Goal: Task Accomplishment & Management: Manage account settings

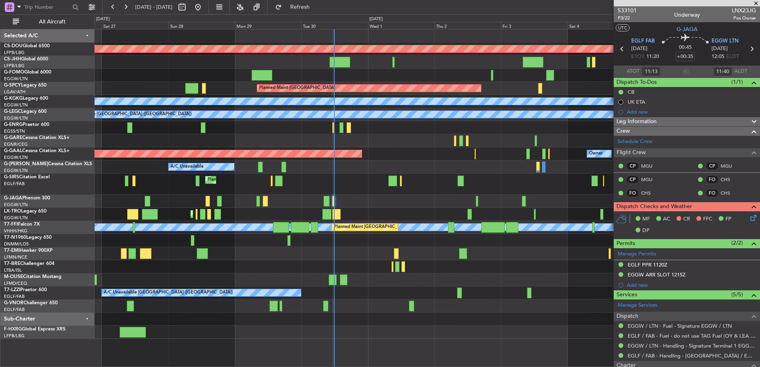
click at [373, 177] on div "Planned Maint London (Biggin Hill) Planned Maint Paris (Le Bourget) Planned Mai…" at bounding box center [427, 183] width 665 height 309
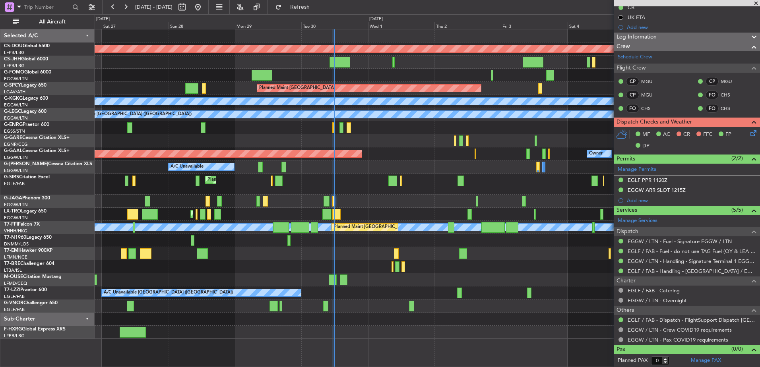
click at [325, 201] on div at bounding box center [326, 201] width 6 height 11
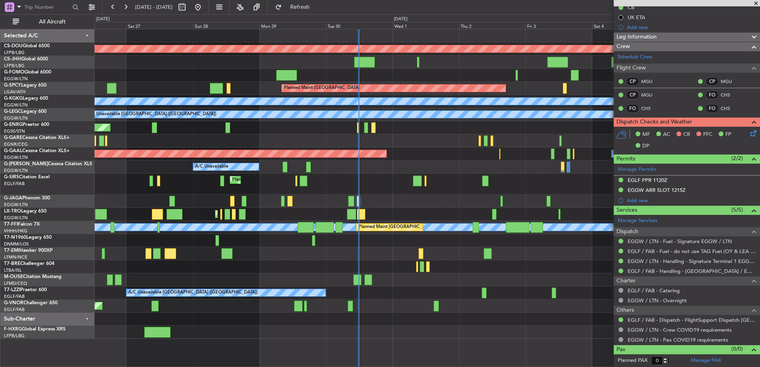
click at [537, 267] on div at bounding box center [427, 266] width 665 height 13
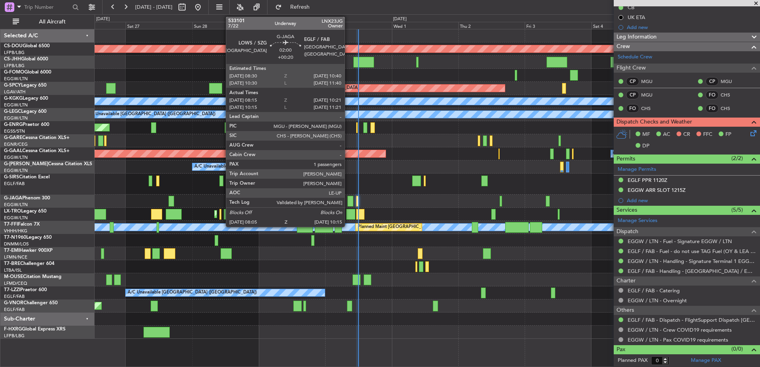
click at [348, 202] on div at bounding box center [350, 201] width 6 height 11
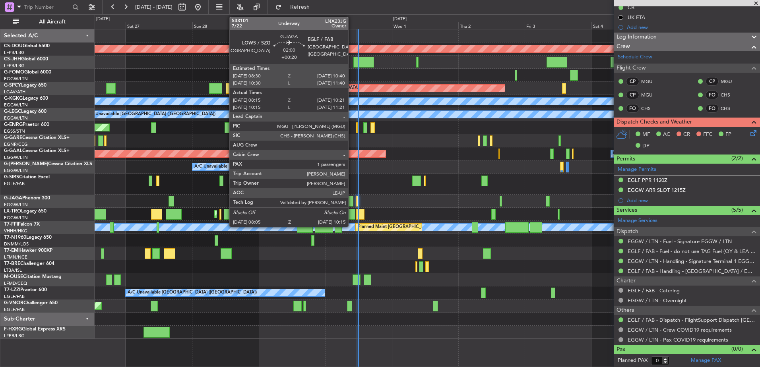
click at [352, 199] on div at bounding box center [350, 201] width 6 height 11
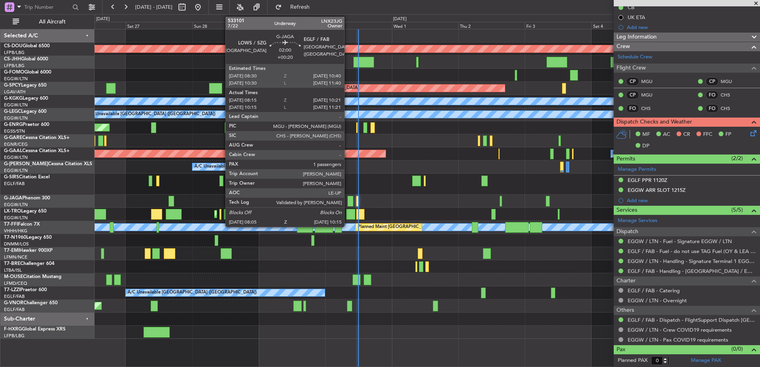
click at [348, 199] on div at bounding box center [350, 201] width 6 height 11
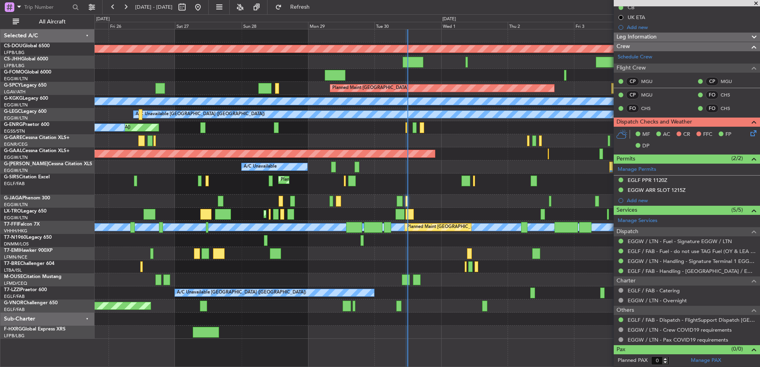
click at [408, 189] on div "Planned Maint [GEOGRAPHIC_DATA] ([GEOGRAPHIC_DATA])" at bounding box center [427, 184] width 665 height 21
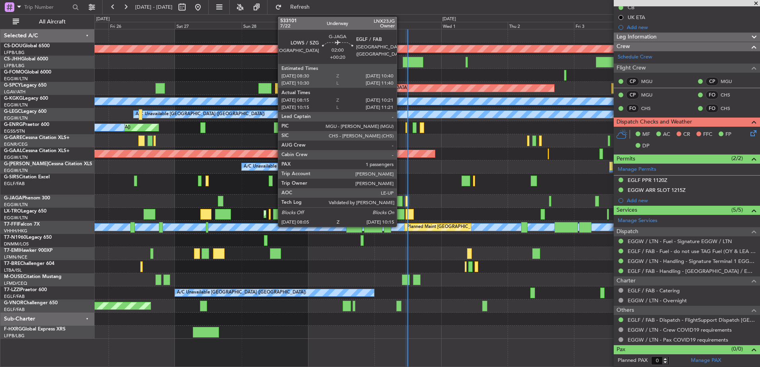
click at [398, 199] on div at bounding box center [399, 201] width 6 height 11
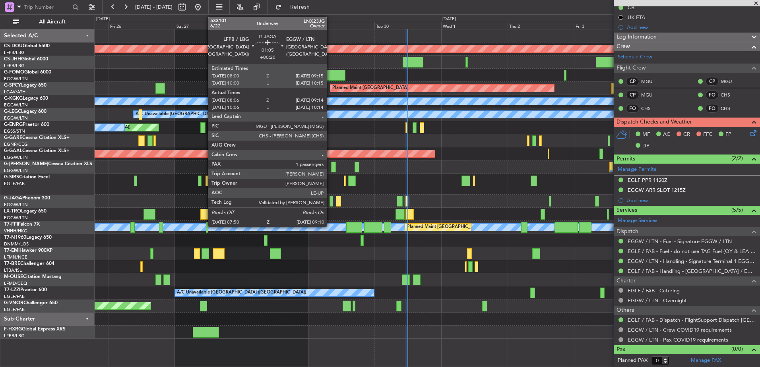
click at [330, 199] on div at bounding box center [331, 201] width 4 height 11
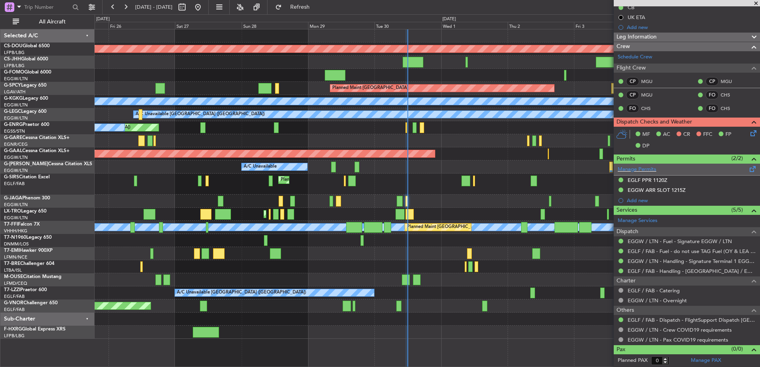
scroll to position [0, 0]
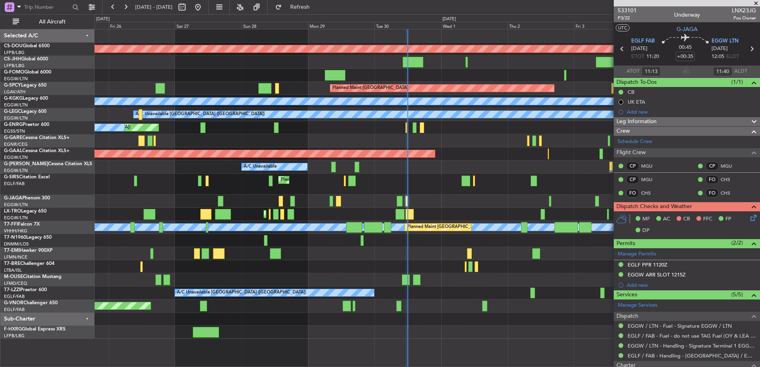
click at [755, 2] on span at bounding box center [756, 3] width 8 height 7
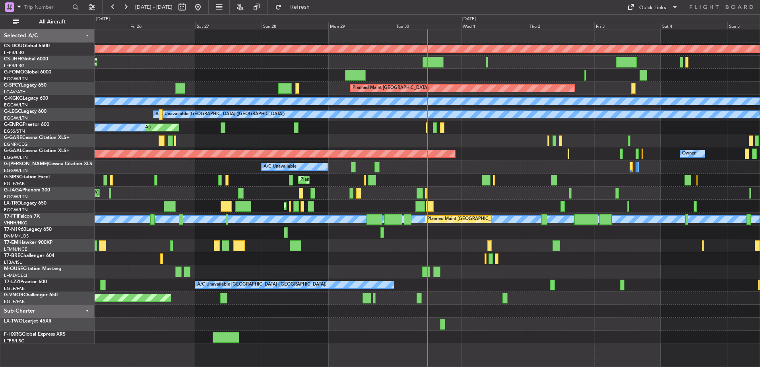
click at [473, 258] on div at bounding box center [427, 258] width 665 height 13
click at [418, 189] on div at bounding box center [419, 193] width 6 height 11
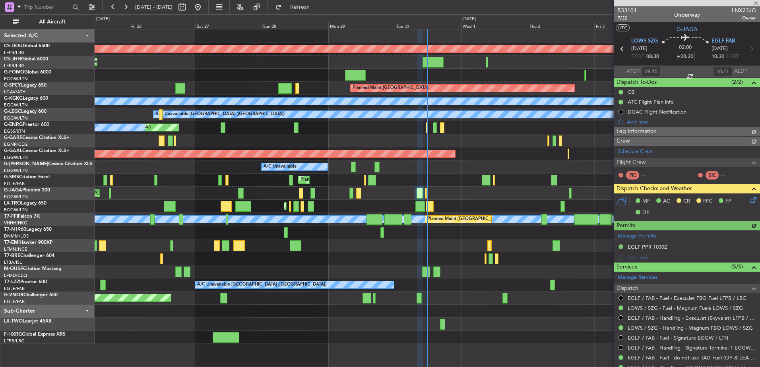
scroll to position [104, 0]
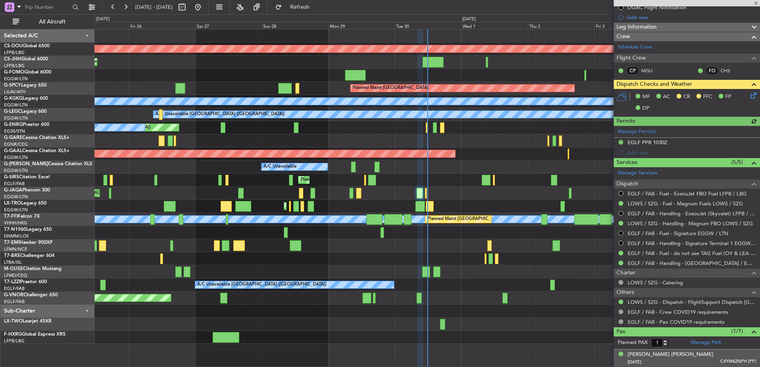
click at [688, 356] on div "Johannes Peter Huth 27/05/1960 C4YM62NPH (PP)" at bounding box center [691, 358] width 128 height 15
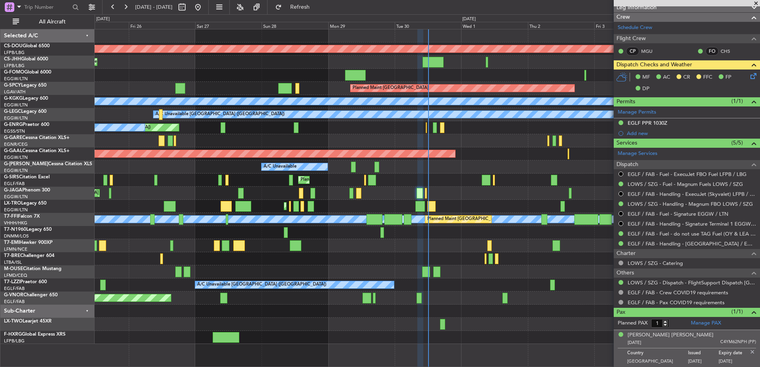
click at [319, 178] on div "Planned Maint [GEOGRAPHIC_DATA] ([GEOGRAPHIC_DATA])" at bounding box center [427, 180] width 665 height 13
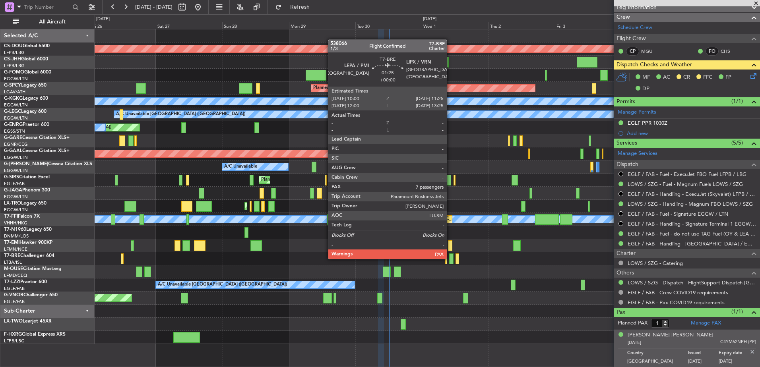
click at [450, 258] on div at bounding box center [451, 258] width 4 height 11
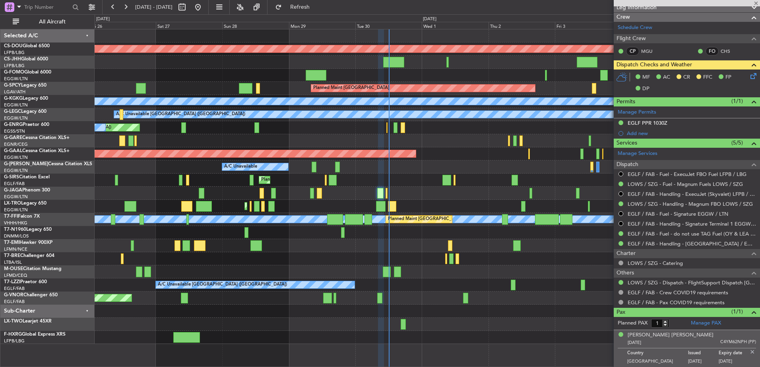
click at [450, 258] on div at bounding box center [451, 258] width 4 height 11
type input "7"
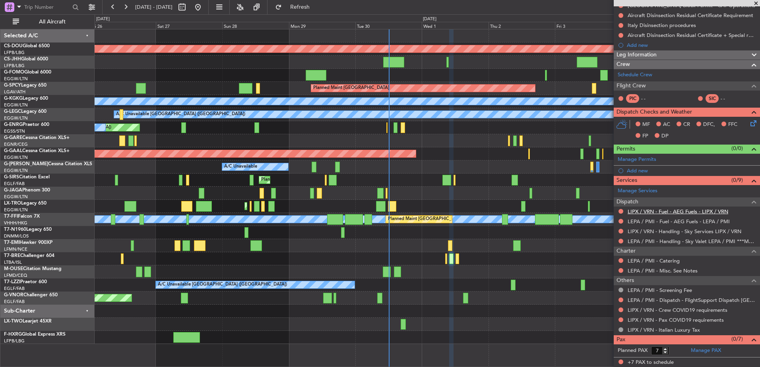
scroll to position [0, 0]
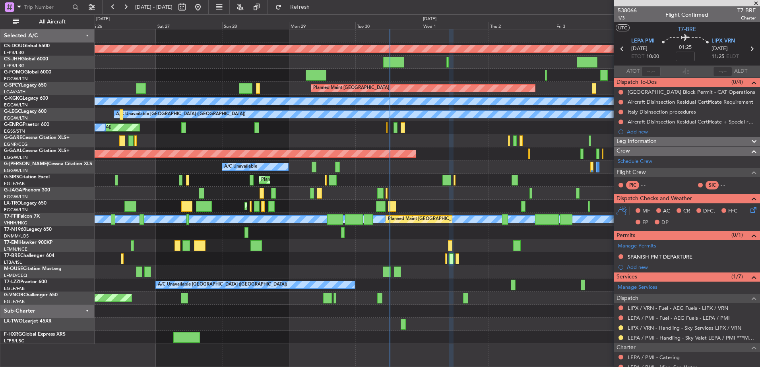
click at [412, 197] on div "Planned Maint London (Biggin Hill) Planned Maint Paris (Le Bourget) Planned Mai…" at bounding box center [427, 186] width 665 height 315
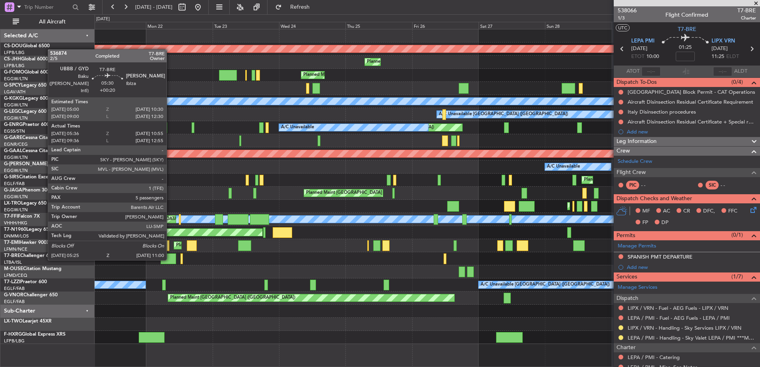
click at [549, 275] on div "Planned Maint London (Biggin Hill) Planned Maint Paris (Le Bourget) Owner Plann…" at bounding box center [427, 186] width 665 height 315
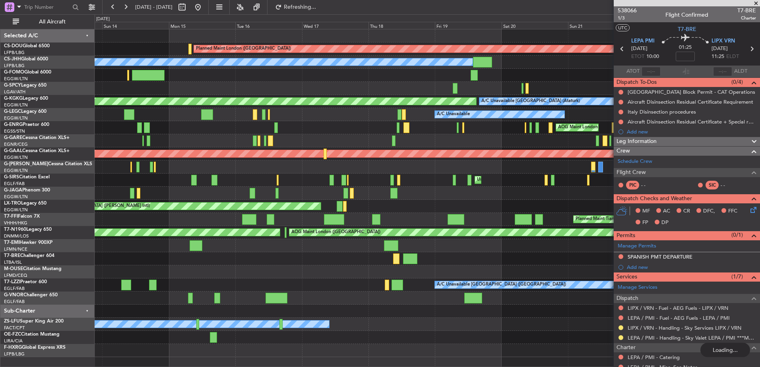
click at [456, 261] on div at bounding box center [427, 258] width 665 height 13
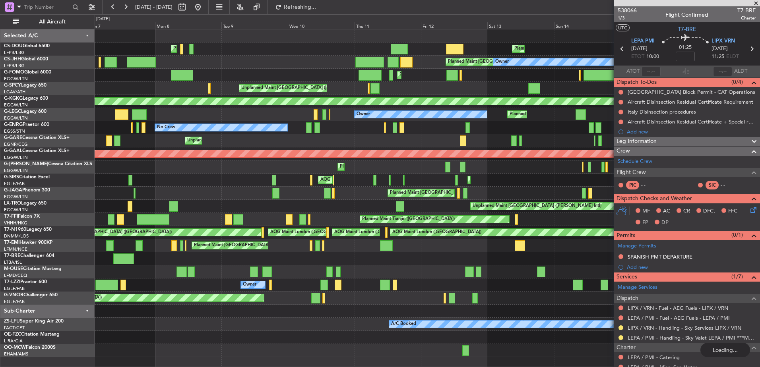
click at [367, 259] on div at bounding box center [427, 258] width 665 height 13
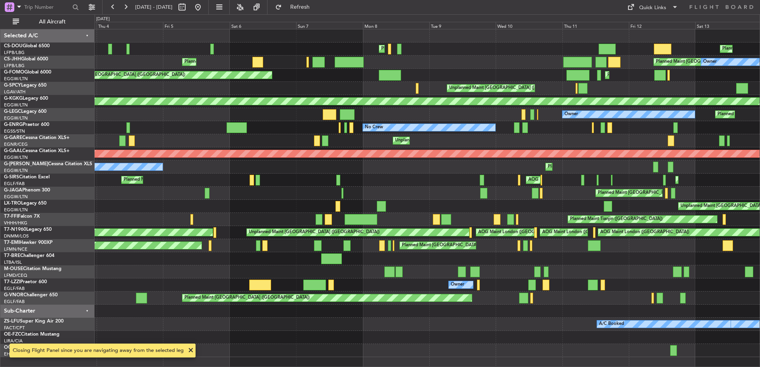
click at [396, 209] on div "Planned Maint Paris (Le Bourget) Planned Maint Paris (Le Bourget) Planned Maint…" at bounding box center [427, 193] width 665 height 328
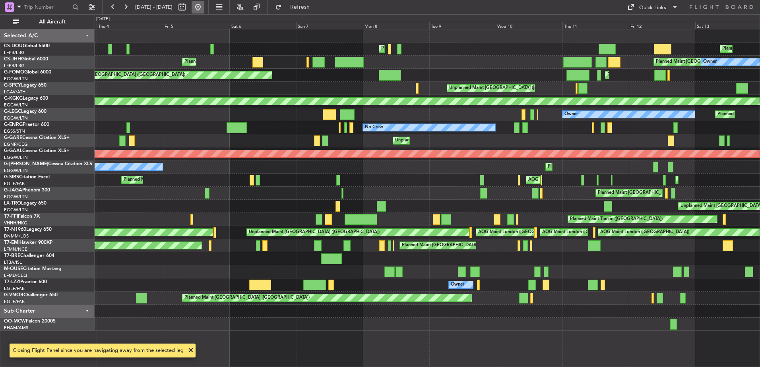
click at [204, 4] on button at bounding box center [197, 7] width 13 height 13
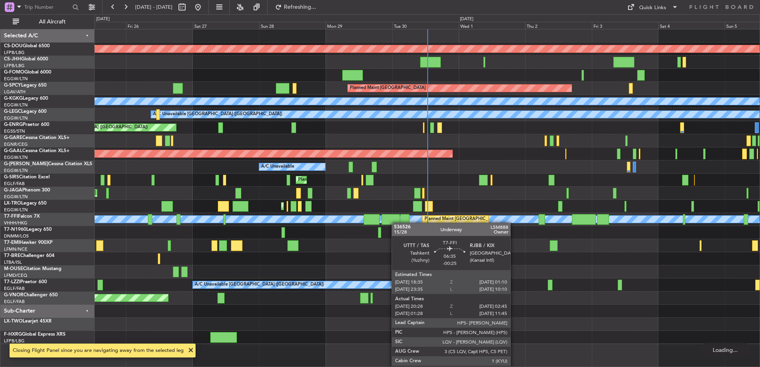
click at [336, 234] on div "Planned Maint London (Biggin Hill) Planned Maint Paris (Le Bourget) Planned Mai…" at bounding box center [427, 186] width 665 height 315
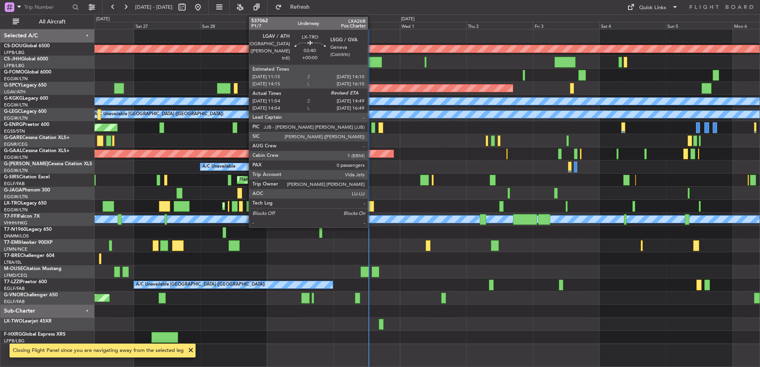
click at [371, 206] on div at bounding box center [370, 206] width 8 height 11
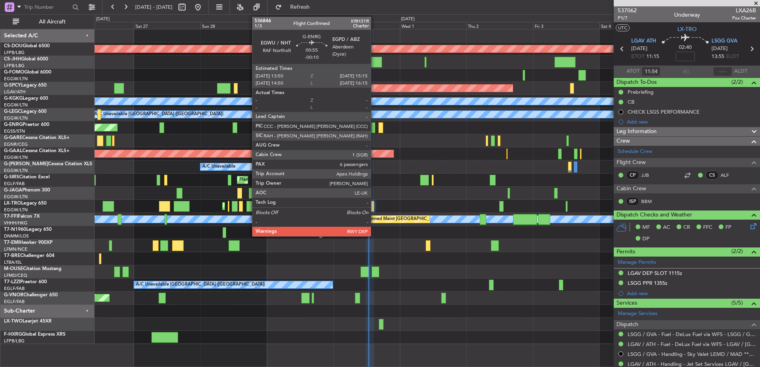
click at [374, 126] on div at bounding box center [373, 127] width 4 height 11
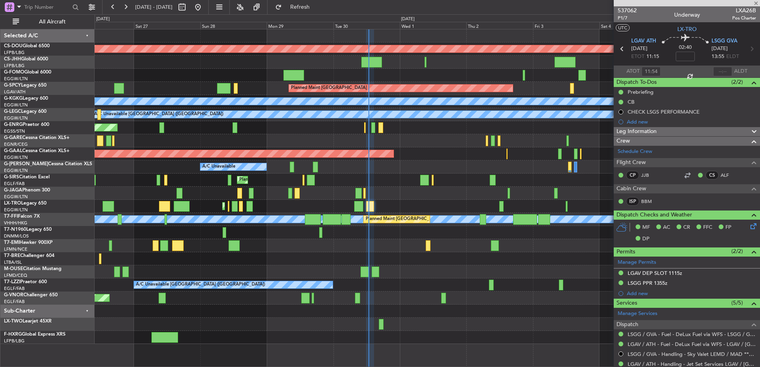
type input "-00:10"
type input "6"
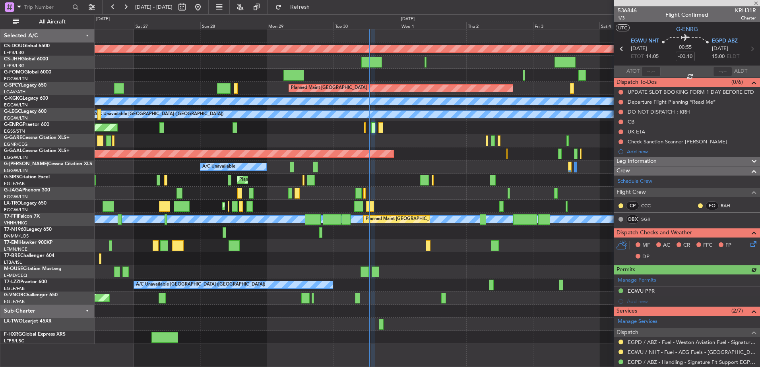
click at [351, 182] on div "Planned Maint [GEOGRAPHIC_DATA] ([GEOGRAPHIC_DATA])" at bounding box center [427, 180] width 665 height 13
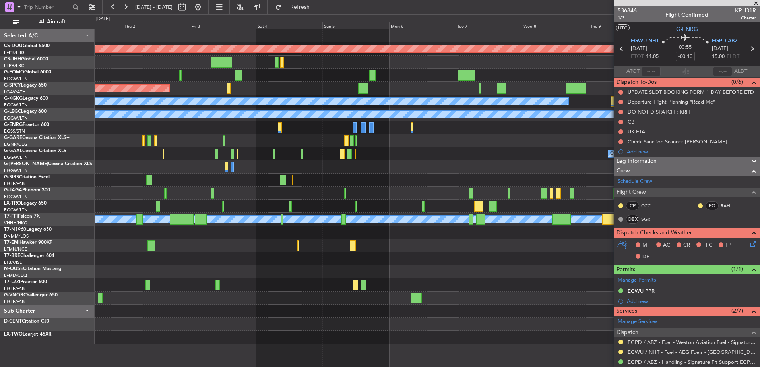
click at [374, 242] on div "No Crew" at bounding box center [427, 245] width 665 height 13
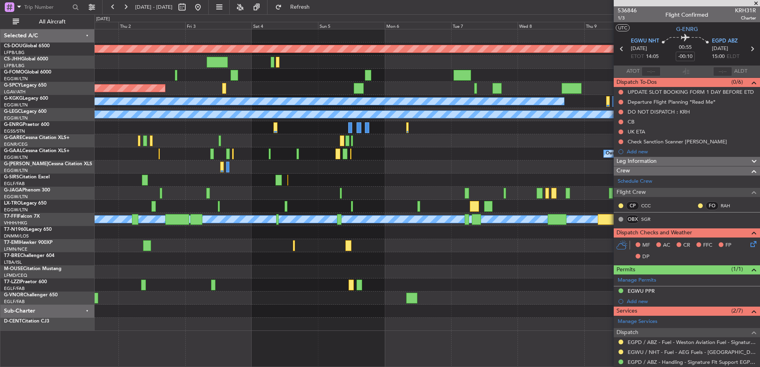
click at [349, 279] on div "Planned Maint London (Biggin Hill) Planned Maint Bremen A/C Unavailable Istanbu…" at bounding box center [427, 180] width 665 height 302
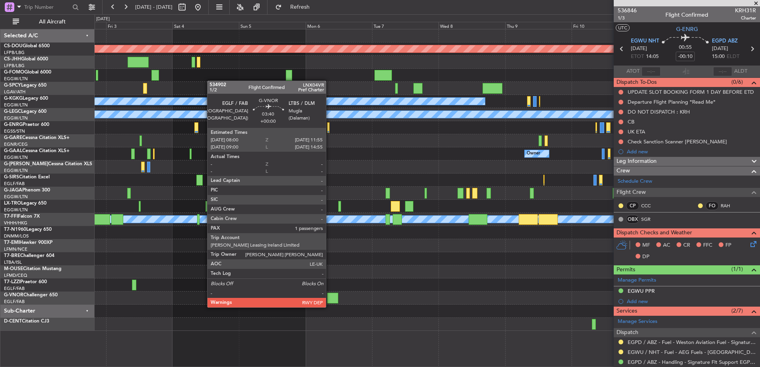
click at [329, 300] on div at bounding box center [332, 298] width 11 height 11
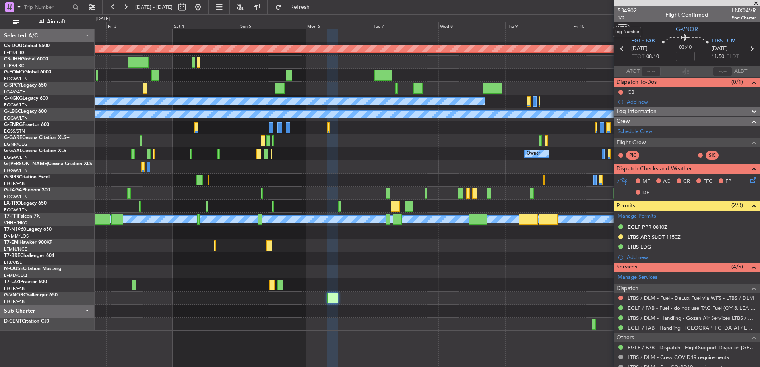
click at [625, 21] on span "1/2" at bounding box center [626, 18] width 19 height 7
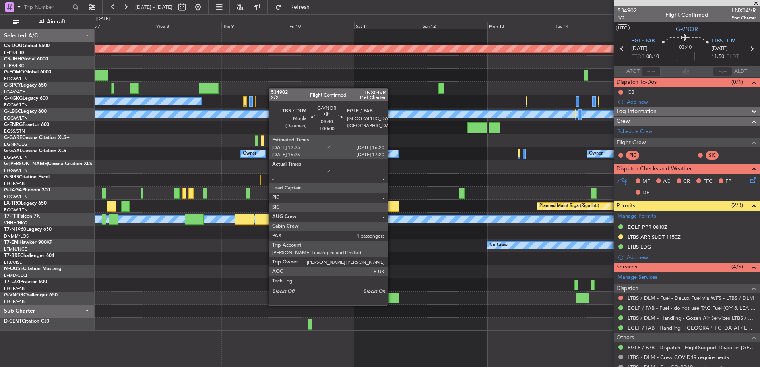
click at [391, 298] on div at bounding box center [393, 298] width 11 height 11
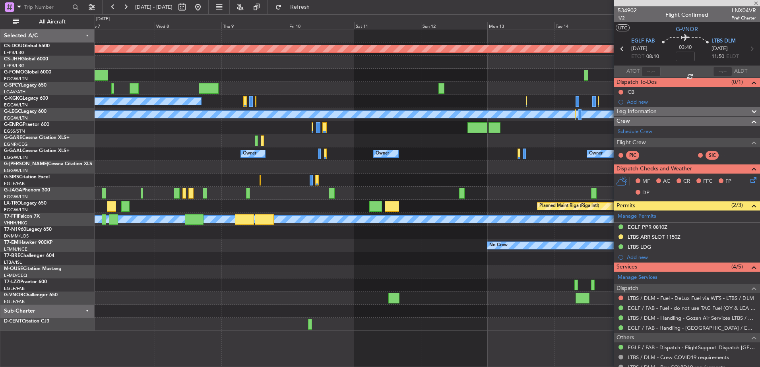
click at [399, 300] on div at bounding box center [393, 298] width 11 height 11
click at [395, 300] on div at bounding box center [393, 298] width 11 height 11
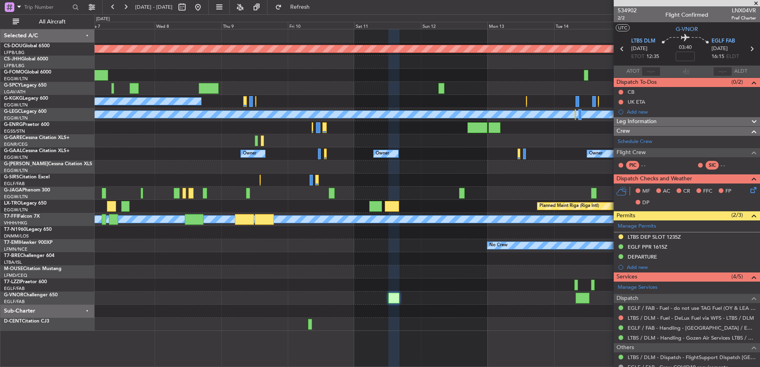
click at [316, 15] on div "0 0 Tue 7 Wed 8 Thu 9 Fri 10 Sat 11 Oct 2025 Sun 12 Mon 13 Tue 14 Wed 15 Thu 16…" at bounding box center [427, 22] width 664 height 14
click at [307, 7] on button "Refresh" at bounding box center [295, 7] width 48 height 13
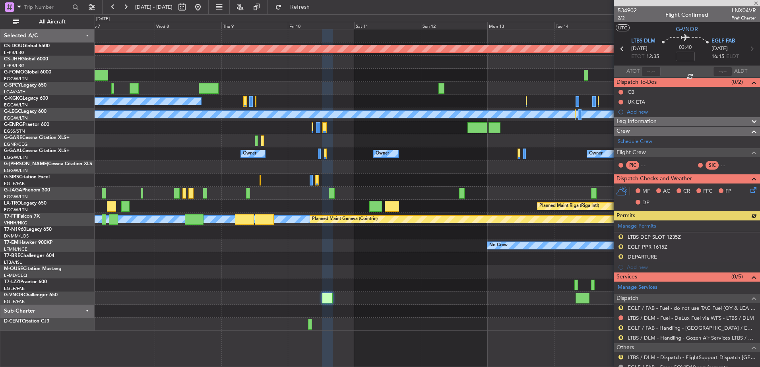
scroll to position [55, 0]
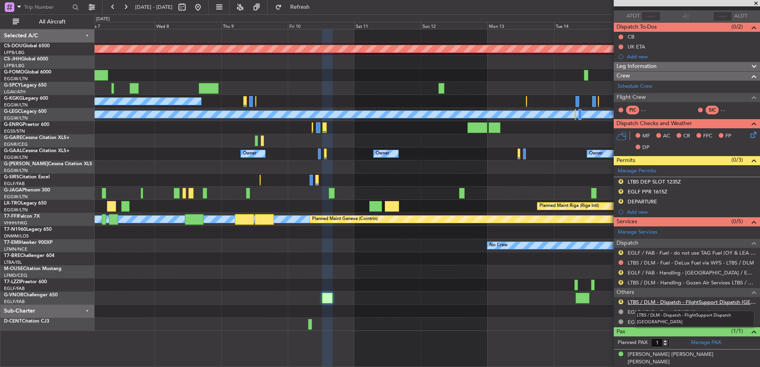
click at [651, 302] on link "LTBS / DLM - Dispatch - FlightSupport Dispatch UK" at bounding box center [691, 302] width 128 height 7
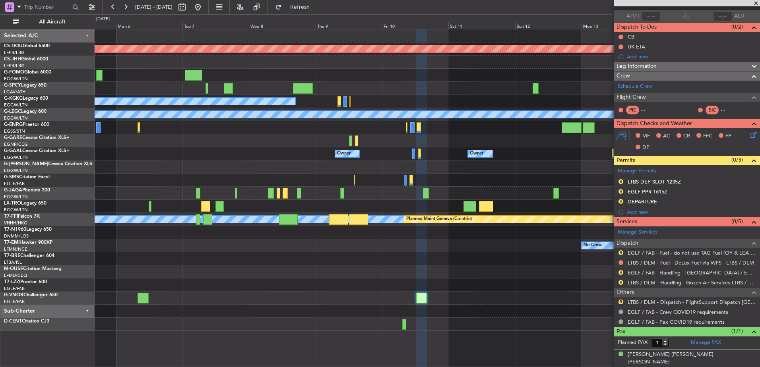
click at [449, 147] on div "Planned Maint London ([GEOGRAPHIC_DATA]) A/C Unavailable [GEOGRAPHIC_DATA] (Ata…" at bounding box center [427, 180] width 665 height 302
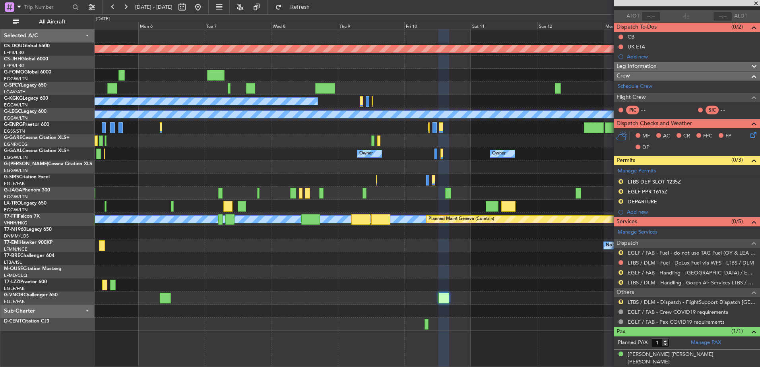
click at [621, 222] on fb-app "05 Oct 2025 - 15 Oct 2025 Refresh Quick Links All Aircraft Planned Maint London…" at bounding box center [380, 186] width 760 height 361
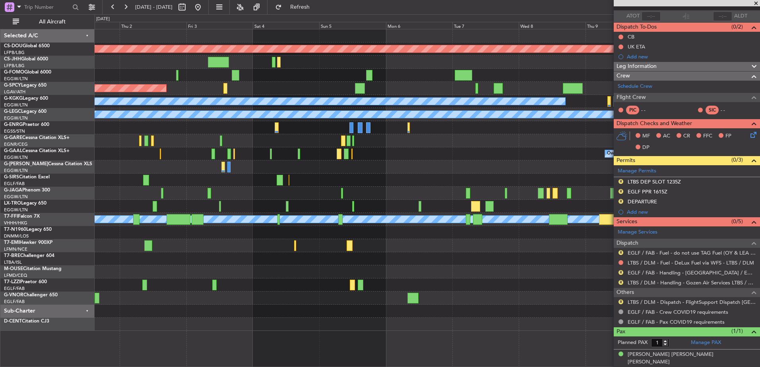
click at [456, 198] on div "Planned Maint London (Biggin Hill) Planned Maint Bremen A/C Unavailable Istanbu…" at bounding box center [427, 180] width 665 height 302
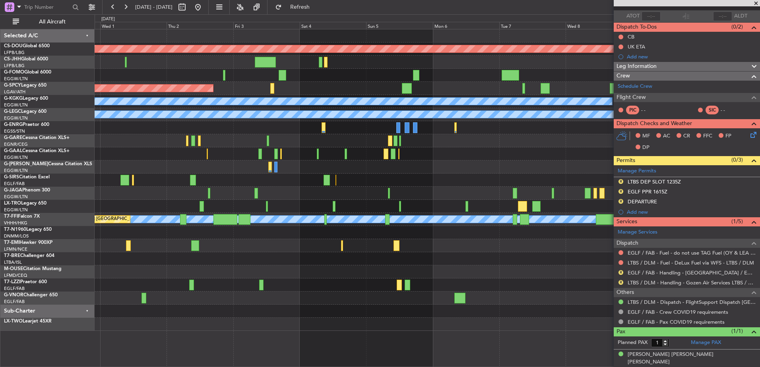
click at [383, 156] on div at bounding box center [385, 154] width 5 height 11
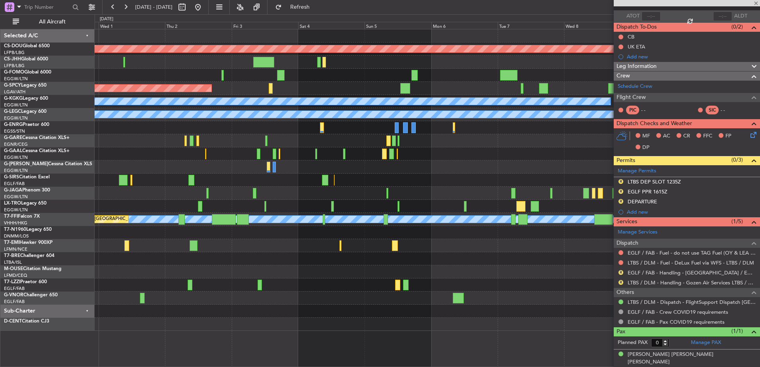
scroll to position [0, 0]
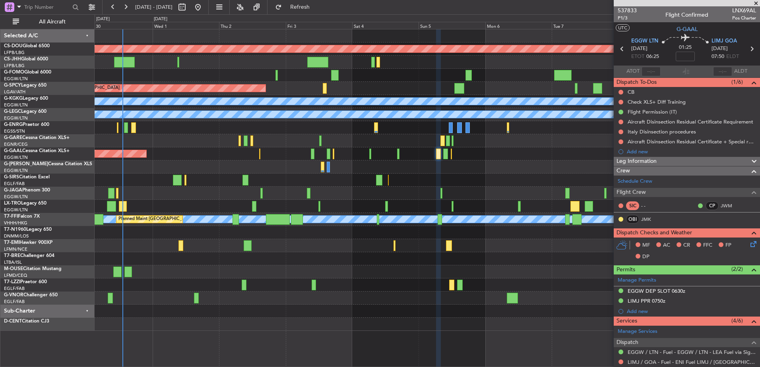
click at [485, 313] on div at bounding box center [427, 311] width 665 height 13
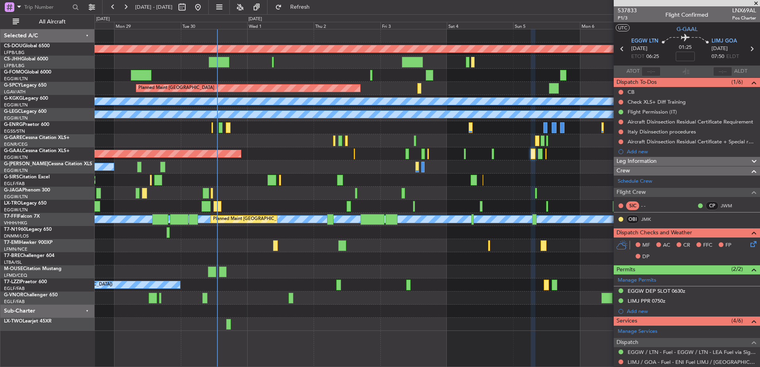
click at [35, 321] on link "LX-TWO Learjet 45XR" at bounding box center [28, 321] width 48 height 5
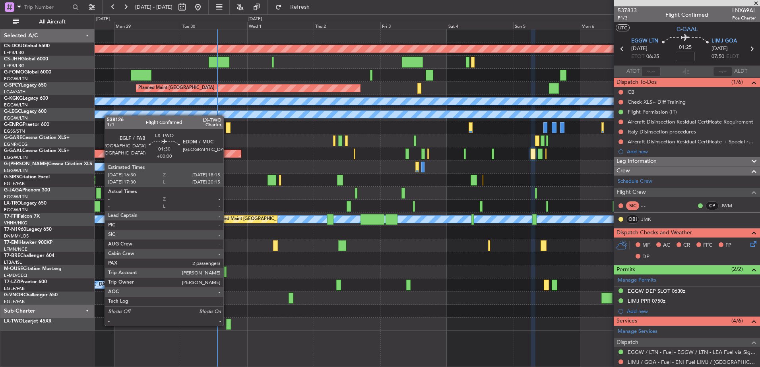
click at [227, 325] on div at bounding box center [228, 324] width 5 height 11
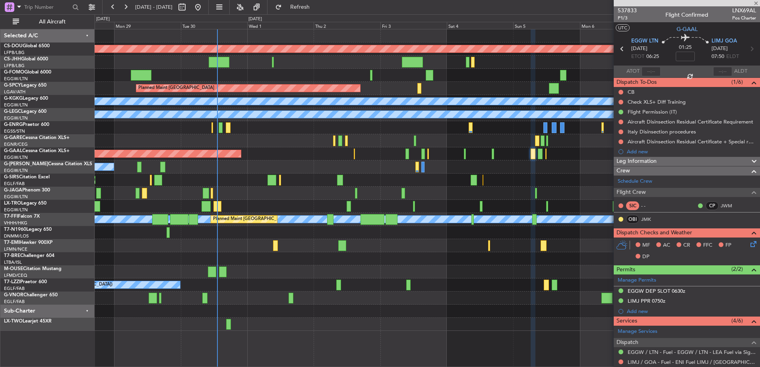
type input "2"
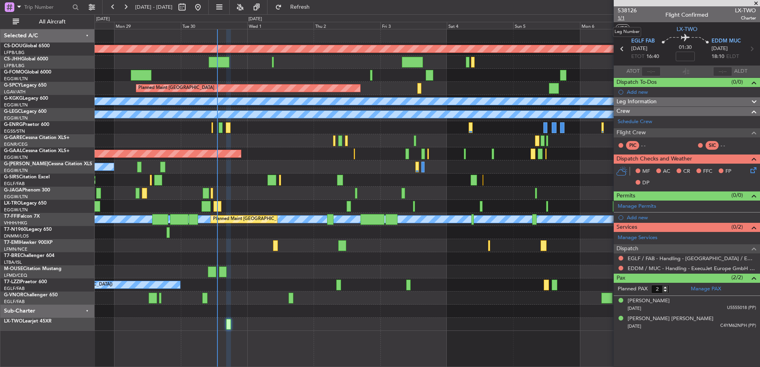
click at [621, 17] on span "1/1" at bounding box center [626, 18] width 19 height 7
click at [641, 307] on span "23/10/1962" at bounding box center [634, 309] width 14 height 6
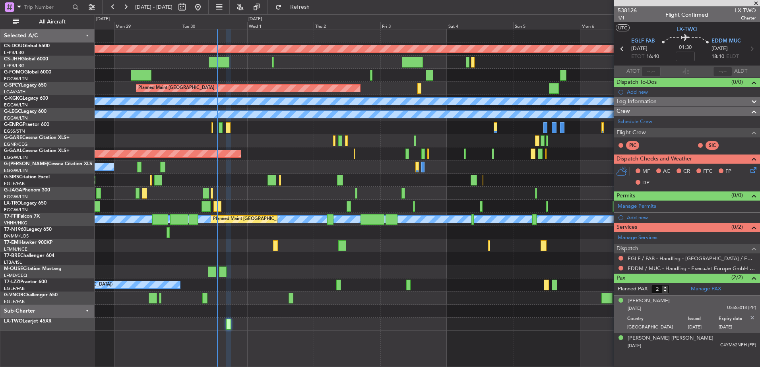
click at [629, 8] on span "538126" at bounding box center [626, 10] width 19 height 8
click at [308, 6] on span "Refresh" at bounding box center [299, 7] width 33 height 6
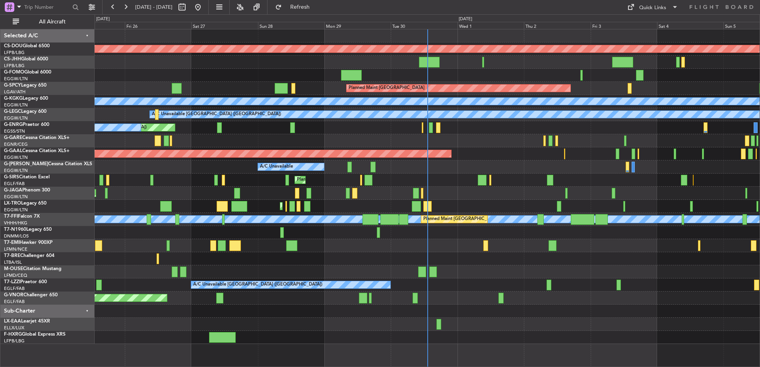
click at [286, 206] on div "Planned Maint [GEOGRAPHIC_DATA] ([GEOGRAPHIC_DATA])" at bounding box center [427, 206] width 665 height 13
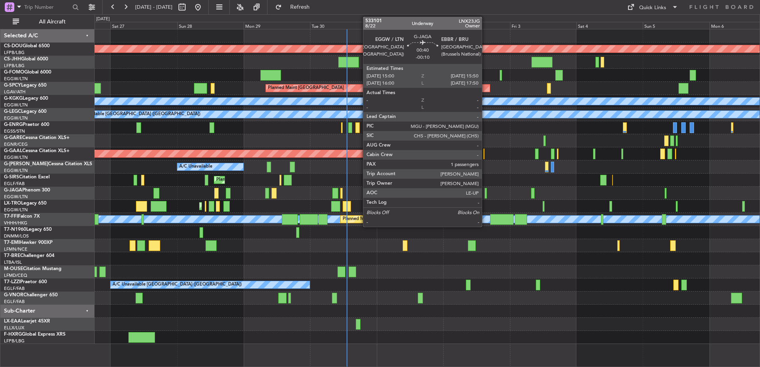
click at [485, 194] on div at bounding box center [485, 193] width 2 height 11
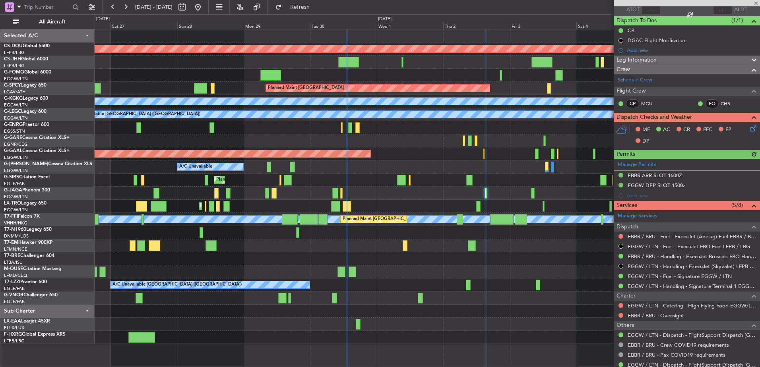
scroll to position [104, 0]
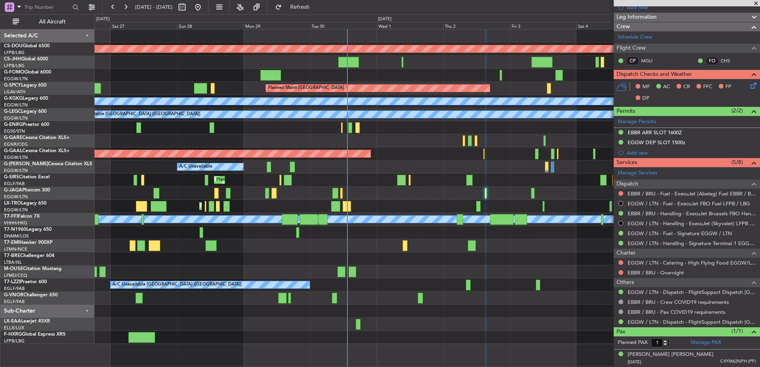
click at [230, 203] on div "Planned Maint London ([GEOGRAPHIC_DATA]) Planned Maint [GEOGRAPHIC_DATA] ([GEOG…" at bounding box center [427, 186] width 665 height 315
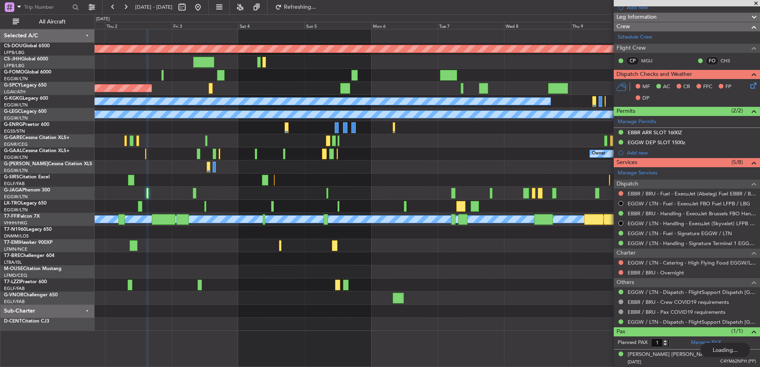
click at [303, 141] on div at bounding box center [427, 140] width 665 height 13
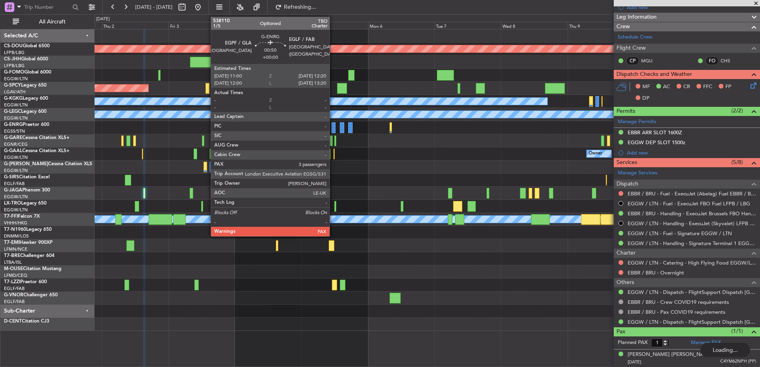
click at [334, 128] on div at bounding box center [333, 127] width 4 height 11
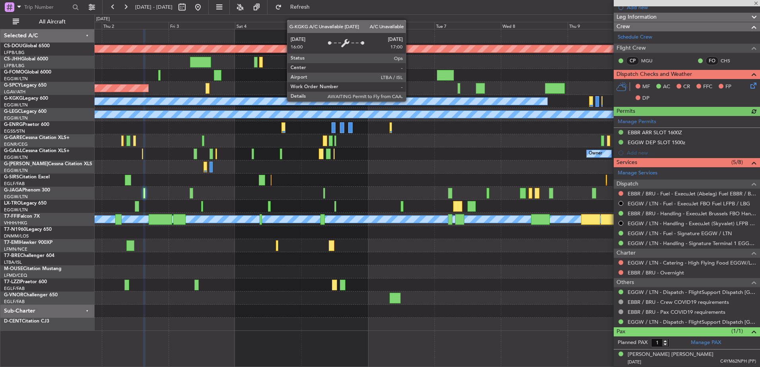
type input "3"
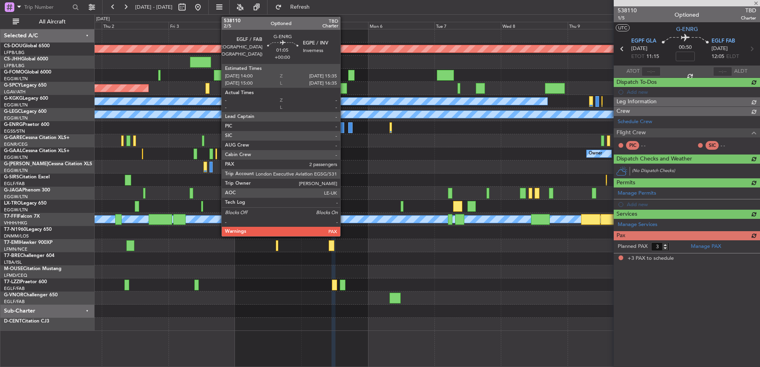
scroll to position [0, 0]
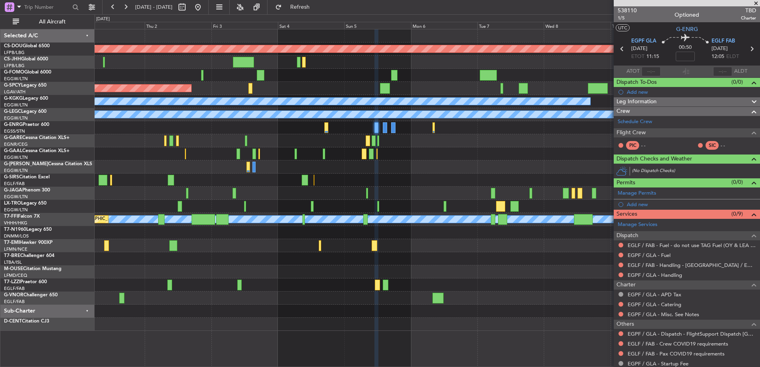
click at [514, 275] on div "Planned Maint London ([GEOGRAPHIC_DATA]) Planned Maint [GEOGRAPHIC_DATA] A/C Un…" at bounding box center [427, 180] width 665 height 302
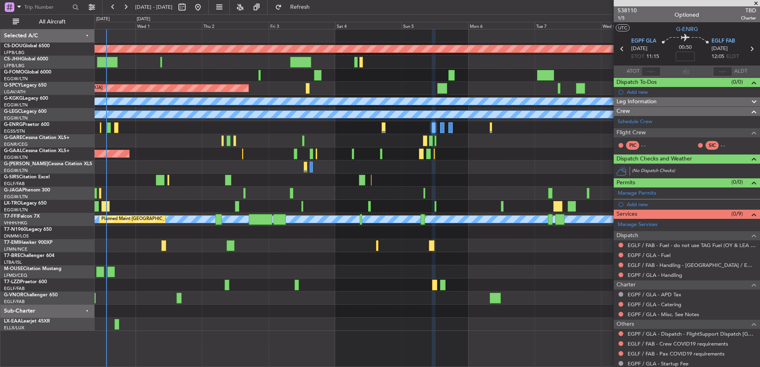
click at [286, 161] on div "Planned Maint London ([GEOGRAPHIC_DATA]) Planned Maint [GEOGRAPHIC_DATA] A/C Un…" at bounding box center [427, 180] width 665 height 302
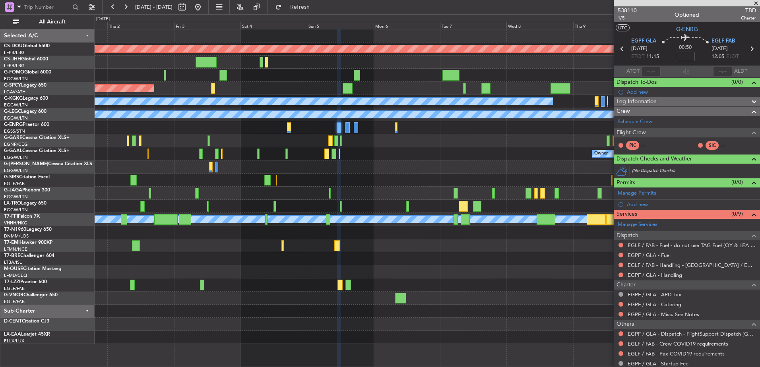
click at [323, 72] on div at bounding box center [427, 75] width 665 height 13
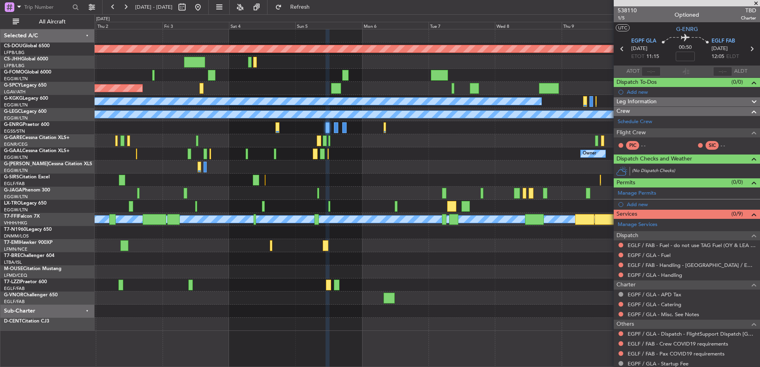
click at [313, 143] on div at bounding box center [427, 140] width 665 height 13
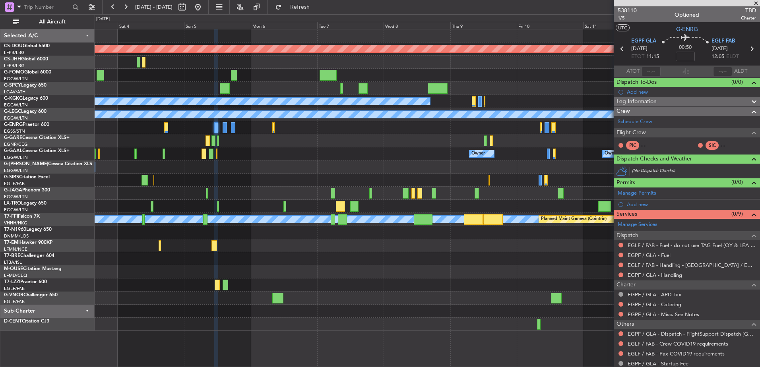
click at [237, 171] on div "Planned Maint London ([GEOGRAPHIC_DATA]) Planned Maint [GEOGRAPHIC_DATA] A/C Un…" at bounding box center [427, 180] width 665 height 302
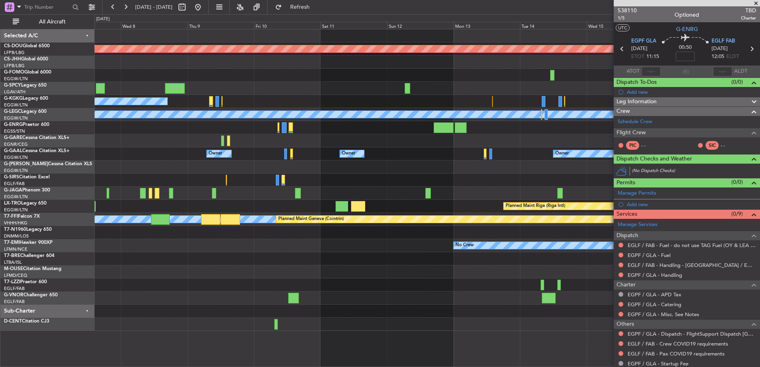
click at [255, 188] on div at bounding box center [427, 193] width 665 height 13
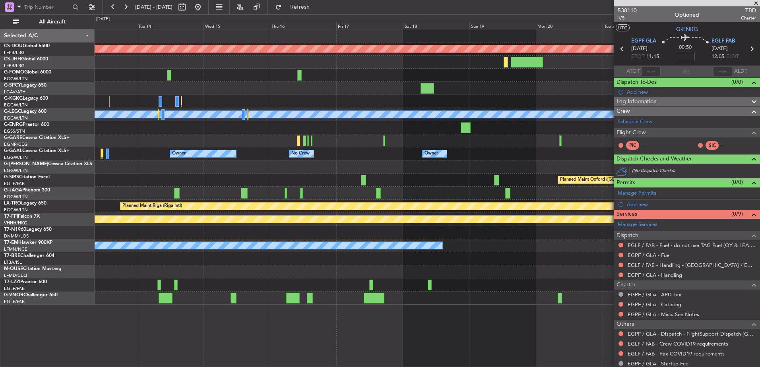
click at [136, 141] on div at bounding box center [427, 140] width 665 height 13
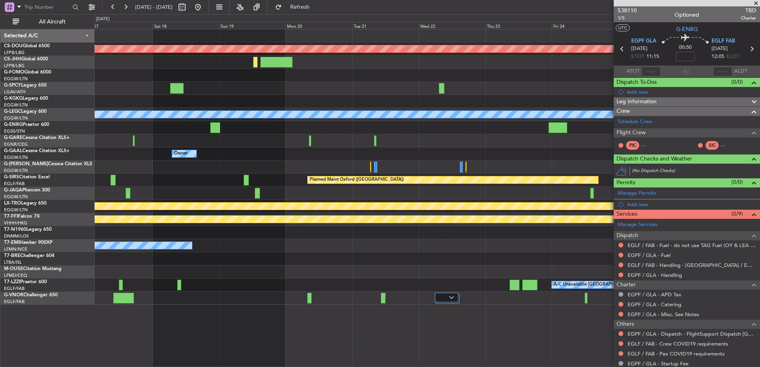
click at [310, 126] on div "Planned Maint London ([GEOGRAPHIC_DATA]) A/C Unavailable [GEOGRAPHIC_DATA] ([GE…" at bounding box center [427, 166] width 665 height 275
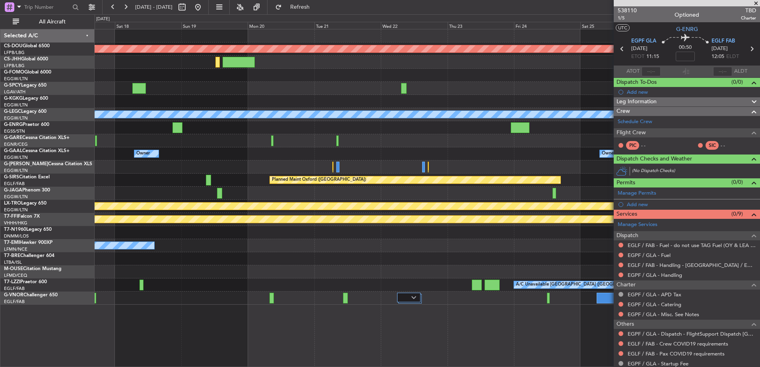
click at [143, 188] on div "Planned Maint London ([GEOGRAPHIC_DATA]) A/C Unavailable [GEOGRAPHIC_DATA] ([GE…" at bounding box center [427, 166] width 665 height 275
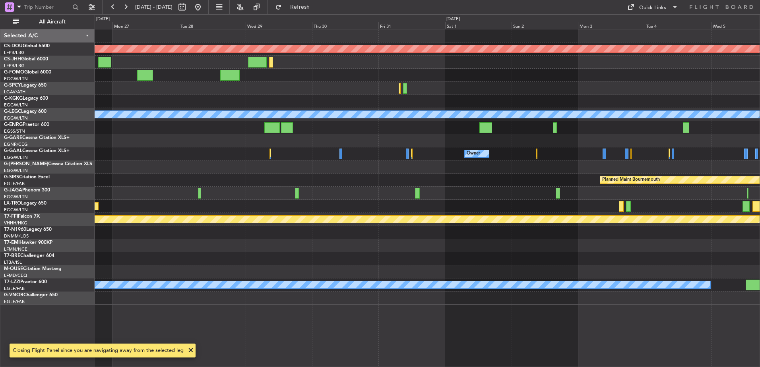
click at [133, 207] on div "Planned Maint London ([GEOGRAPHIC_DATA]) A/C Unavailable [GEOGRAPHIC_DATA] ([GE…" at bounding box center [427, 166] width 665 height 275
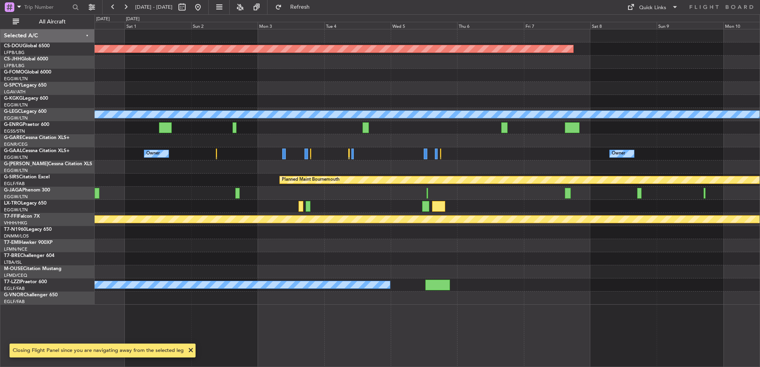
click at [361, 193] on div at bounding box center [427, 193] width 665 height 13
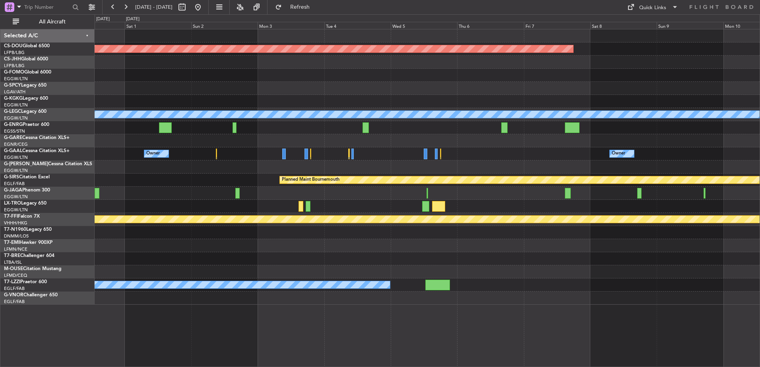
click at [94, 229] on div "Planned Maint London ([GEOGRAPHIC_DATA]) A/C Unavailable [GEOGRAPHIC_DATA] ([GE…" at bounding box center [380, 190] width 760 height 353
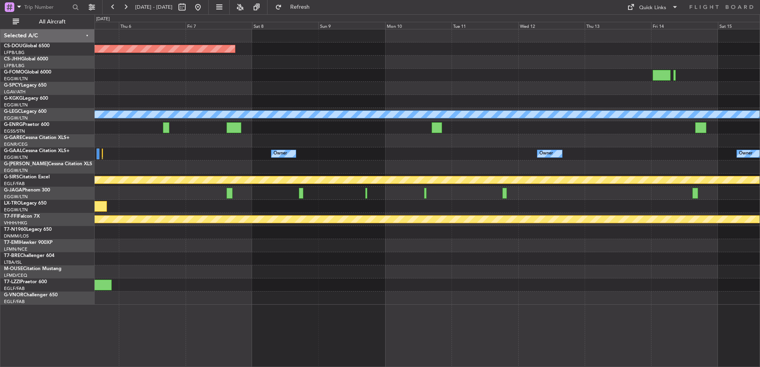
click at [96, 232] on div "Planned Maint London ([GEOGRAPHIC_DATA]) A/C Unavailable [GEOGRAPHIC_DATA] ([GE…" at bounding box center [427, 166] width 665 height 275
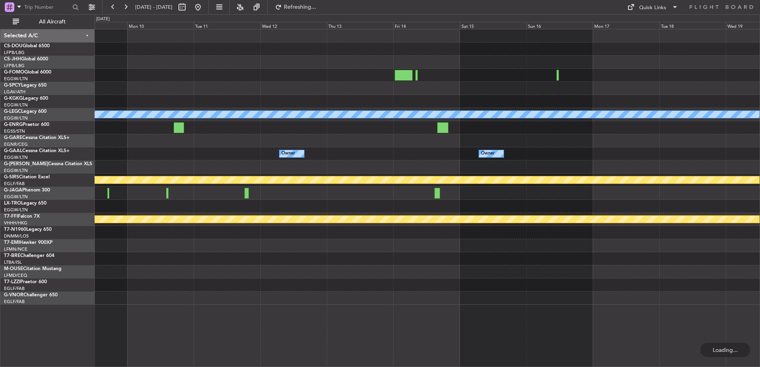
click at [105, 222] on div "Planned Maint London ([GEOGRAPHIC_DATA]) A/C Unavailable [GEOGRAPHIC_DATA] ([GE…" at bounding box center [427, 166] width 665 height 275
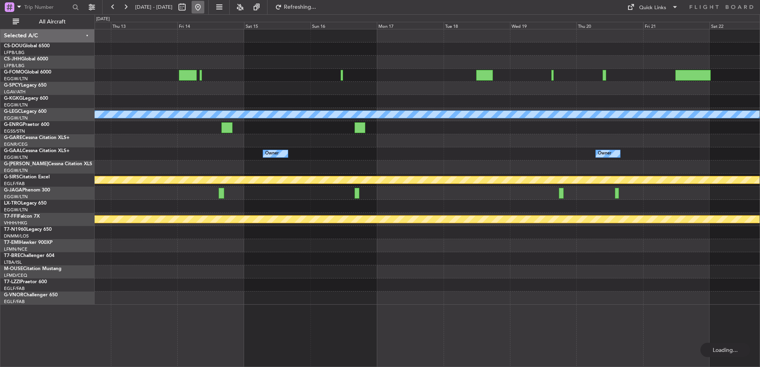
click at [204, 3] on button at bounding box center [197, 7] width 13 height 13
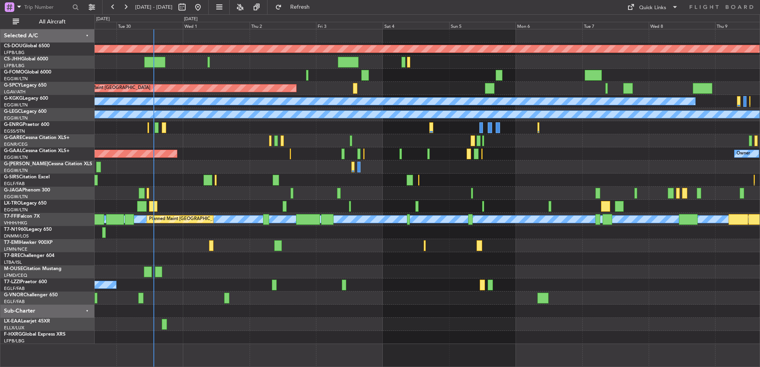
click at [381, 187] on div "Planned Maint London ([GEOGRAPHIC_DATA]) Planned Maint [GEOGRAPHIC_DATA] A/C Un…" at bounding box center [427, 186] width 665 height 315
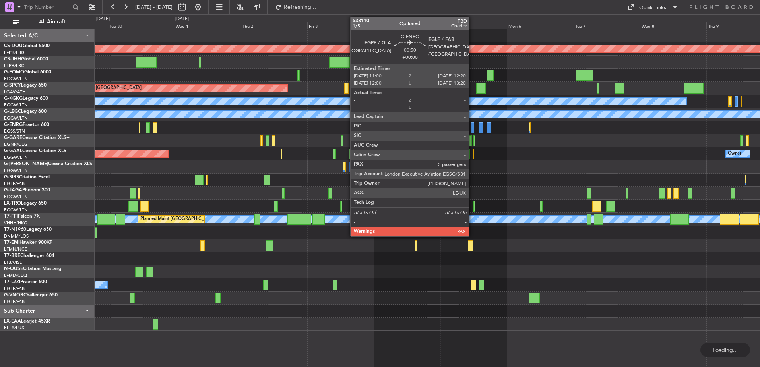
click at [472, 127] on div at bounding box center [472, 127] width 4 height 11
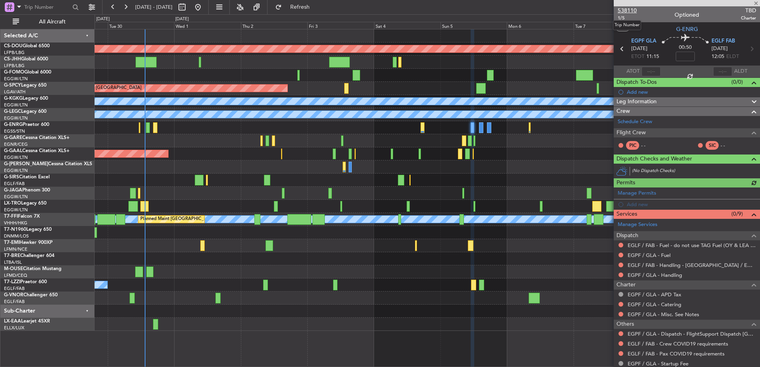
click at [631, 10] on span "538110" at bounding box center [626, 10] width 19 height 8
click at [317, 8] on span "Refresh" at bounding box center [299, 7] width 33 height 6
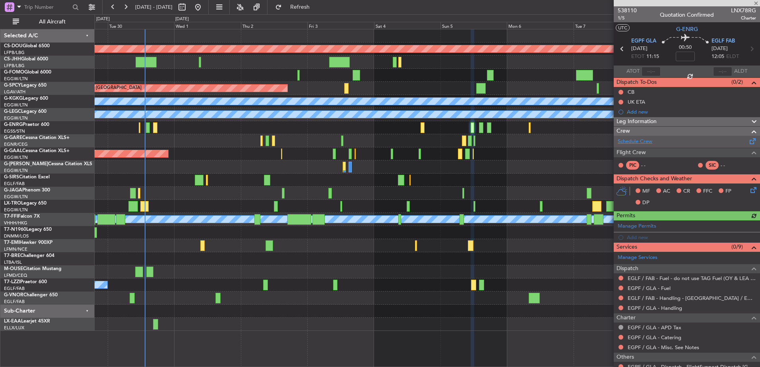
click at [646, 143] on link "Schedule Crew" at bounding box center [634, 142] width 35 height 8
click at [644, 289] on link "EGPF / GLA - Fuel" at bounding box center [648, 288] width 43 height 7
click at [652, 306] on link "EGPF / GLA - Handling" at bounding box center [654, 308] width 54 height 7
click at [644, 288] on mat-tooltip-component "EGLF / FAB - Fuel - do not use TAG Fuel (OY & LEA only) EGLF / FAB" at bounding box center [678, 291] width 152 height 21
click at [650, 290] on link "EGPF / GLA - Fuel" at bounding box center [648, 288] width 43 height 7
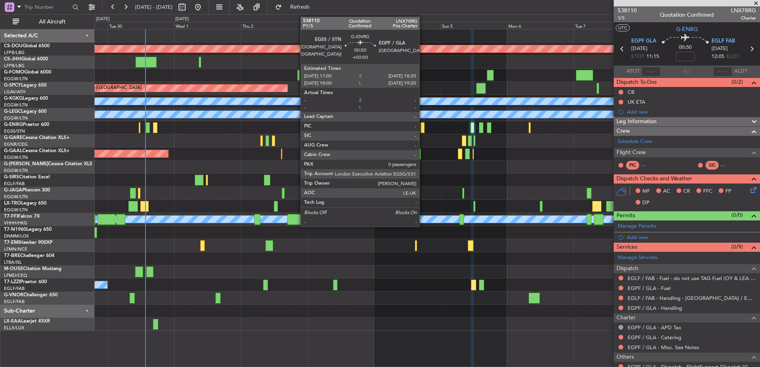
click at [422, 128] on div at bounding box center [422, 127] width 4 height 11
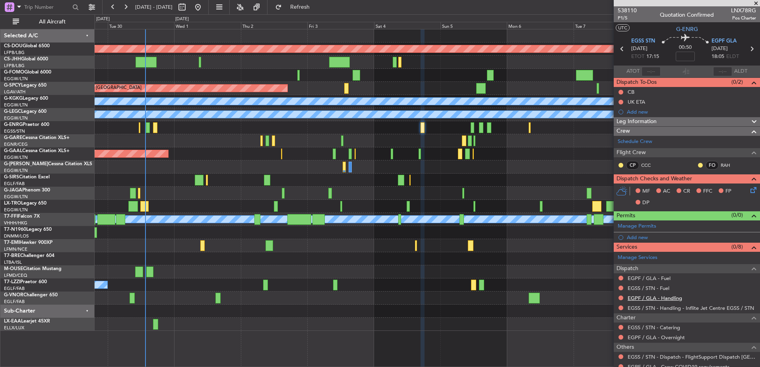
click at [661, 298] on link "EGPF / GLA - Handling" at bounding box center [654, 298] width 54 height 7
click at [643, 283] on div "EGSS / STN - Fuel" at bounding box center [686, 288] width 146 height 10
click at [640, 286] on link "EGSS / STN - Fuel" at bounding box center [648, 288] width 42 height 7
click at [648, 280] on link "EGPF / GLA - Fuel" at bounding box center [648, 278] width 43 height 7
click at [317, 4] on span "Refresh" at bounding box center [299, 7] width 33 height 6
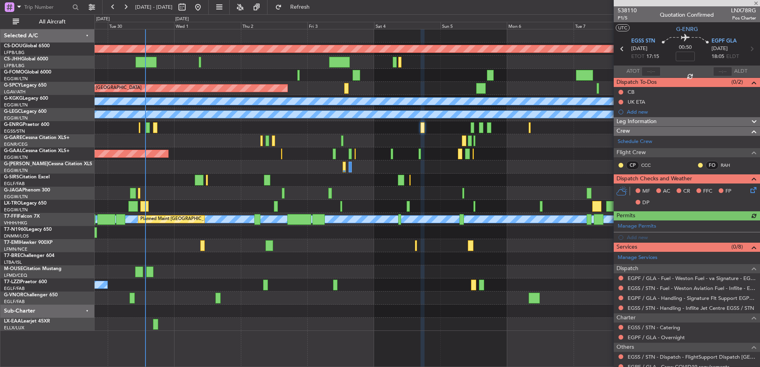
click at [474, 127] on div at bounding box center [427, 127] width 665 height 13
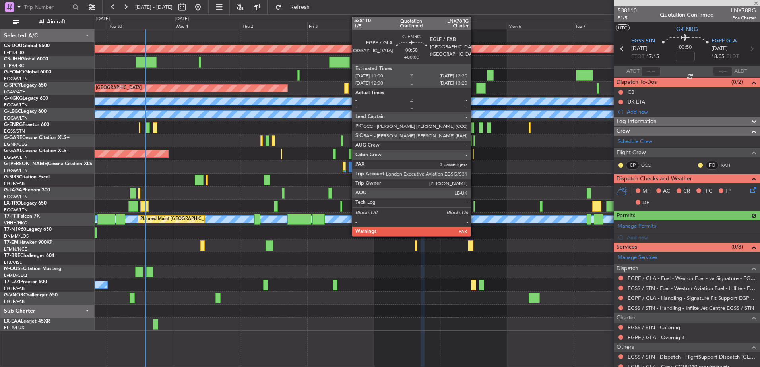
click at [472, 127] on div at bounding box center [472, 127] width 4 height 11
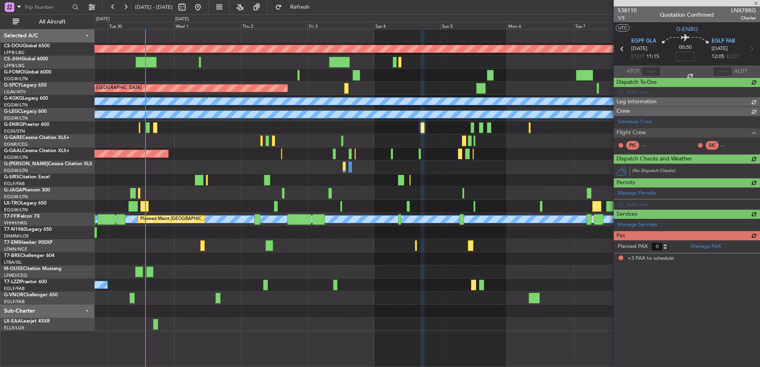
type input "3"
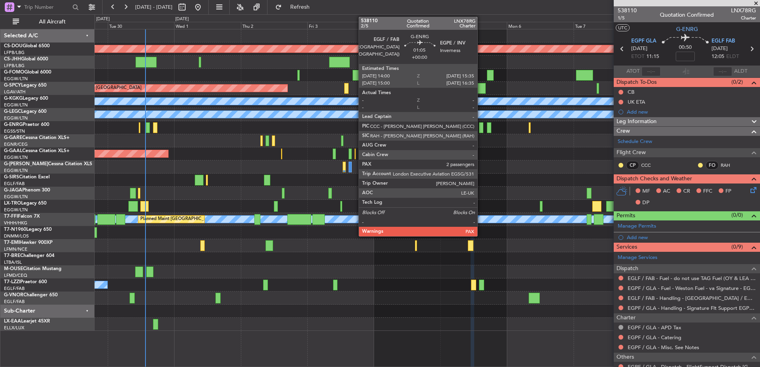
click at [481, 127] on div at bounding box center [481, 127] width 5 height 11
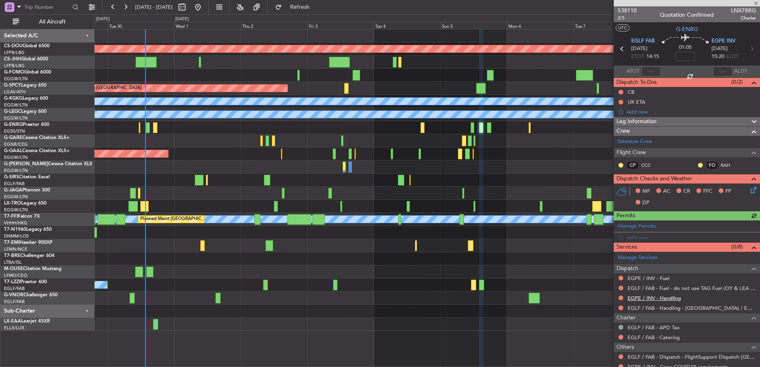
click at [651, 296] on link "EGPE / INV - Handling" at bounding box center [653, 298] width 53 height 7
click at [317, 9] on span "Refresh" at bounding box center [299, 7] width 33 height 6
click at [644, 278] on link "EGPE / INV - Fuel" at bounding box center [648, 278] width 42 height 7
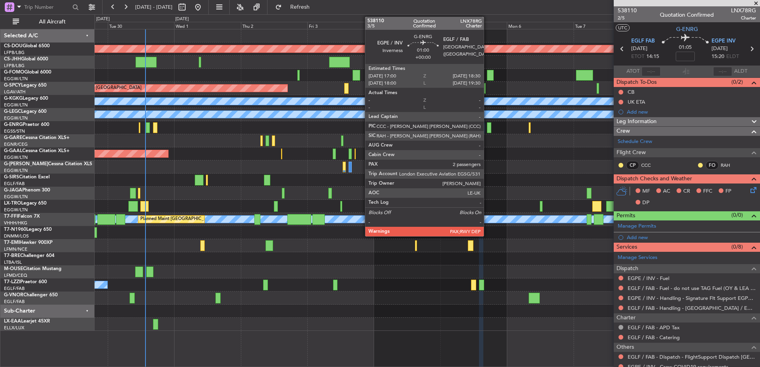
click at [487, 129] on div at bounding box center [489, 127] width 4 height 11
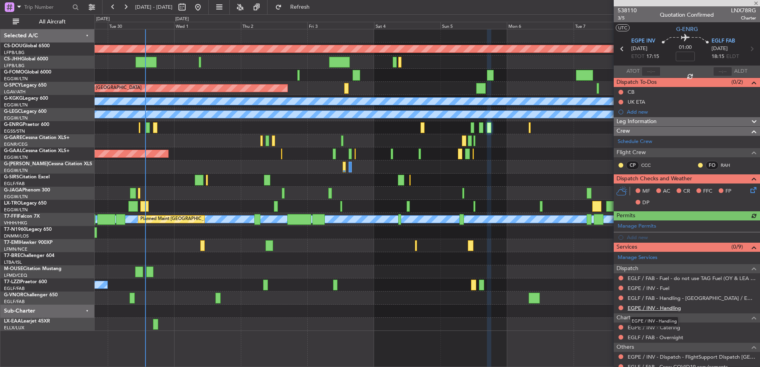
click at [665, 309] on link "EGPE / INV - Handling" at bounding box center [653, 308] width 53 height 7
click at [650, 307] on link "EGPE / INV - Handling" at bounding box center [653, 308] width 53 height 7
click at [650, 289] on link "EGPE / INV - Fuel" at bounding box center [648, 288] width 42 height 7
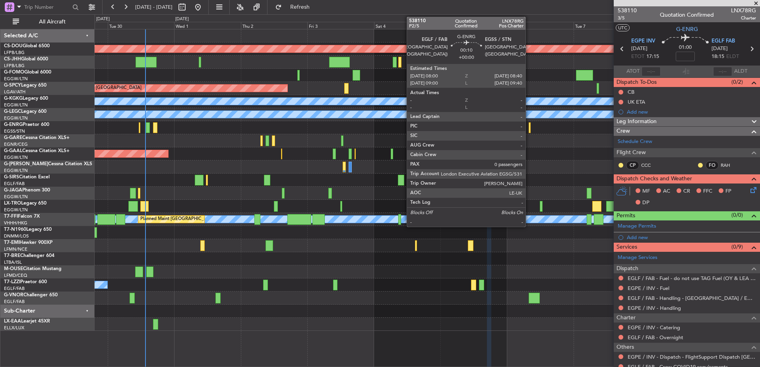
click at [528, 126] on div at bounding box center [427, 127] width 665 height 13
click at [529, 126] on div at bounding box center [529, 127] width 2 height 11
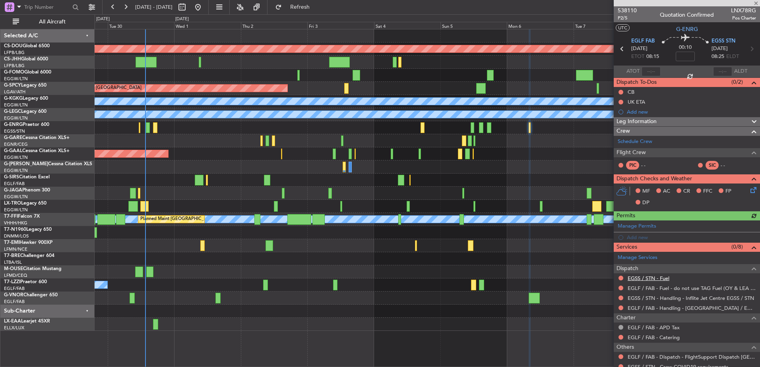
click at [663, 278] on link "EGSS / STN - Fuel" at bounding box center [648, 278] width 42 height 7
click at [651, 141] on link "Schedule Crew" at bounding box center [634, 142] width 35 height 8
click at [317, 7] on span "Refresh" at bounding box center [299, 7] width 33 height 6
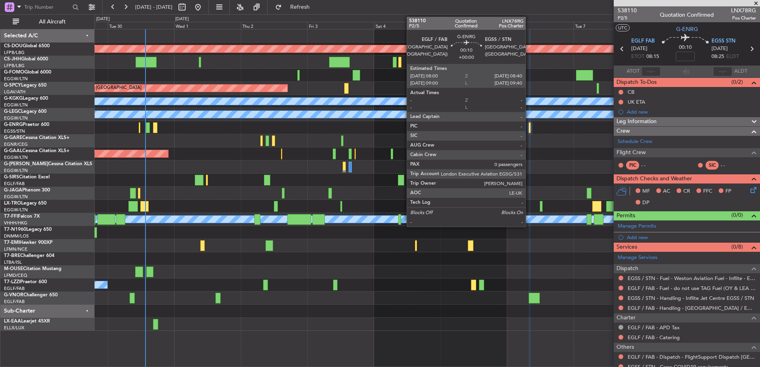
click at [529, 124] on div at bounding box center [529, 127] width 2 height 11
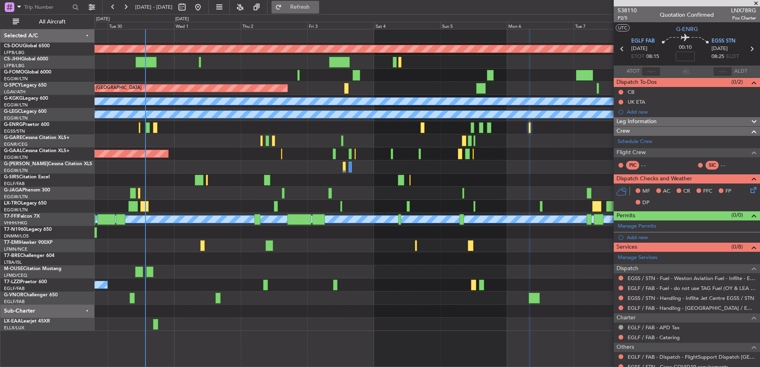
click at [317, 10] on span "Refresh" at bounding box center [299, 7] width 33 height 6
click at [319, 13] on button "Refresh" at bounding box center [295, 7] width 48 height 13
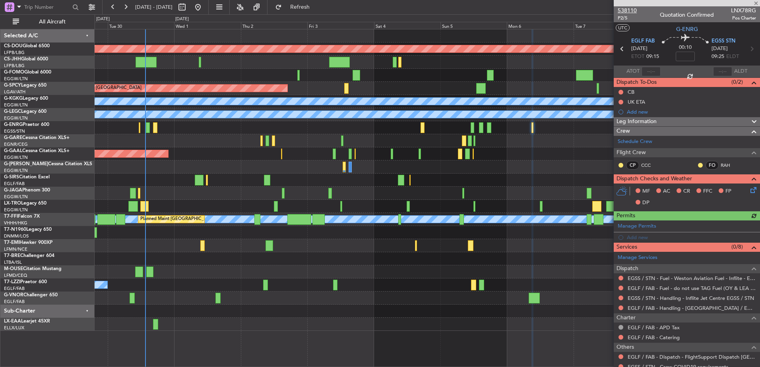
click at [630, 10] on span "538110" at bounding box center [626, 10] width 19 height 8
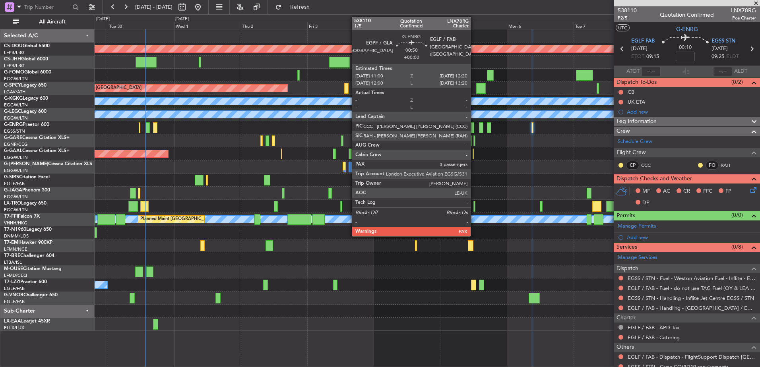
click at [474, 127] on div at bounding box center [472, 127] width 4 height 11
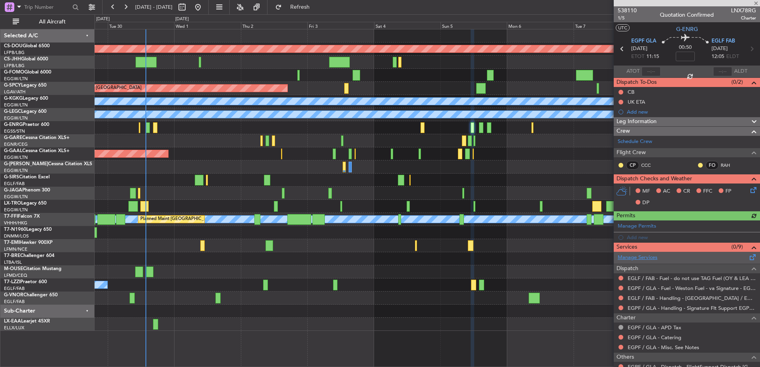
scroll to position [67, 0]
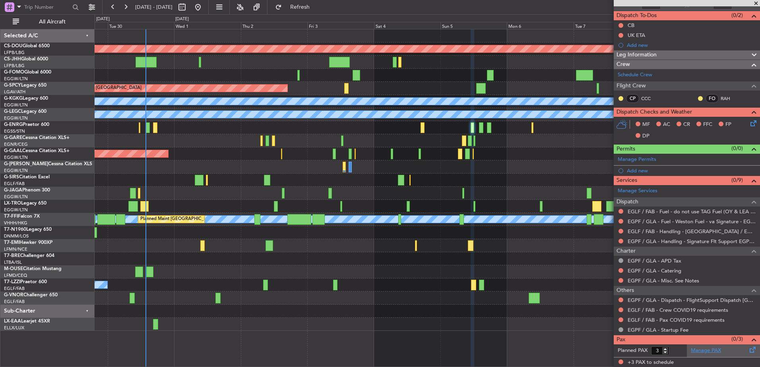
click at [695, 350] on link "Manage PAX" at bounding box center [705, 351] width 30 height 8
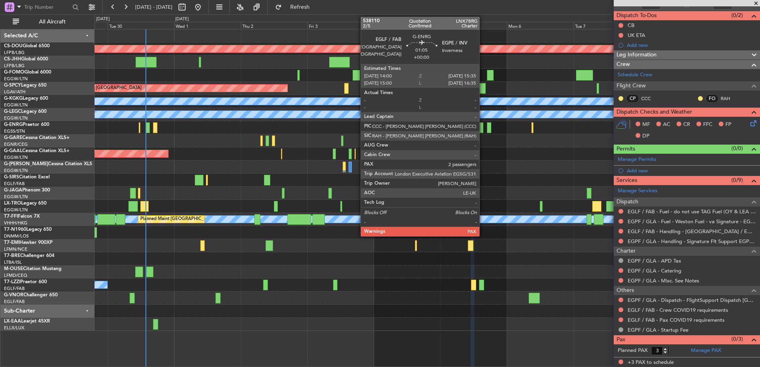
click at [482, 127] on div at bounding box center [481, 127] width 5 height 11
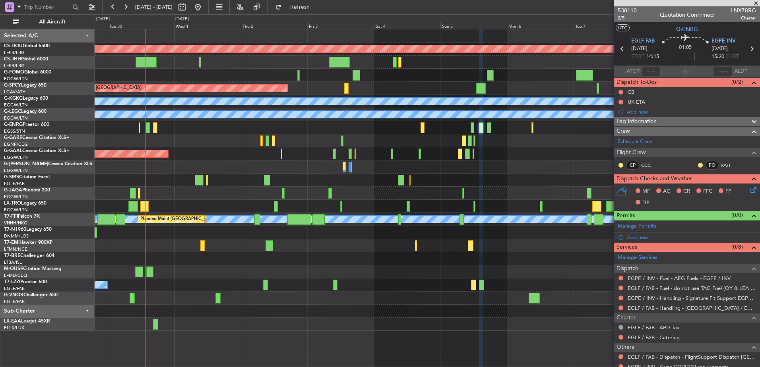
scroll to position [57, 0]
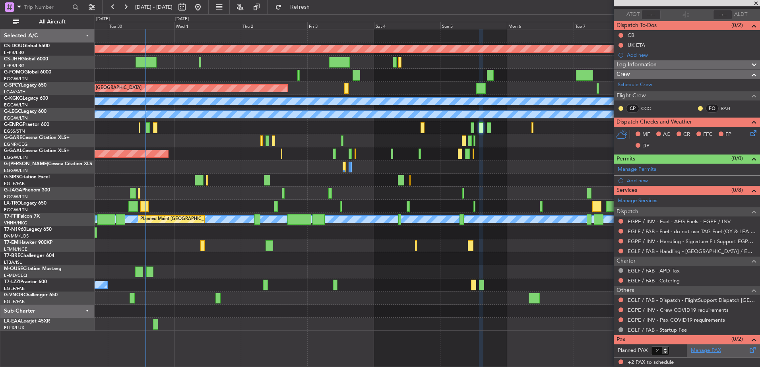
click at [690, 348] on link "Manage PAX" at bounding box center [705, 351] width 30 height 8
click at [148, 188] on div "Planned Maint London (Biggin Hill) Planned Maint Bremen A/C Unavailable Istanbu…" at bounding box center [427, 180] width 665 height 302
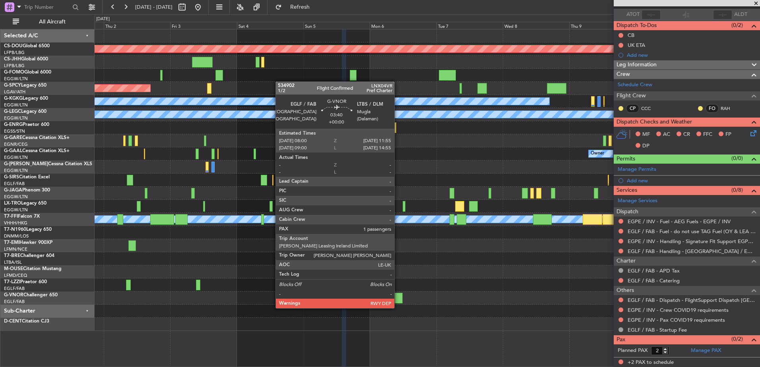
click at [398, 300] on div at bounding box center [396, 298] width 11 height 11
type input "1"
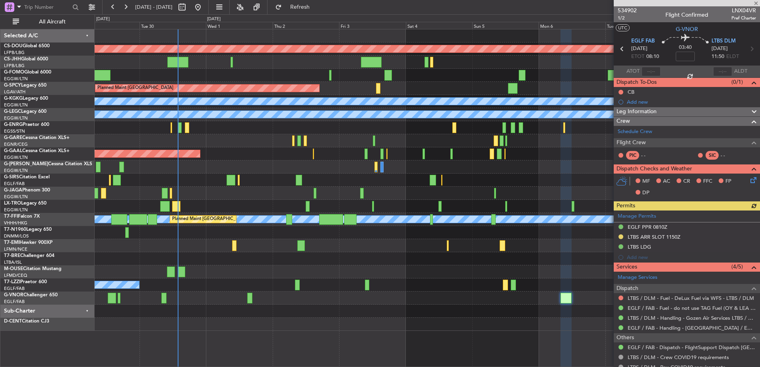
click at [530, 276] on div "Planned Maint London (Biggin Hill) Planned Maint Bremen A/C Unavailable Istanbu…" at bounding box center [427, 180] width 665 height 302
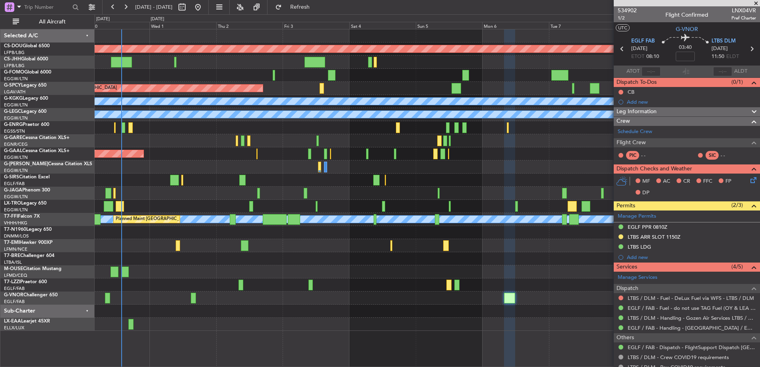
click at [236, 272] on div "Planned Maint London (Biggin Hill) Planned Maint Bremen A/C Unavailable Istanbu…" at bounding box center [427, 180] width 665 height 302
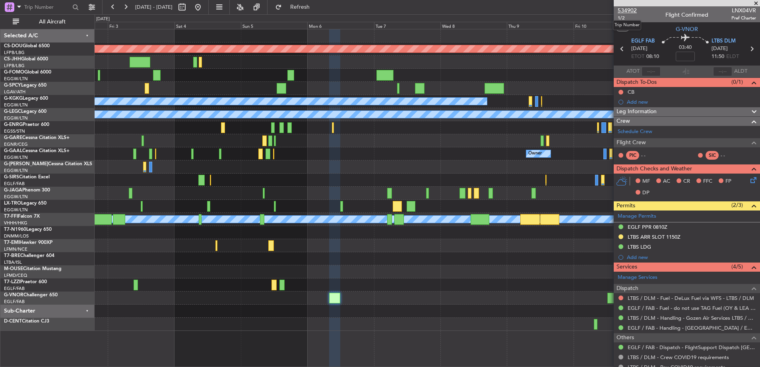
click at [625, 12] on span "534902" at bounding box center [626, 10] width 19 height 8
click at [317, 6] on span "Refresh" at bounding box center [299, 7] width 33 height 6
click at [286, 310] on div "Planned Maint London (Biggin Hill) Planned Maint Bremen A/C Unavailable Istanbu…" at bounding box center [427, 198] width 665 height 338
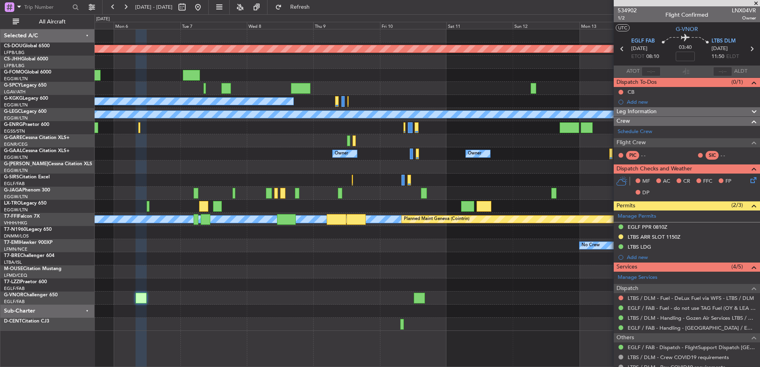
click at [164, 251] on div "Planned Maint London (Biggin Hill) A/C Unavailable Istanbul (Ataturk) A/C Unava…" at bounding box center [427, 180] width 665 height 302
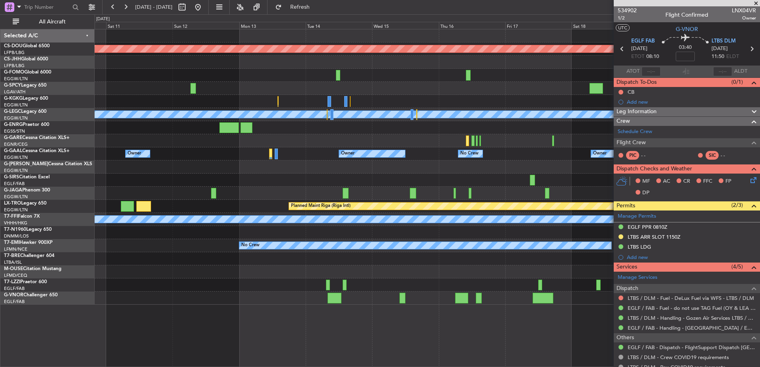
click at [441, 167] on div at bounding box center [427, 167] width 665 height 13
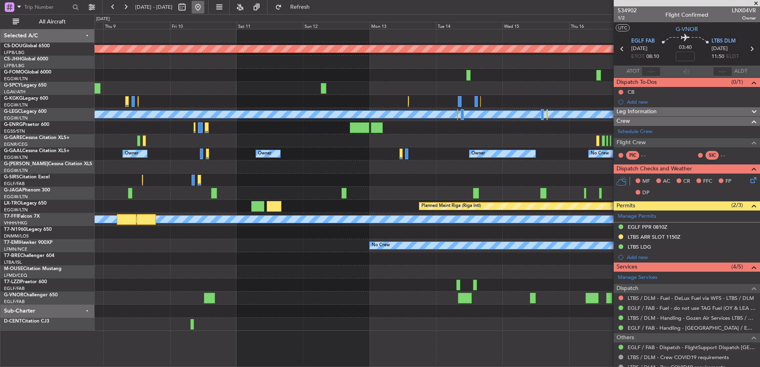
click at [204, 10] on button at bounding box center [197, 7] width 13 height 13
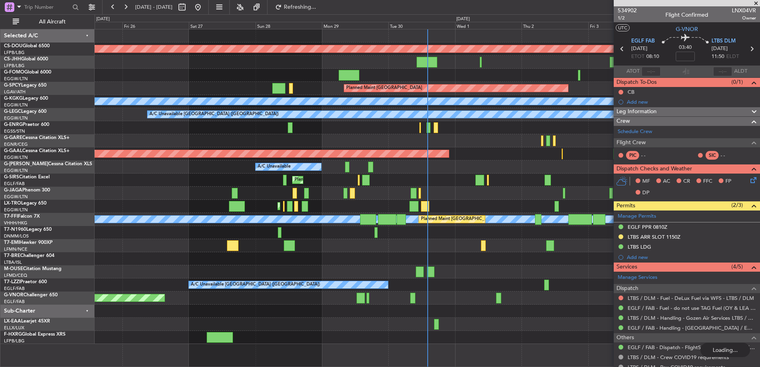
click at [350, 154] on div "Planned Maint London (Biggin Hill) Planned Maint Bremen A/C Unavailable Istanbu…" at bounding box center [427, 186] width 665 height 315
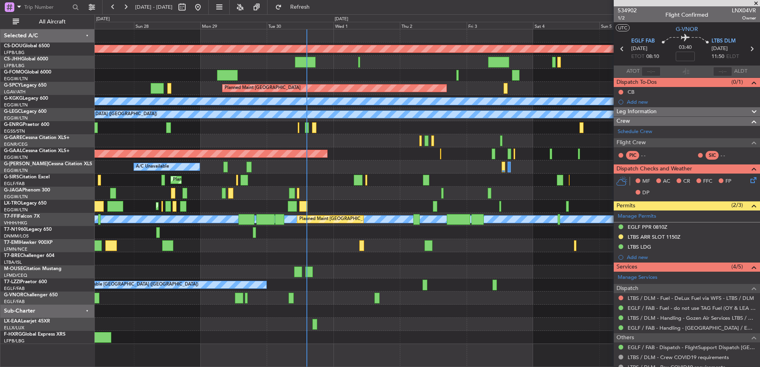
click at [525, 323] on div at bounding box center [427, 324] width 665 height 13
click at [204, 153] on div "Planned Maint London (Biggin Hill) Planned Maint Paris (Le Bourget) Planned Mai…" at bounding box center [427, 186] width 665 height 315
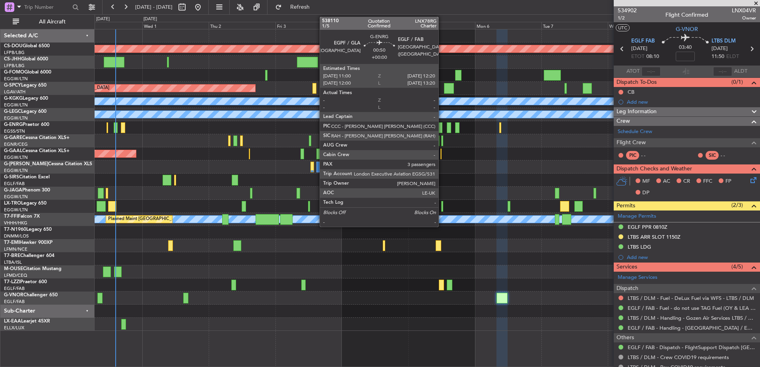
click at [442, 128] on div at bounding box center [440, 127] width 4 height 11
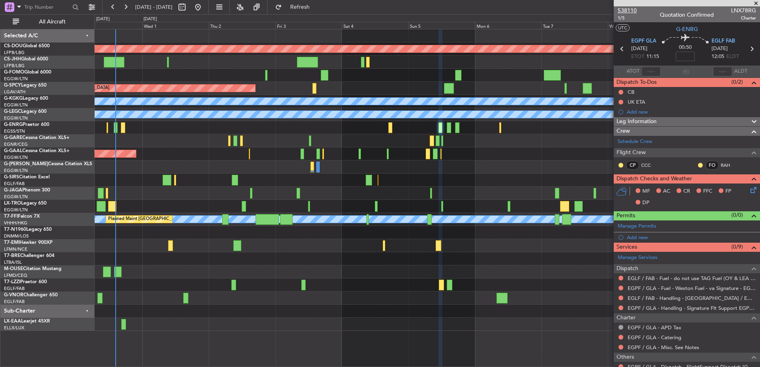
click at [628, 9] on span "538110" at bounding box center [626, 10] width 19 height 8
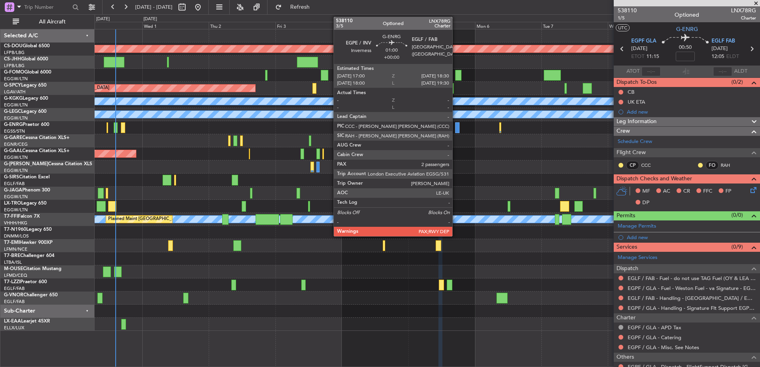
click at [456, 129] on div at bounding box center [457, 127] width 4 height 11
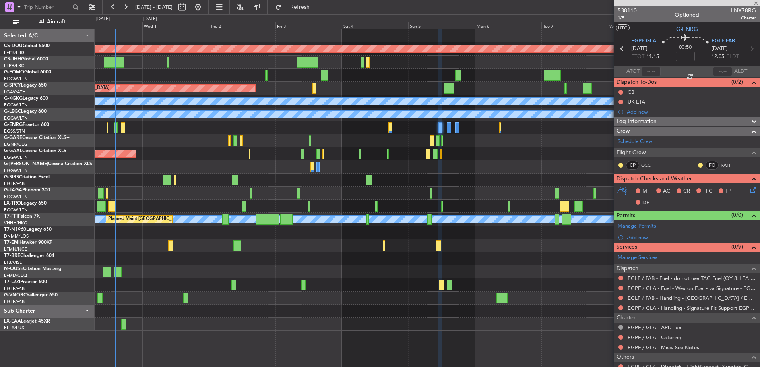
type input "2"
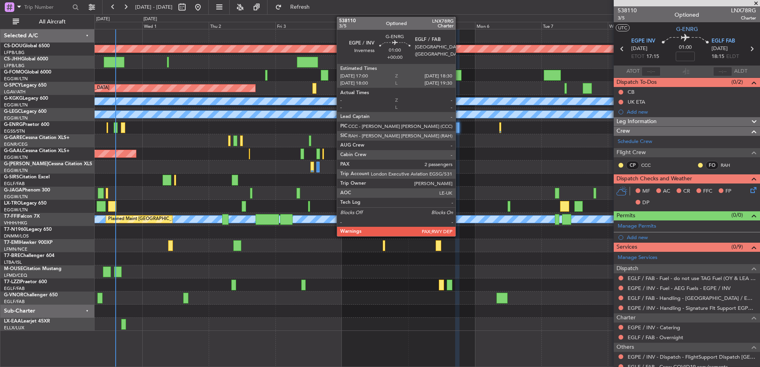
click at [459, 130] on div at bounding box center [457, 127] width 4 height 11
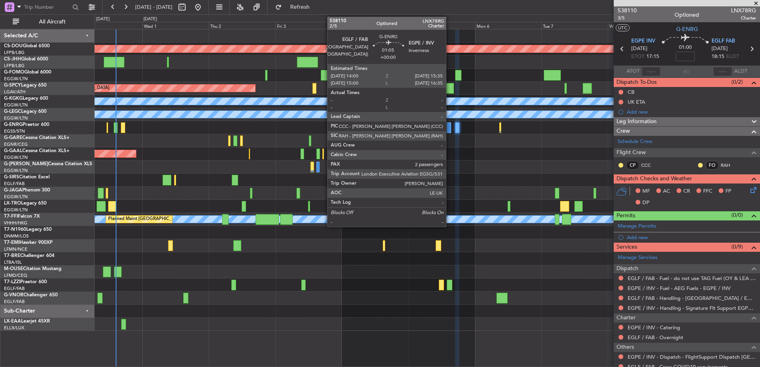
click at [449, 125] on div at bounding box center [449, 127] width 5 height 11
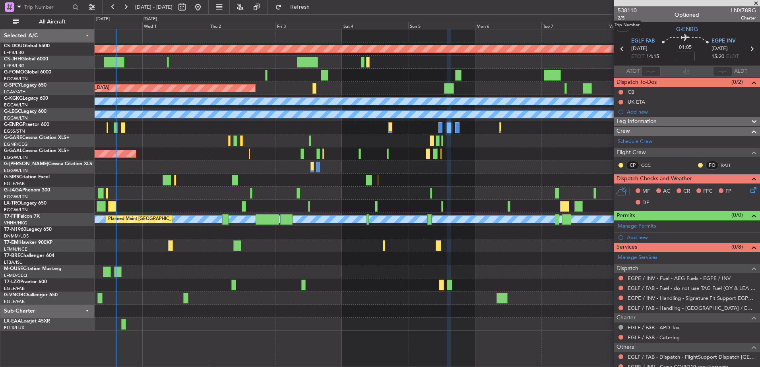
click at [630, 6] on span "538110" at bounding box center [626, 10] width 19 height 8
click at [627, 10] on span "538110" at bounding box center [626, 10] width 19 height 8
click at [623, 12] on span "538110" at bounding box center [626, 10] width 19 height 8
click at [391, 194] on div at bounding box center [427, 193] width 665 height 13
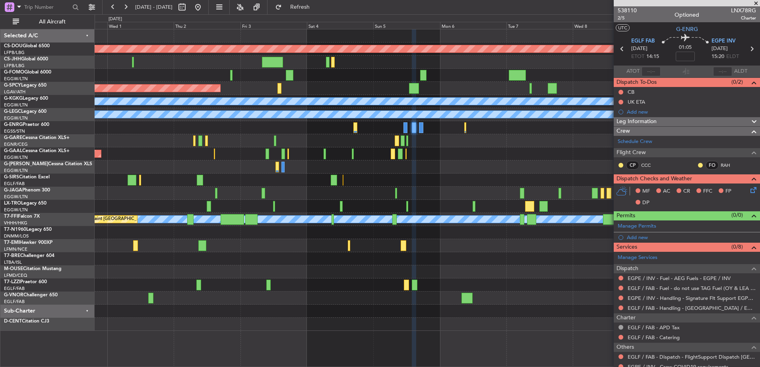
click at [531, 262] on div at bounding box center [427, 258] width 665 height 13
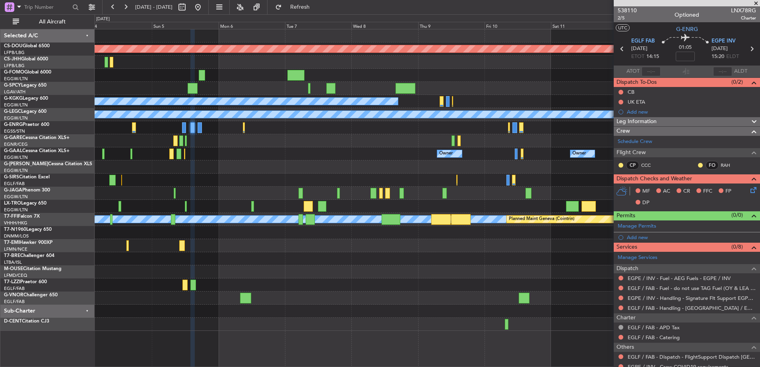
click at [218, 250] on div "No Crew" at bounding box center [427, 245] width 665 height 13
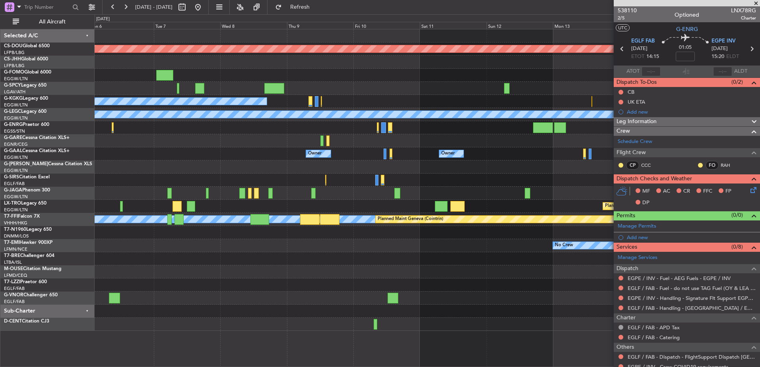
click at [320, 162] on div "Planned Maint London (Biggin Hill) A/C Unavailable Istanbul (Ataturk) A/C Unava…" at bounding box center [427, 180] width 665 height 302
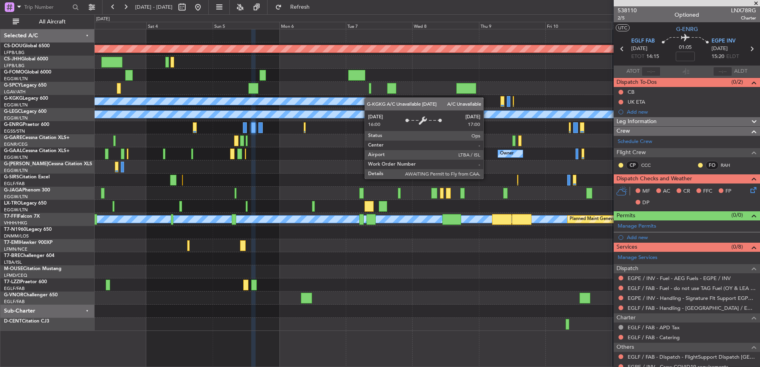
click at [374, 99] on div "Planned Maint London ([GEOGRAPHIC_DATA]) Planned Maint [GEOGRAPHIC_DATA] A/C Un…" at bounding box center [427, 180] width 665 height 302
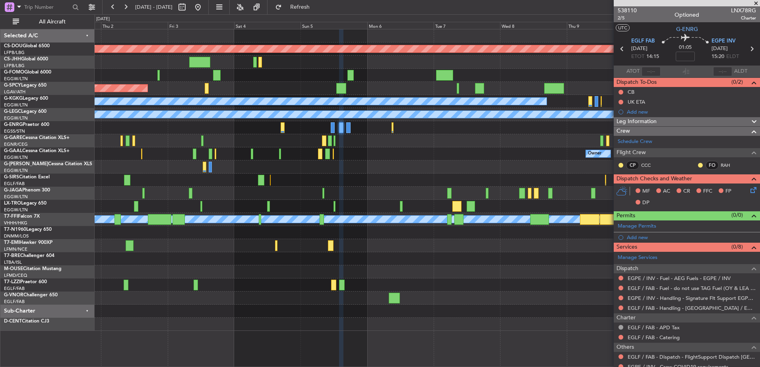
click at [364, 145] on div "Planned Maint London (Biggin Hill) Planned Maint Bremen A/C Unavailable Istanbu…" at bounding box center [427, 180] width 665 height 302
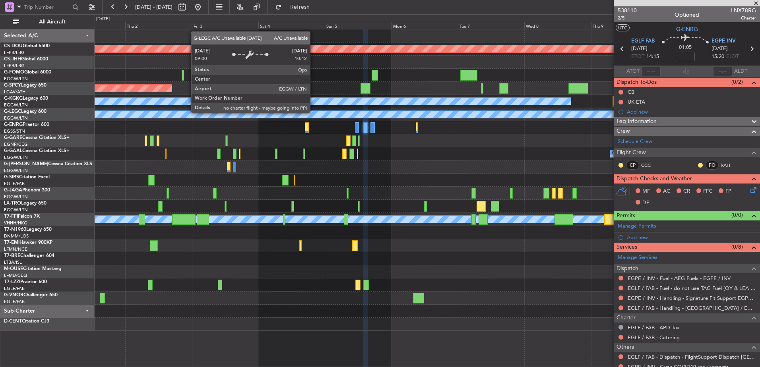
click at [359, 116] on div "A/C Unavailable [GEOGRAPHIC_DATA] ([GEOGRAPHIC_DATA])" at bounding box center [587, 114] width 1673 height 7
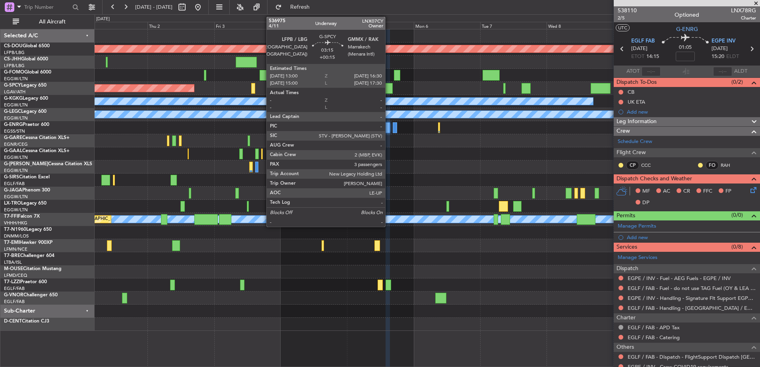
click at [389, 89] on div at bounding box center [388, 88] width 10 height 11
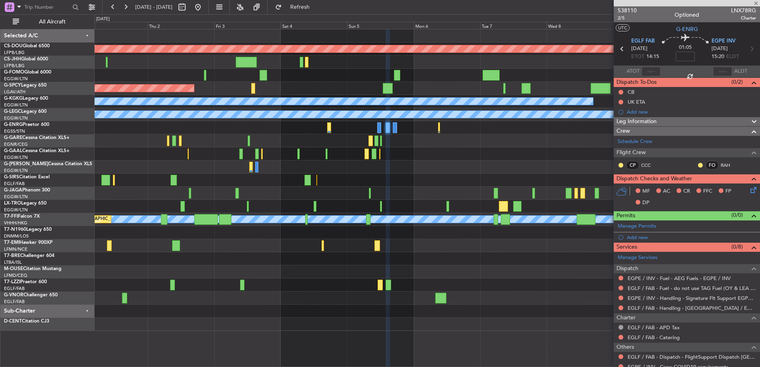
type input "+00:15"
type input "3"
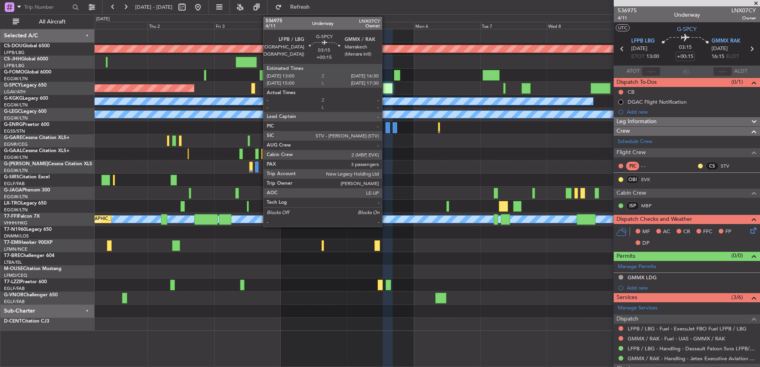
click at [385, 88] on div at bounding box center [388, 88] width 10 height 11
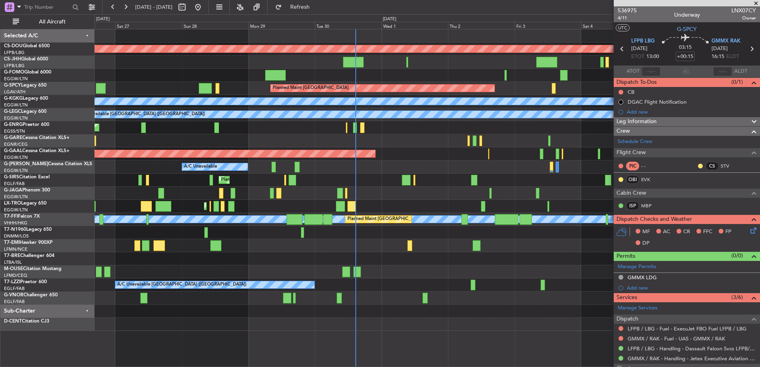
click at [559, 200] on div "Planned Maint London (Biggin Hill) Planned Maint Paris (Le Bourget) Planned Mai…" at bounding box center [427, 180] width 665 height 302
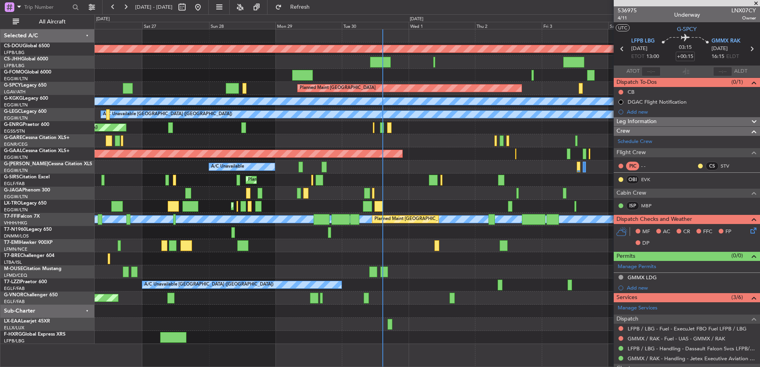
click at [356, 168] on div "Planned Maint London (Biggin Hill) Planned Maint Paris (Le Bourget) Planned Mai…" at bounding box center [427, 186] width 665 height 315
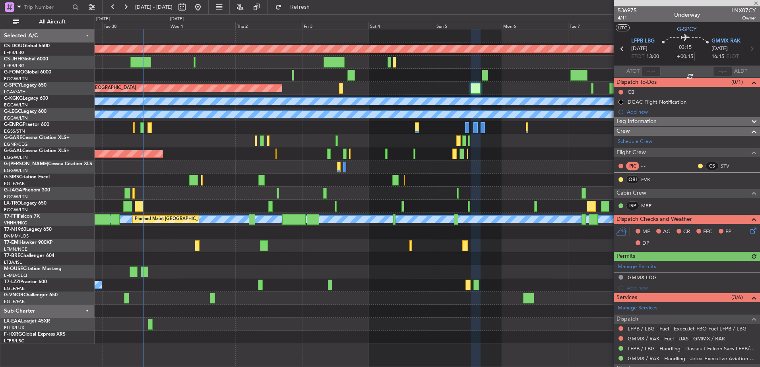
click at [187, 173] on div "Planned Maint London ([GEOGRAPHIC_DATA]) Planned Maint [GEOGRAPHIC_DATA] A/C Un…" at bounding box center [427, 186] width 665 height 315
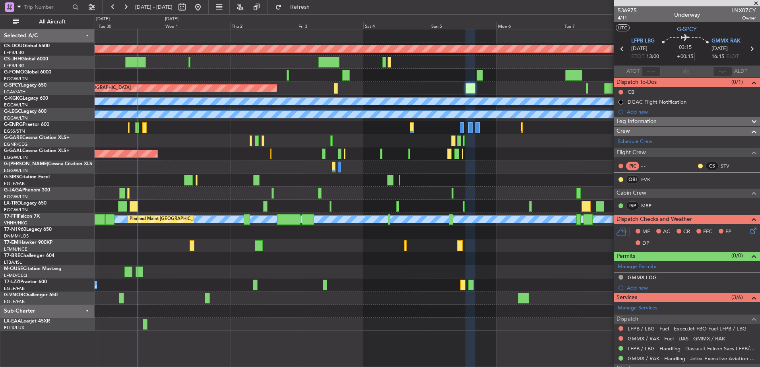
scroll to position [131, 0]
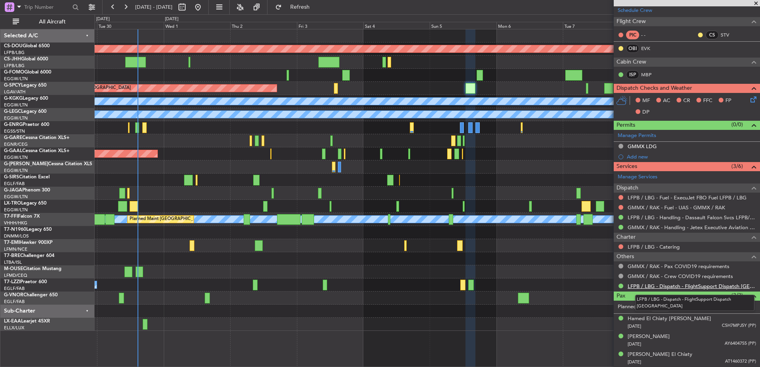
click at [652, 286] on link "LFPB / LBG - Dispatch - FlightSupport Dispatch UK" at bounding box center [691, 286] width 128 height 7
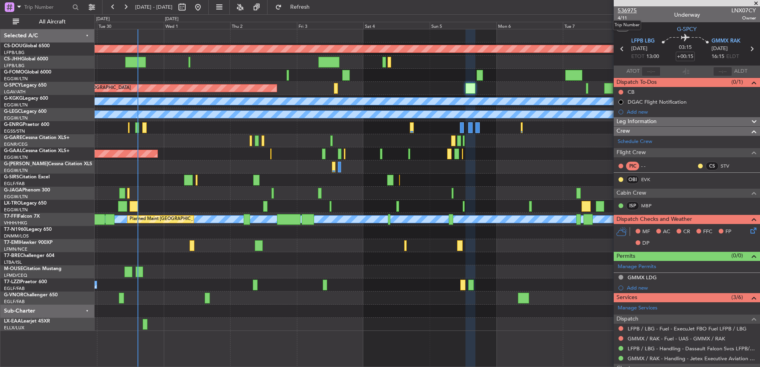
click at [628, 12] on span "536975" at bounding box center [626, 10] width 19 height 8
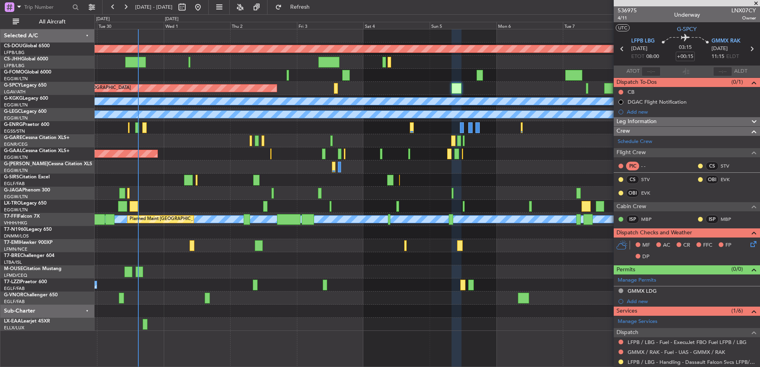
click at [483, 290] on div "A/C Unavailable [GEOGRAPHIC_DATA] ([GEOGRAPHIC_DATA])" at bounding box center [427, 284] width 665 height 13
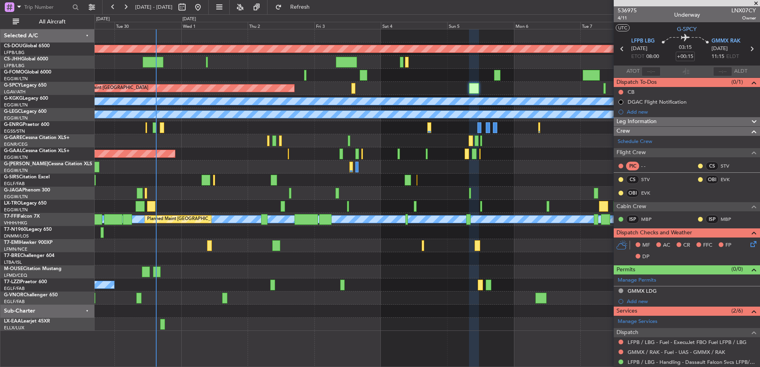
click at [493, 273] on div "Planned Maint London ([GEOGRAPHIC_DATA]) Planned Maint [GEOGRAPHIC_DATA] A/C Un…" at bounding box center [427, 180] width 665 height 302
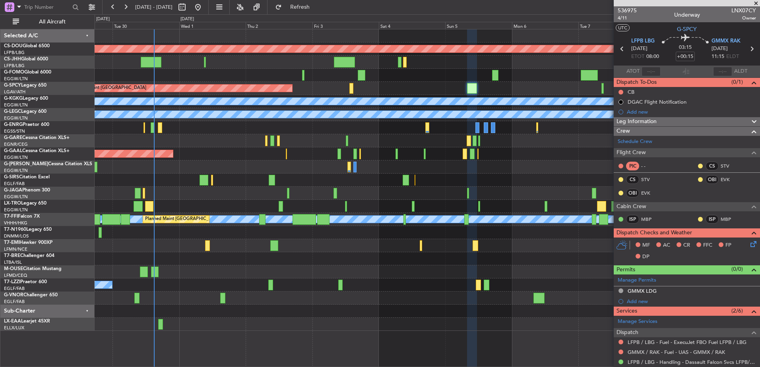
click at [309, 313] on div "Planned Maint London ([GEOGRAPHIC_DATA]) Planned Maint [GEOGRAPHIC_DATA] A/C Un…" at bounding box center [427, 180] width 665 height 302
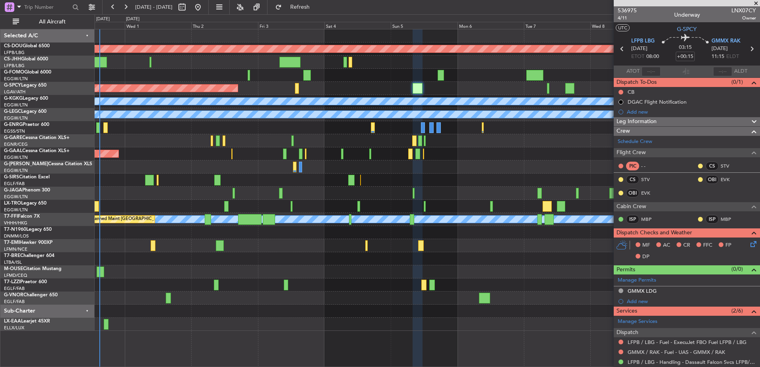
click at [327, 340] on div "Planned Maint London (Biggin Hill) Planned Maint Bremen A/C Unavailable Istanbu…" at bounding box center [427, 198] width 665 height 338
click at [431, 297] on div at bounding box center [427, 298] width 665 height 13
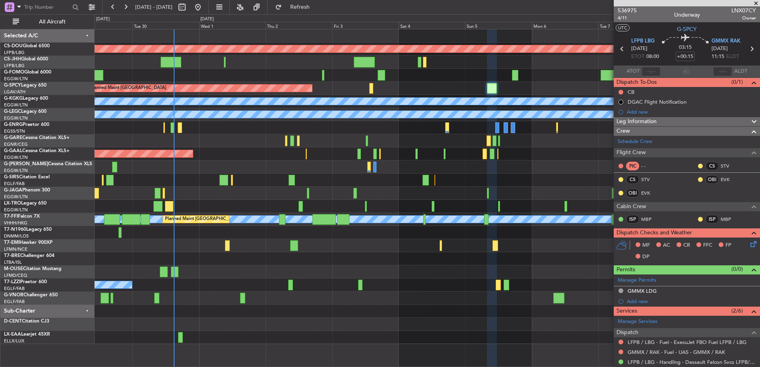
click at [271, 303] on div at bounding box center [427, 298] width 665 height 13
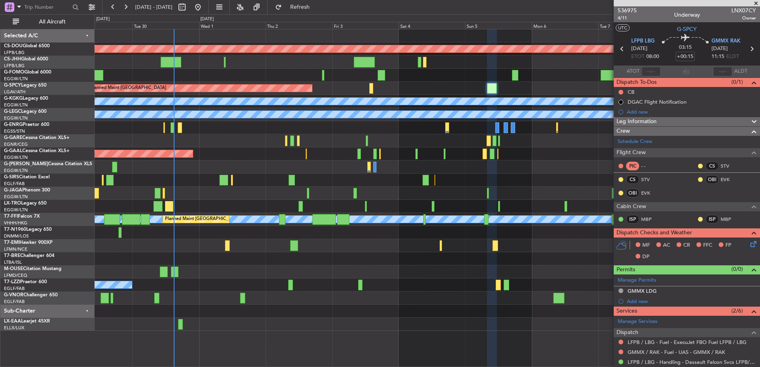
click at [149, 305] on div at bounding box center [427, 311] width 665 height 13
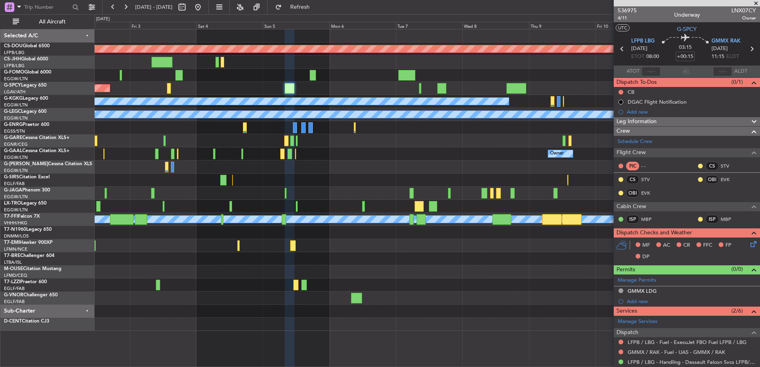
click at [371, 294] on div "Planned Maint London (Biggin Hill) Planned Maint Bremen A/C Unavailable Istanbu…" at bounding box center [427, 180] width 665 height 302
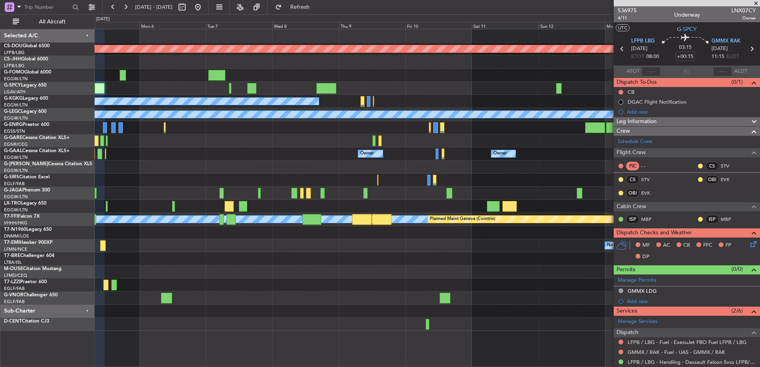
click at [371, 294] on div at bounding box center [427, 298] width 665 height 13
click at [127, 269] on div "Planned Maint London ([GEOGRAPHIC_DATA]) A/C Unavailable [GEOGRAPHIC_DATA] (Ata…" at bounding box center [427, 180] width 665 height 302
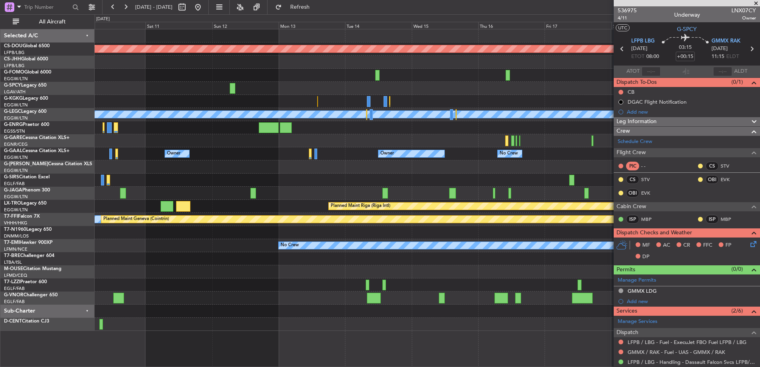
click at [67, 259] on div "Planned Maint London (Biggin Hill) A/C Unavailable Istanbul (Ataturk) A/C Unava…" at bounding box center [380, 190] width 760 height 353
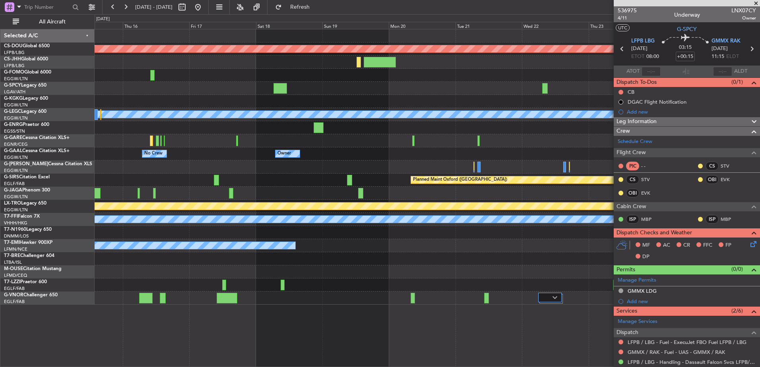
click at [520, 148] on div "Planned Maint London (Biggin Hill) A/C Unavailable London (Luton) Owner Owner N…" at bounding box center [427, 166] width 665 height 275
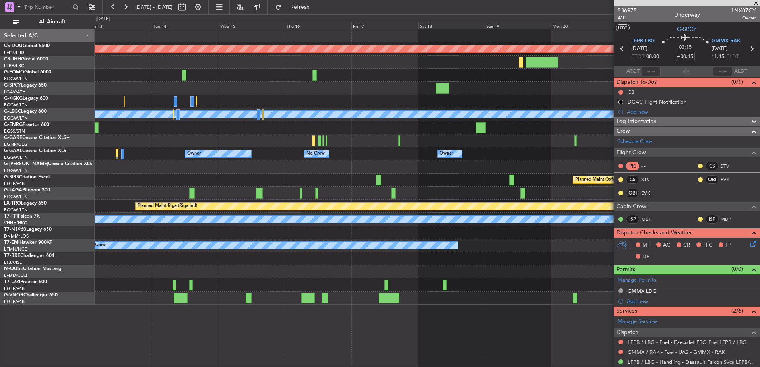
click at [479, 299] on div at bounding box center [427, 298] width 665 height 13
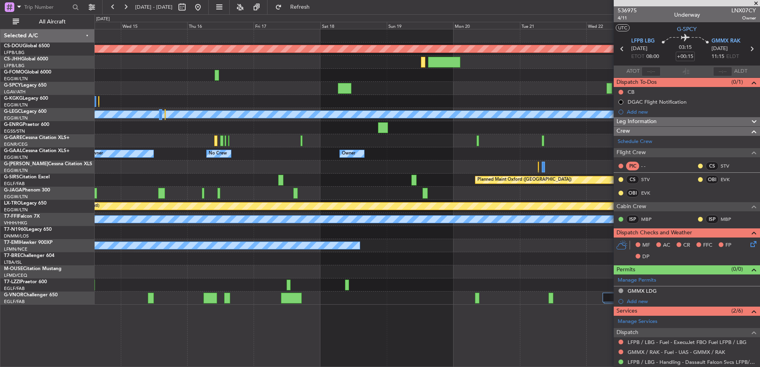
click at [352, 303] on div at bounding box center [427, 298] width 665 height 13
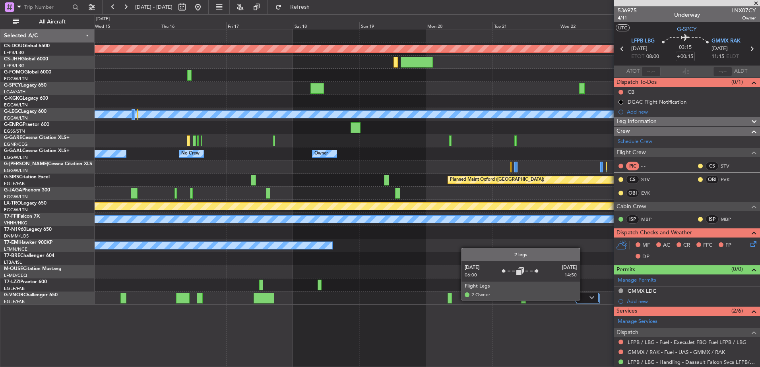
click at [583, 300] on div at bounding box center [586, 298] width 23 height 10
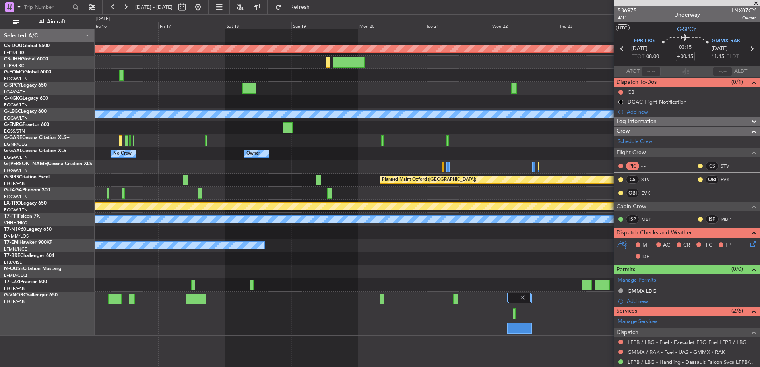
click at [602, 319] on div at bounding box center [427, 314] width 665 height 44
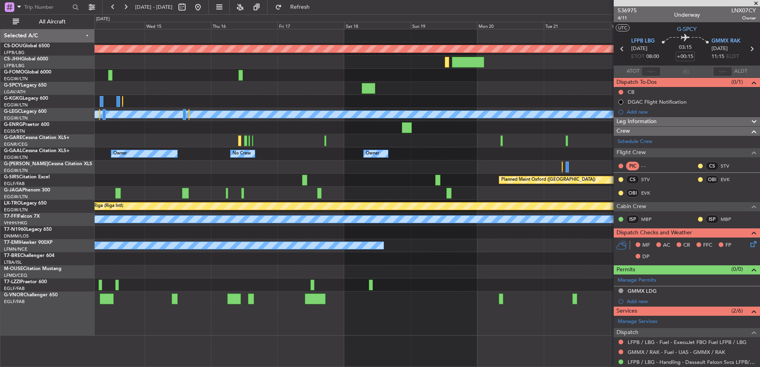
click at [533, 321] on div at bounding box center [427, 314] width 665 height 44
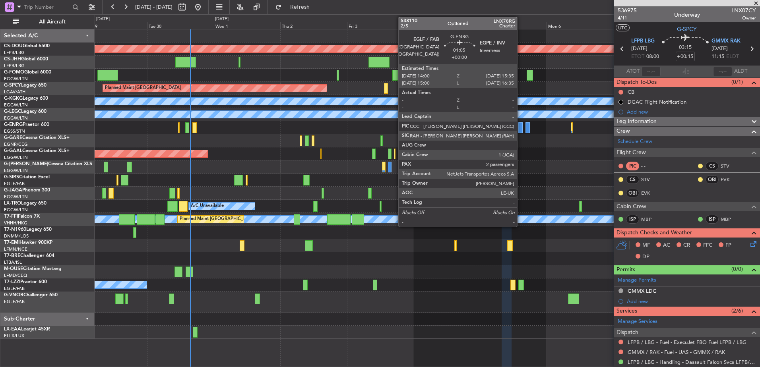
click at [521, 130] on div at bounding box center [520, 127] width 5 height 11
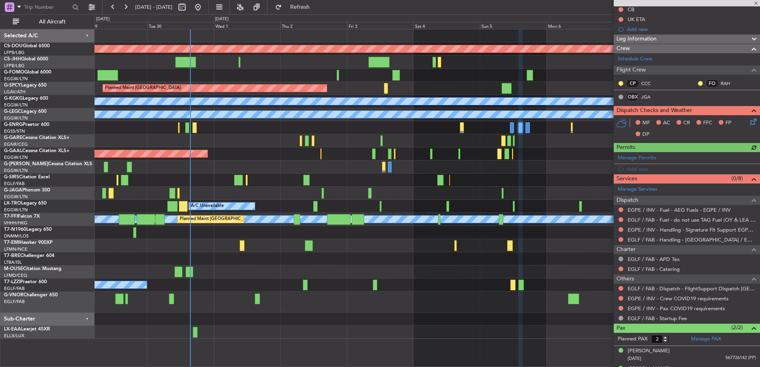
scroll to position [97, 0]
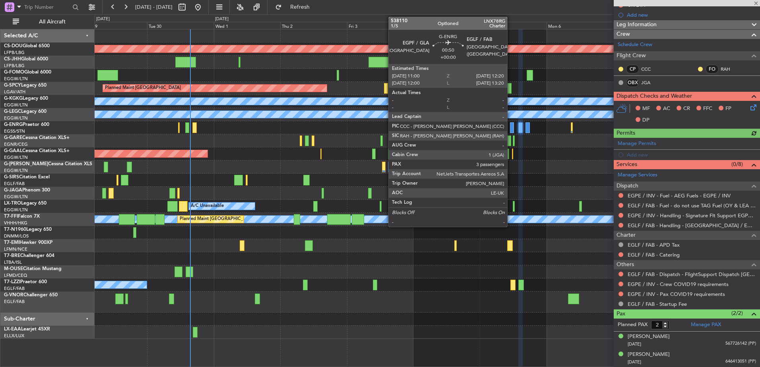
click at [511, 126] on div at bounding box center [512, 127] width 4 height 11
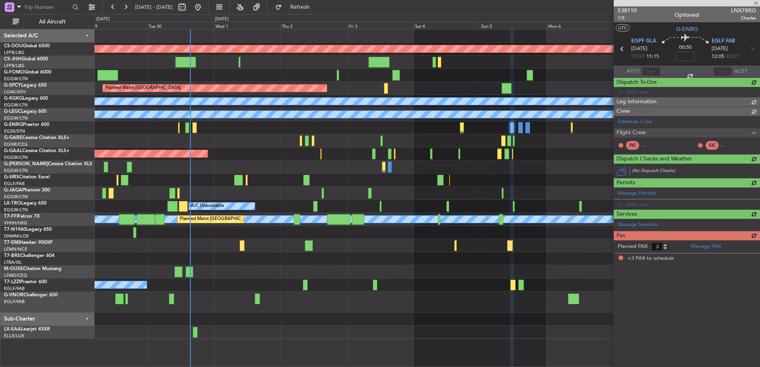
scroll to position [0, 0]
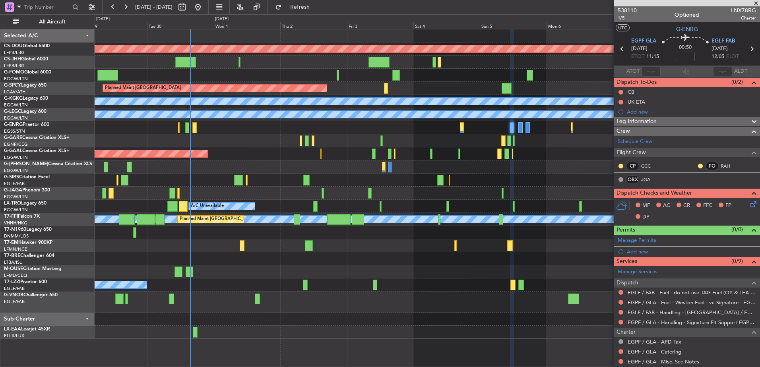
click at [512, 316] on div at bounding box center [427, 319] width 665 height 13
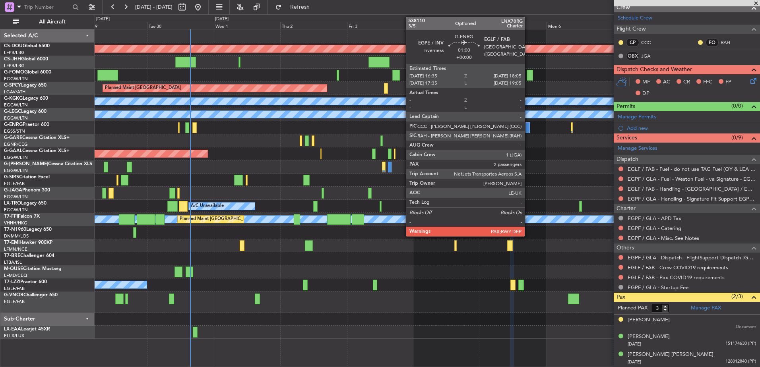
click at [528, 126] on div at bounding box center [527, 127] width 4 height 11
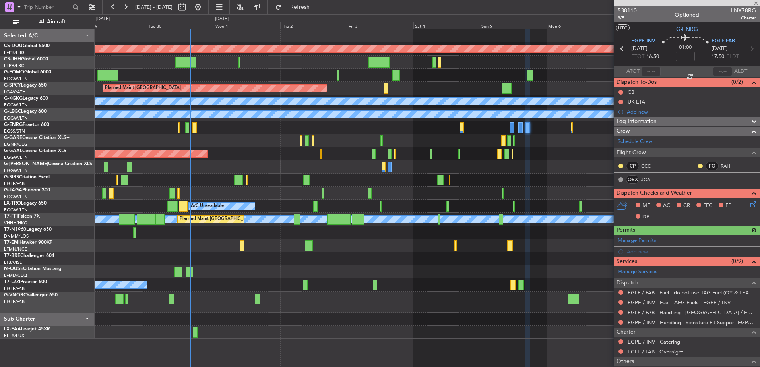
scroll to position [71, 0]
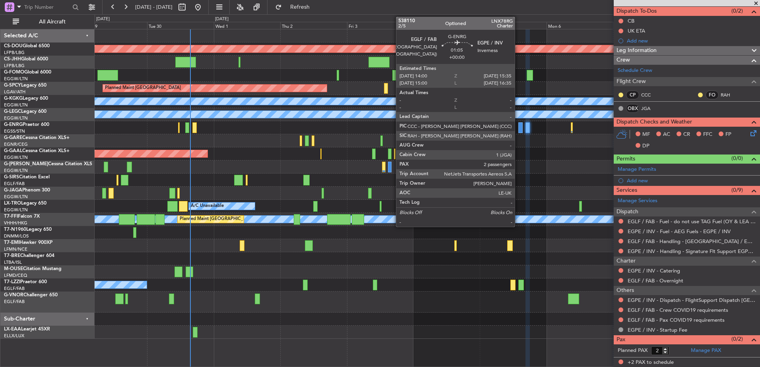
click at [520, 128] on div at bounding box center [520, 127] width 5 height 11
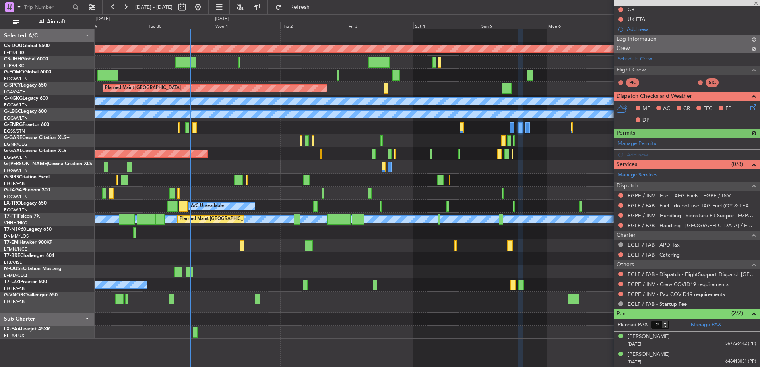
scroll to position [97, 0]
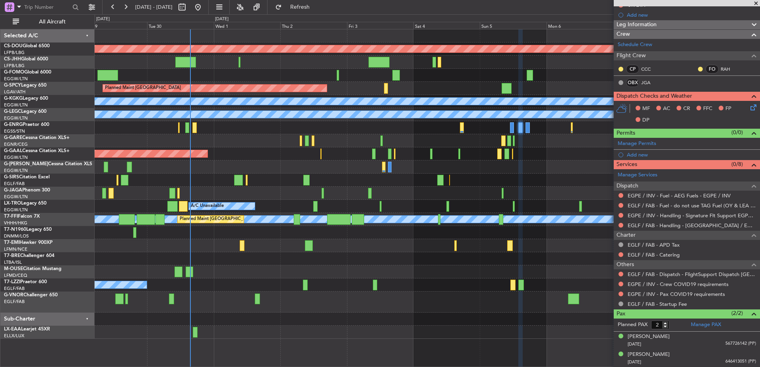
click at [755, 3] on span at bounding box center [756, 3] width 8 height 7
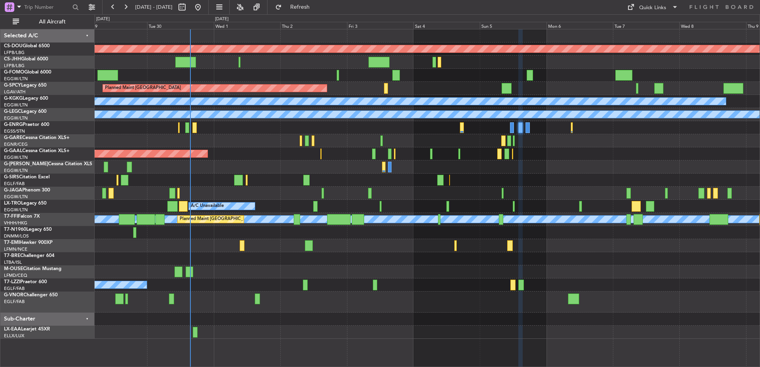
type input "0"
click at [640, 6] on div "Quick Links" at bounding box center [652, 8] width 27 height 8
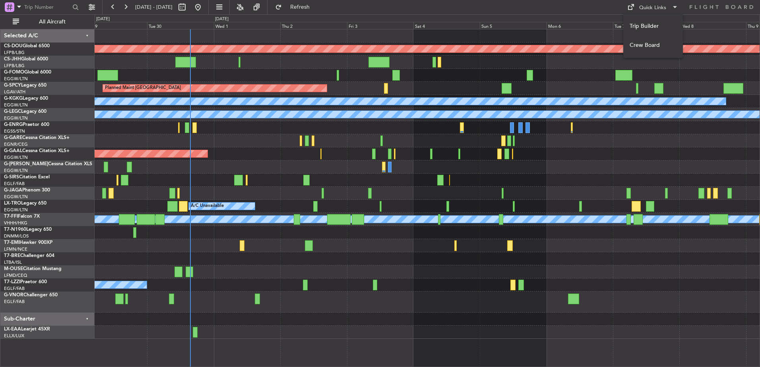
drag, startPoint x: 687, startPoint y: 287, endPoint x: 408, endPoint y: 269, distance: 279.9
click at [408, 269] on div at bounding box center [380, 183] width 760 height 367
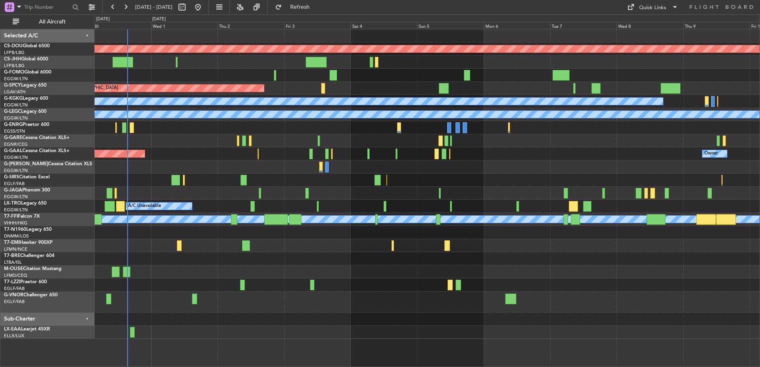
click at [367, 237] on div "Planned Maint London (Biggin Hill) Planned Maint Bremen A/C Unavailable Istanbu…" at bounding box center [427, 183] width 665 height 309
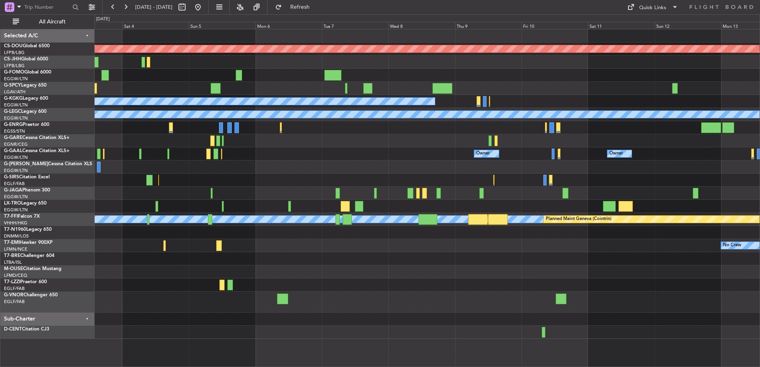
click at [694, 178] on div at bounding box center [427, 180] width 665 height 13
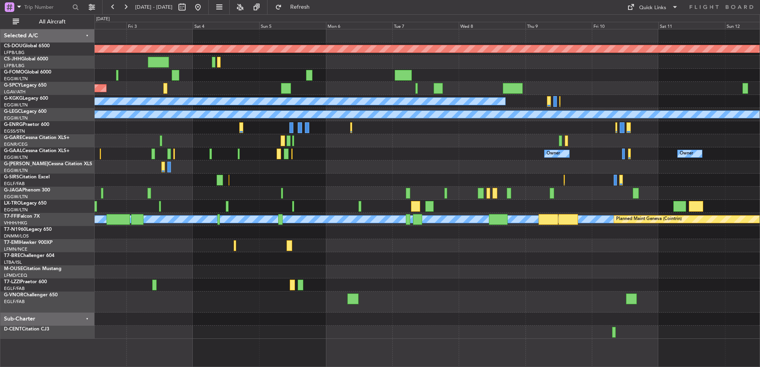
click at [532, 179] on div at bounding box center [427, 180] width 665 height 13
click at [449, 166] on div at bounding box center [427, 167] width 665 height 13
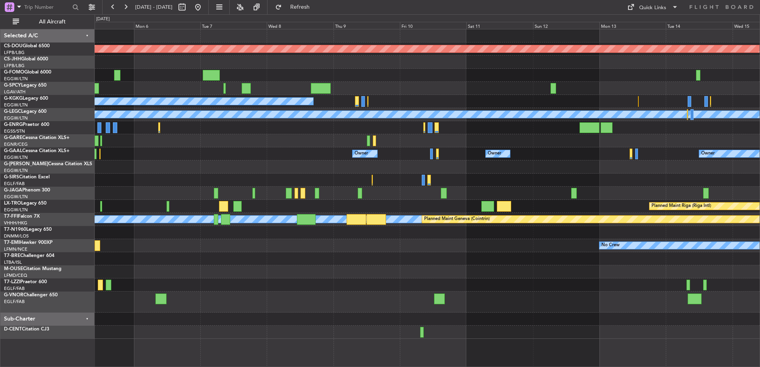
click at [440, 144] on div "Planned Maint London ([GEOGRAPHIC_DATA]) A/C Unavailable [GEOGRAPHIC_DATA] (Ata…" at bounding box center [427, 183] width 665 height 309
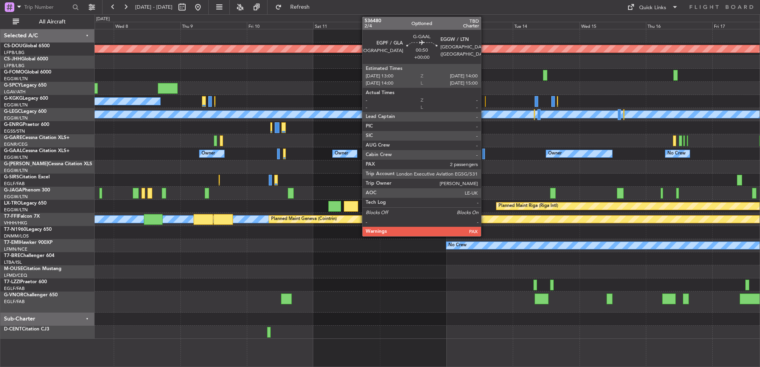
click at [484, 154] on div at bounding box center [483, 154] width 3 height 11
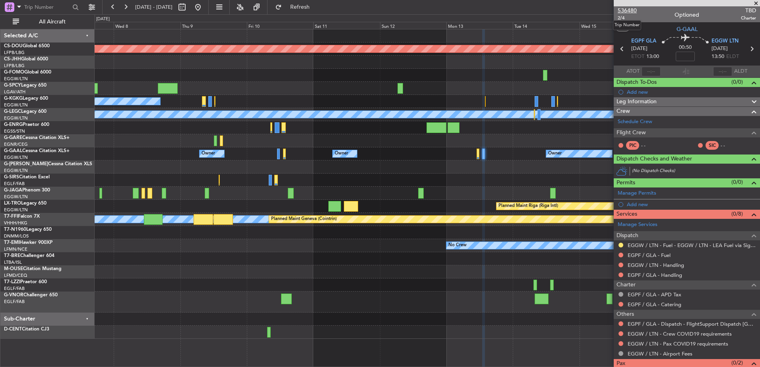
click at [625, 11] on span "536480" at bounding box center [626, 10] width 19 height 8
click at [419, 276] on div at bounding box center [427, 271] width 665 height 13
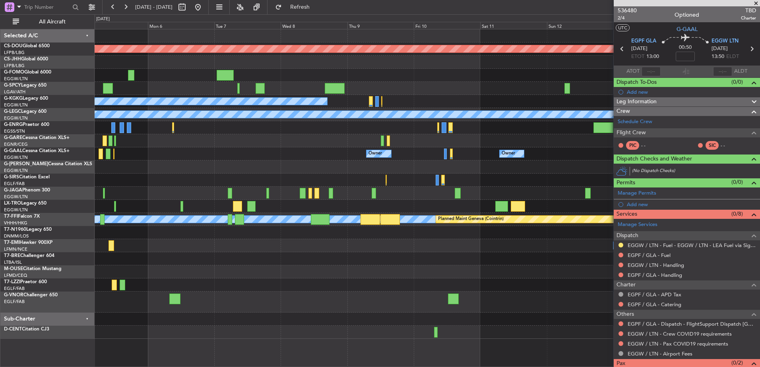
click at [586, 293] on div "Planned Maint London (Biggin Hill) Planned Maint Bremen A/C Unavailable Istanbu…" at bounding box center [427, 183] width 665 height 309
click at [584, 277] on div at bounding box center [427, 271] width 665 height 13
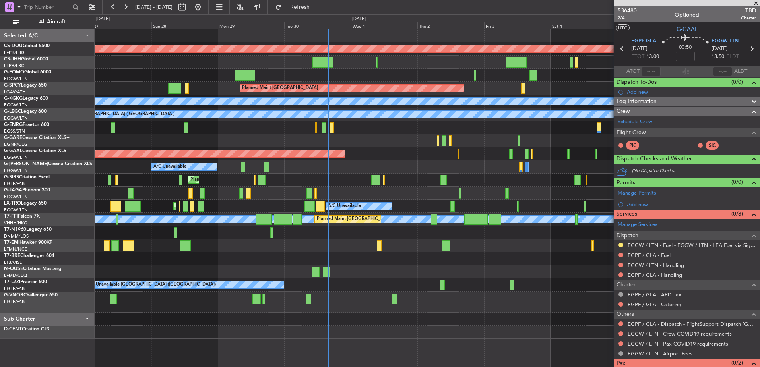
click at [623, 120] on fb-app "01 Oct 2025 - 11 Oct 2025 Refresh Quick Links All Aircraft Planned Maint London…" at bounding box center [380, 186] width 760 height 361
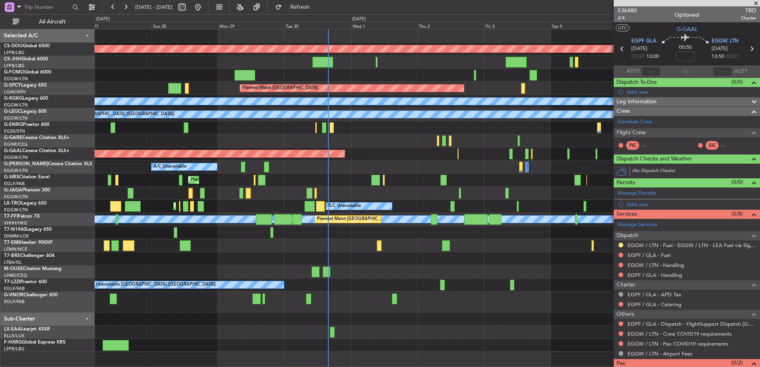
click at [333, 189] on div "Planned Maint [GEOGRAPHIC_DATA] ([GEOGRAPHIC_DATA])" at bounding box center [427, 193] width 665 height 13
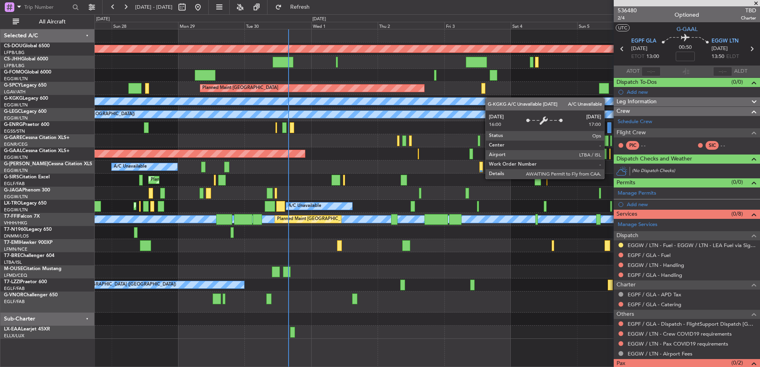
click at [486, 97] on div "A/C Unavailable [GEOGRAPHIC_DATA] (Ataturk)" at bounding box center [427, 101] width 665 height 13
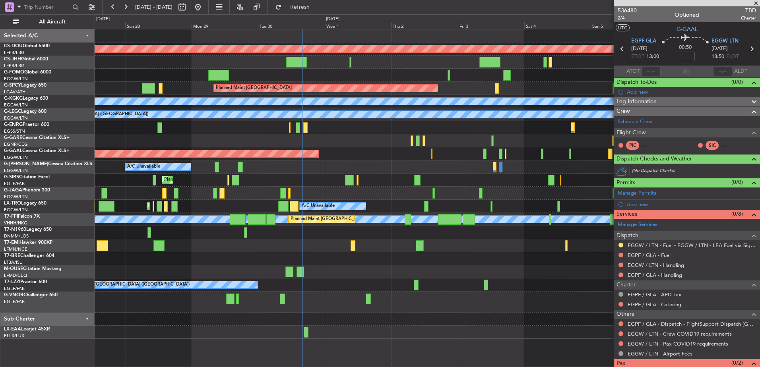
click at [489, 89] on div "Planned Maint [GEOGRAPHIC_DATA]" at bounding box center [427, 88] width 665 height 13
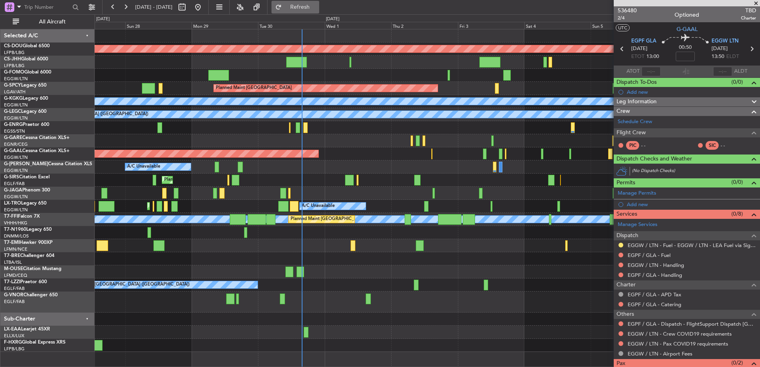
click at [317, 10] on span "Refresh" at bounding box center [299, 7] width 33 height 6
click at [323, 134] on div "Unplanned Maint London (Stansted) A/C Unavailable" at bounding box center [427, 127] width 665 height 13
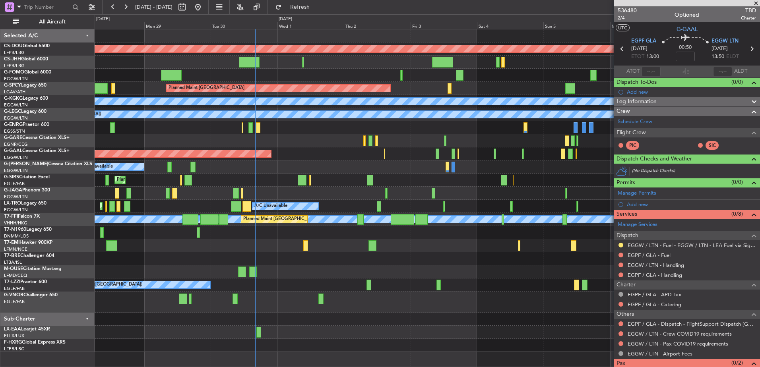
click at [354, 187] on div at bounding box center [427, 193] width 665 height 13
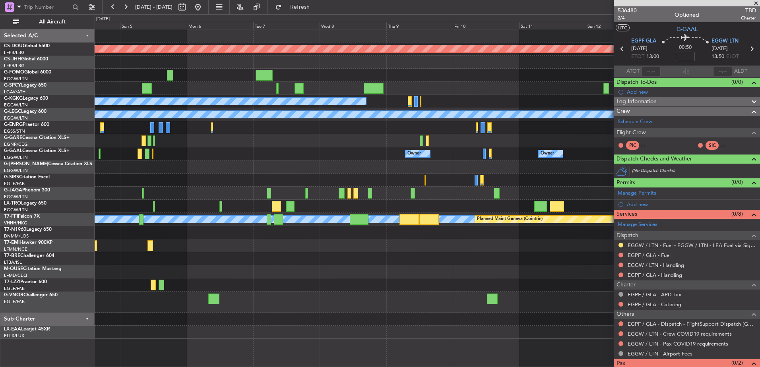
click at [84, 180] on div "Planned Maint London (Biggin Hill) Planned Maint Bremen A/C Unavailable Istanbu…" at bounding box center [380, 190] width 760 height 353
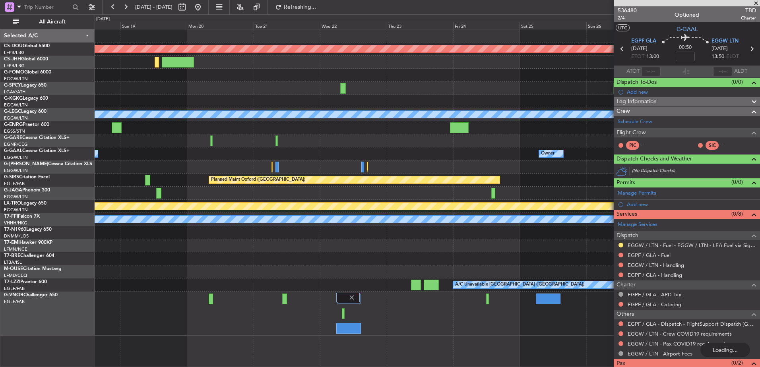
click at [336, 162] on div at bounding box center [427, 167] width 665 height 13
click at [626, 11] on span "536480" at bounding box center [626, 10] width 19 height 8
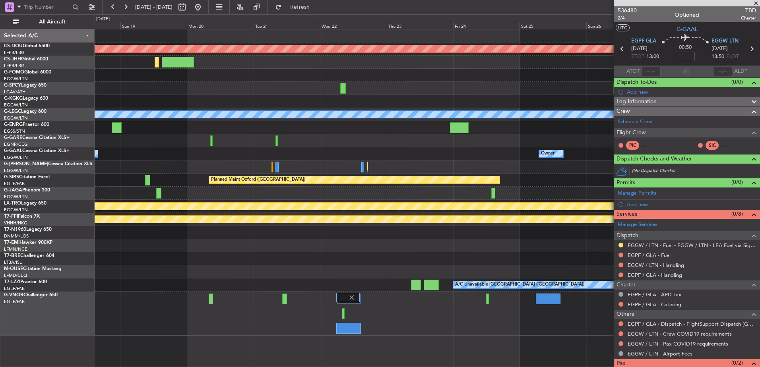
click at [392, 256] on div at bounding box center [427, 258] width 665 height 13
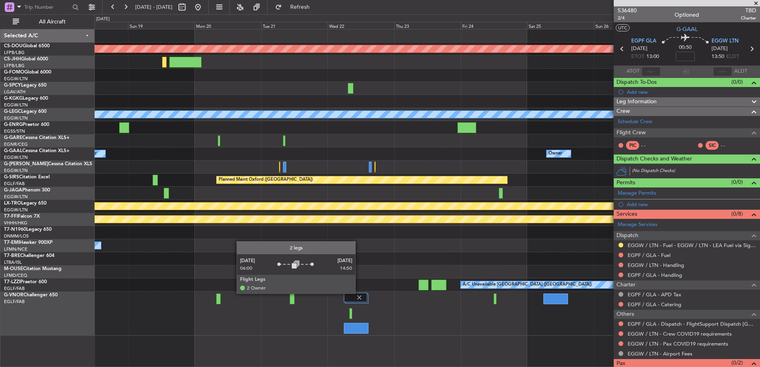
click at [359, 293] on div at bounding box center [355, 298] width 23 height 10
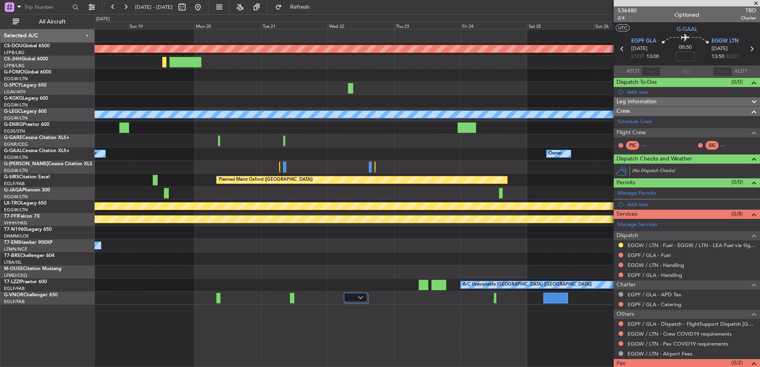
click at [569, 137] on div "Planned Maint London (Biggin Hill) A/C Unavailable London (Luton) Owner Owner O…" at bounding box center [427, 166] width 665 height 275
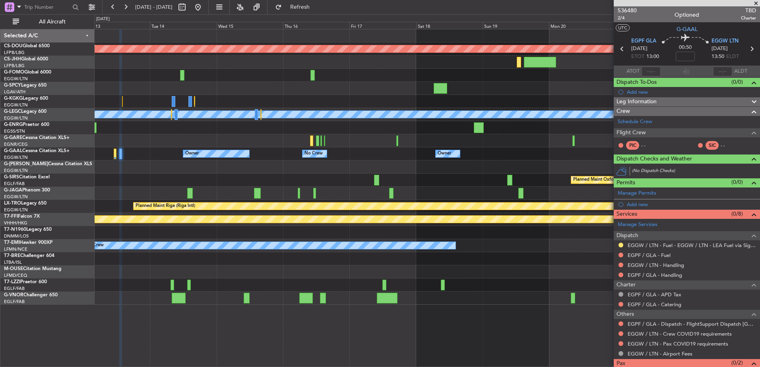
click at [614, 192] on fb-app "14 Oct 2025 - 24 Oct 2025 Refresh Quick Links All Aircraft Planned Maint London…" at bounding box center [380, 186] width 760 height 361
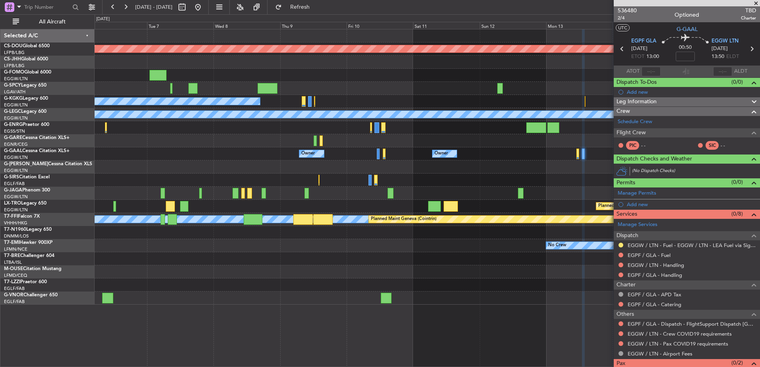
click at [598, 177] on div "Planned Maint London (Biggin Hill) A/C Unavailable Istanbul (Ataturk) A/C Unava…" at bounding box center [427, 166] width 665 height 275
click at [605, 130] on div "Planned Maint London (Biggin Hill) A/C Unavailable Istanbul (Ataturk) A/C Unava…" at bounding box center [427, 166] width 665 height 275
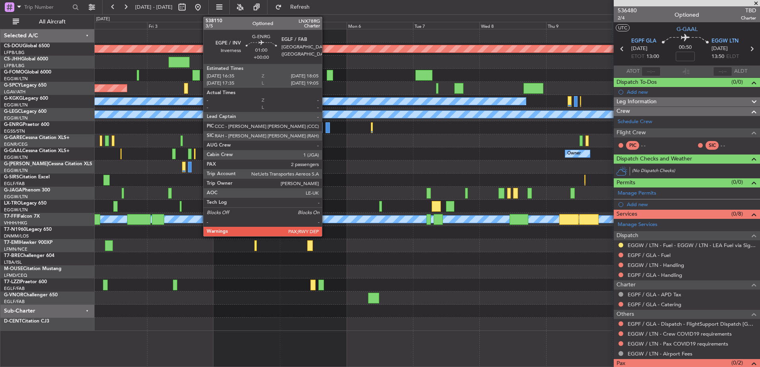
click at [325, 126] on div at bounding box center [327, 127] width 4 height 11
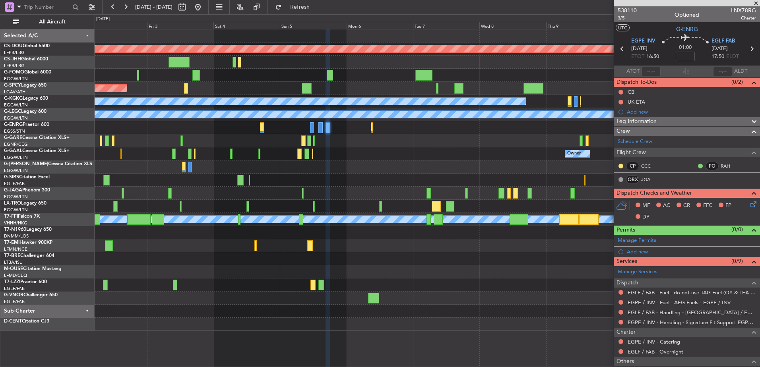
scroll to position [71, 0]
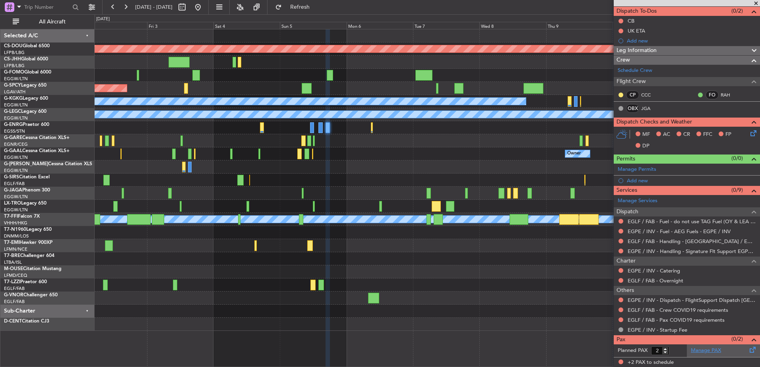
click at [704, 351] on link "Manage PAX" at bounding box center [705, 351] width 30 height 8
click at [319, 11] on button "Refresh" at bounding box center [295, 7] width 48 height 13
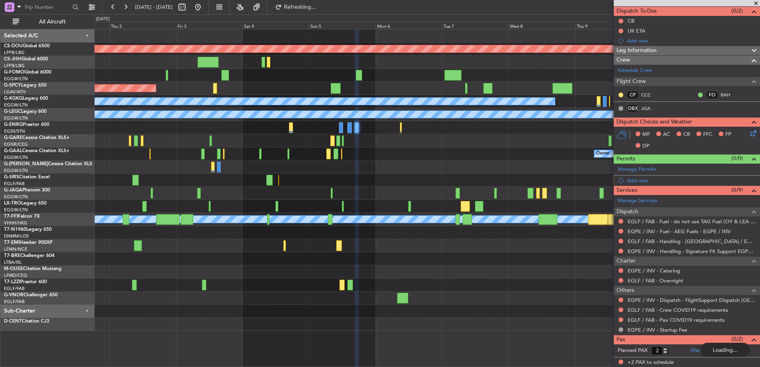
click at [455, 180] on div at bounding box center [427, 180] width 665 height 13
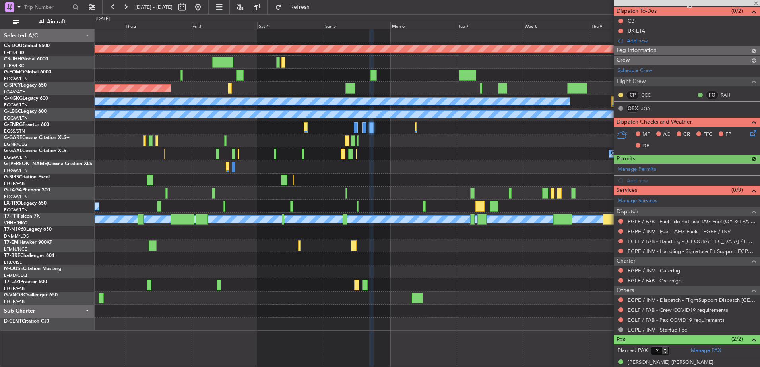
scroll to position [97, 0]
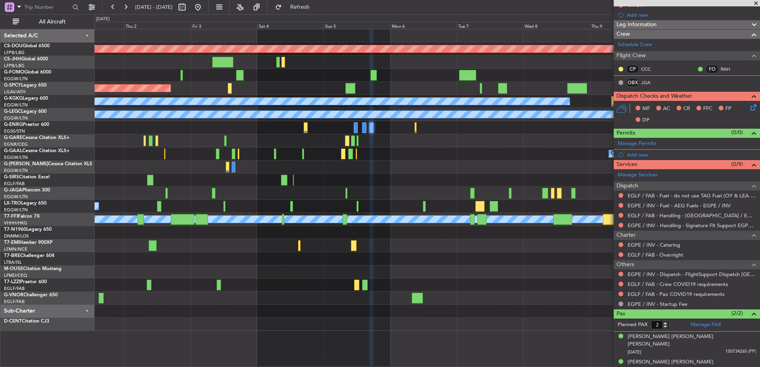
click at [580, 160] on div "Owner Owner Planned Maint Dusseldorf" at bounding box center [427, 153] width 665 height 13
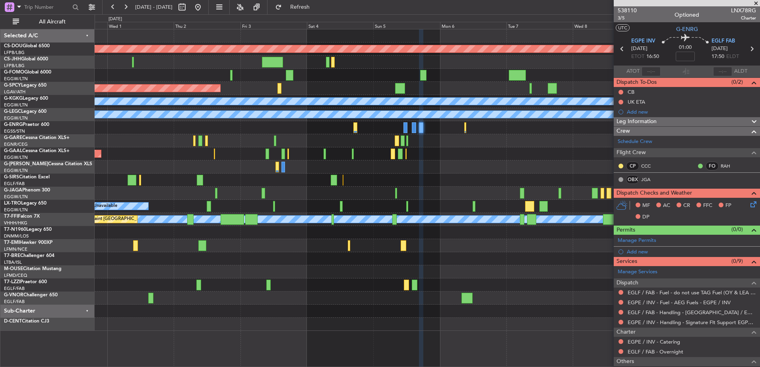
click at [291, 237] on div "Planned Maint London (Biggin Hill) Planned Maint Bremen A/C Unavailable Istanbu…" at bounding box center [427, 180] width 665 height 302
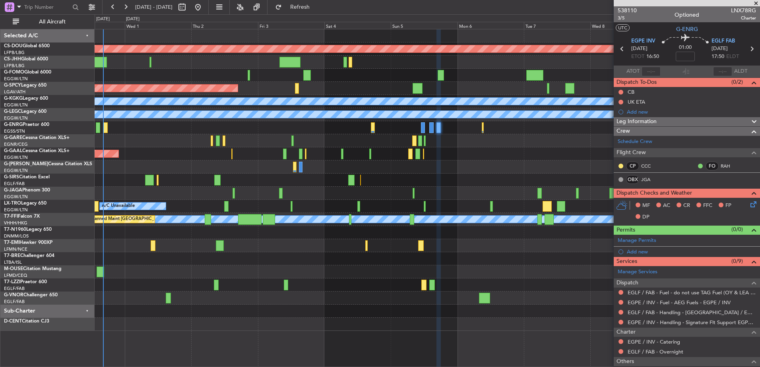
click at [441, 291] on div "Planned Maint London (Biggin Hill) Planned Maint Bremen A/C Unavailable Istanbu…" at bounding box center [427, 180] width 665 height 302
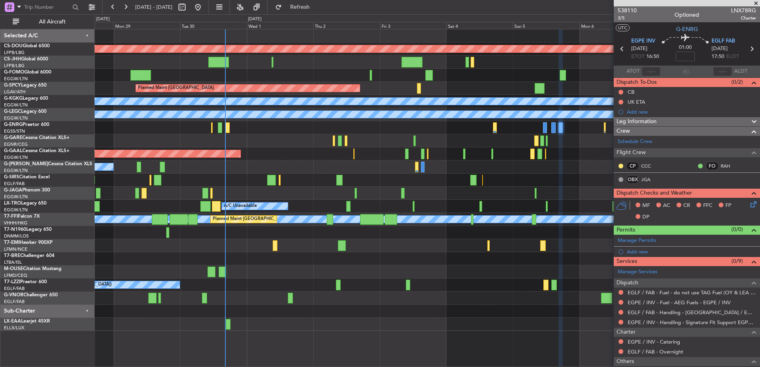
click at [333, 297] on div "Planned Maint London (Farnborough)" at bounding box center [427, 298] width 665 height 13
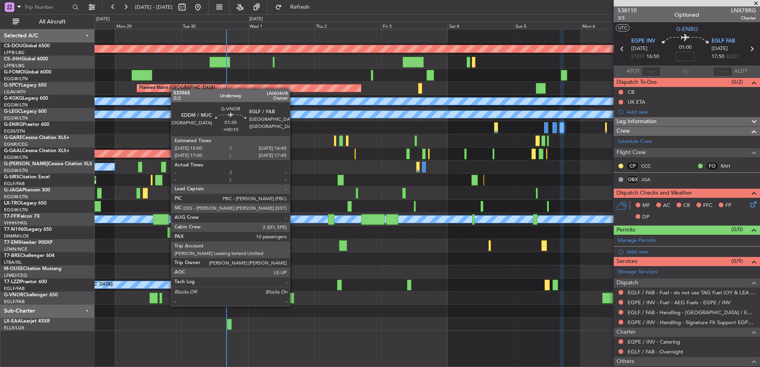
click at [293, 298] on div at bounding box center [291, 298] width 5 height 11
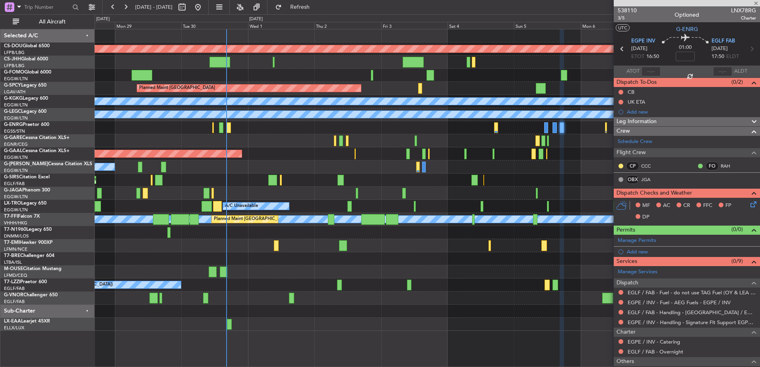
click at [201, 298] on div "Planned Maint London (Farnborough)" at bounding box center [427, 298] width 665 height 13
type input "+00:10"
type input "10"
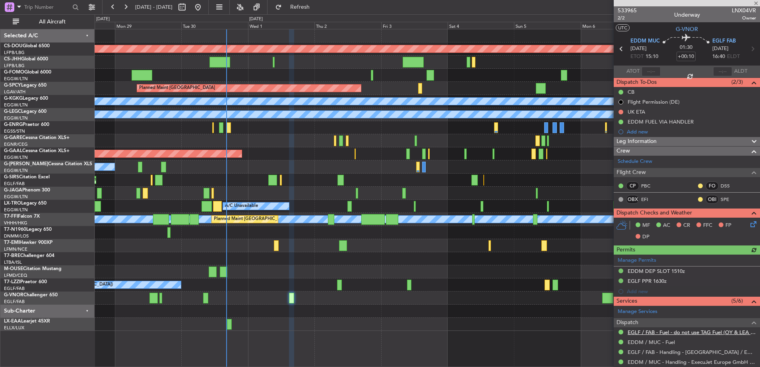
scroll to position [260, 0]
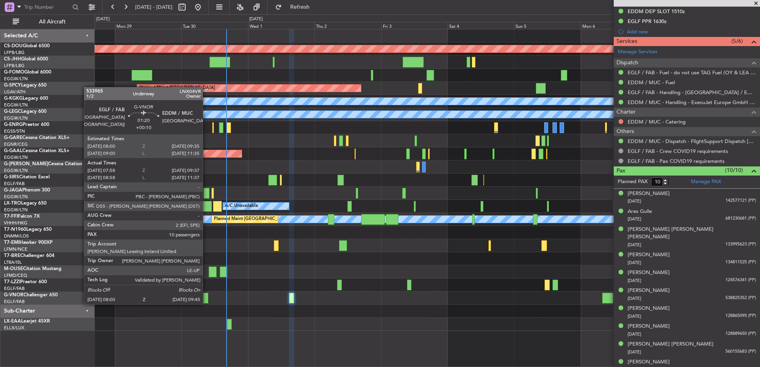
click at [206, 296] on div at bounding box center [205, 298] width 5 height 11
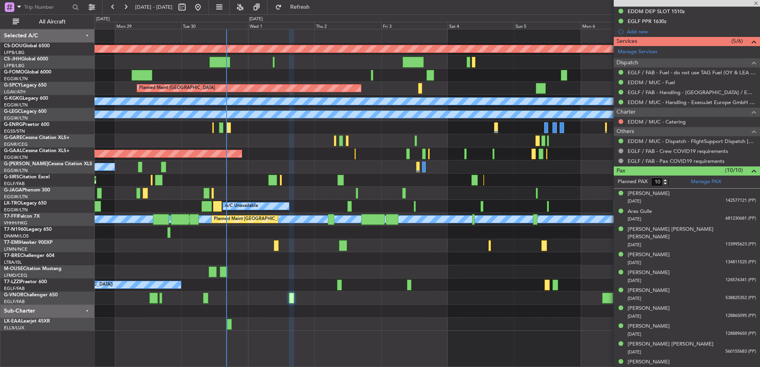
type input "08:08"
type input "09:32"
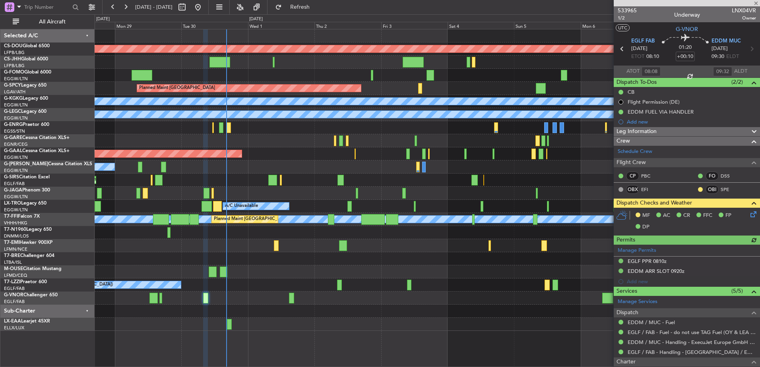
scroll to position [250, 0]
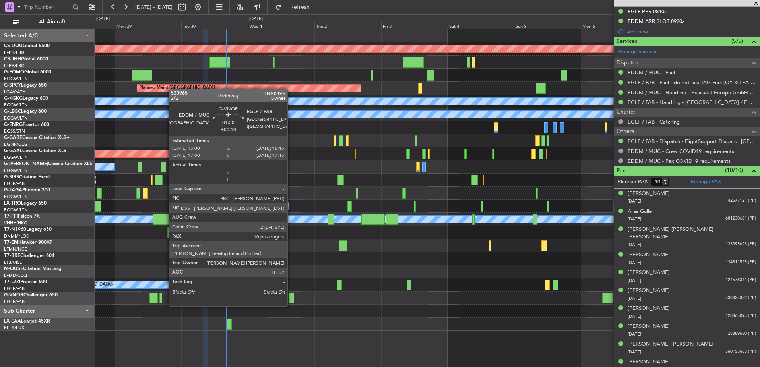
click at [291, 298] on div at bounding box center [291, 298] width 5 height 11
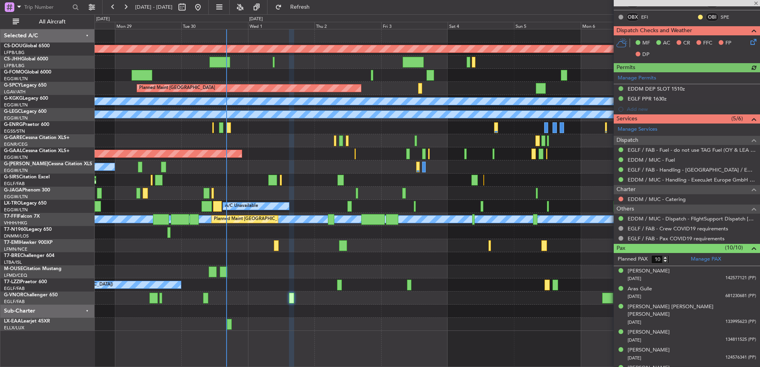
scroll to position [260, 0]
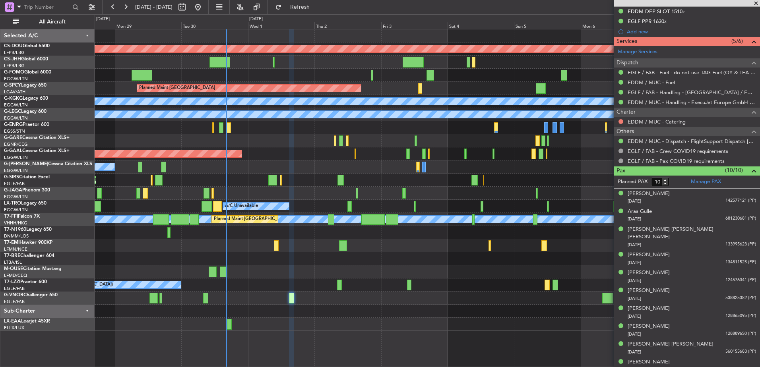
click at [429, 295] on div "Planned Maint London (Farnborough)" at bounding box center [427, 298] width 665 height 13
click at [451, 301] on div "Planned Maint London (Farnborough)" at bounding box center [427, 298] width 665 height 13
click at [362, 149] on div "Planned Maint London (Biggin Hill) Planned Maint Bremen A/C Unavailable Istanbu…" at bounding box center [427, 180] width 665 height 302
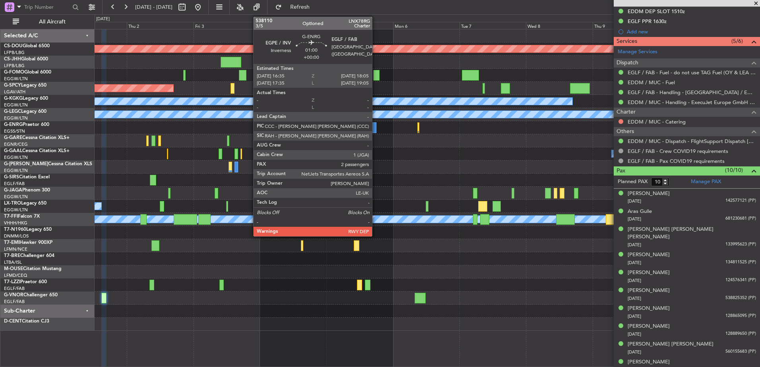
click at [375, 126] on div at bounding box center [374, 127] width 4 height 11
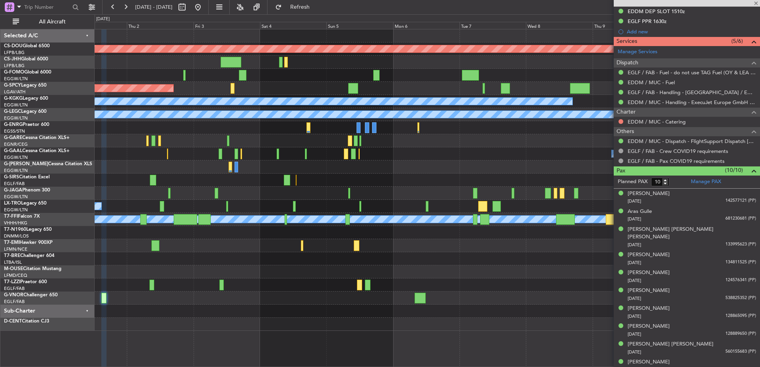
type input "2"
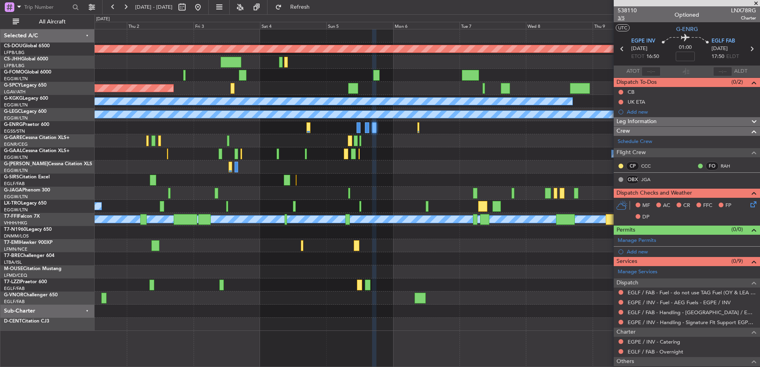
click at [621, 19] on span "3/5" at bounding box center [626, 18] width 19 height 7
click at [625, 10] on span "538110" at bounding box center [626, 10] width 19 height 8
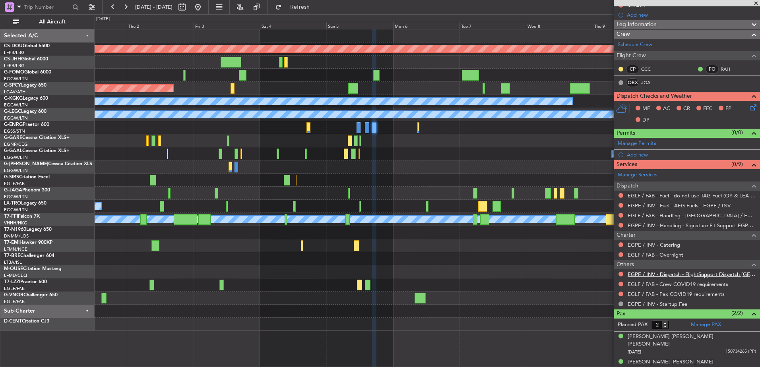
click at [658, 275] on link "EGPE / INV - Dispatch - FlightSupport Dispatch UK" at bounding box center [691, 274] width 128 height 7
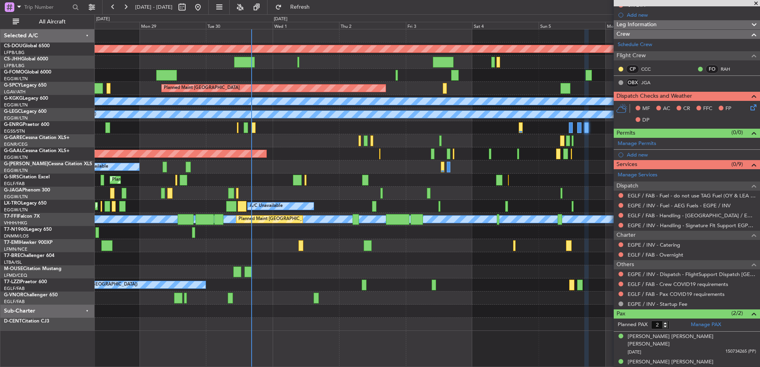
click at [335, 168] on div "Planned Maint London (Biggin Hill) Planned Maint Bremen A/C Unavailable Istanbu…" at bounding box center [427, 180] width 665 height 302
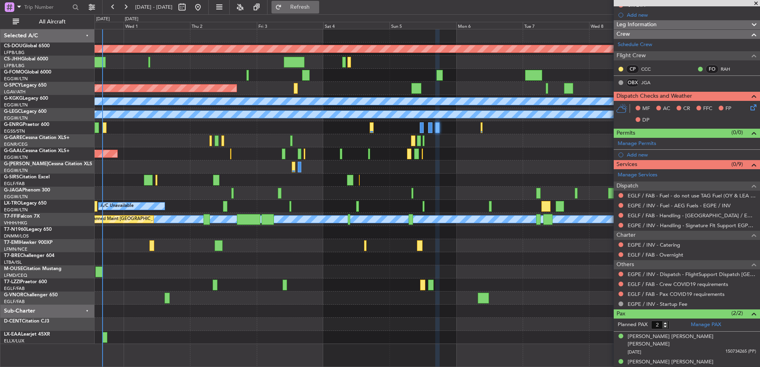
click at [315, 4] on button "Refresh" at bounding box center [295, 7] width 48 height 13
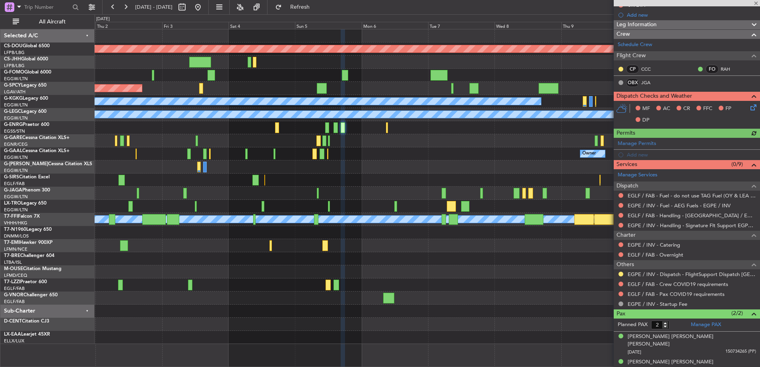
click at [359, 257] on div "Planned Maint London (Biggin Hill) Planned Maint Bremen A/C Unavailable Istanbu…" at bounding box center [427, 186] width 665 height 315
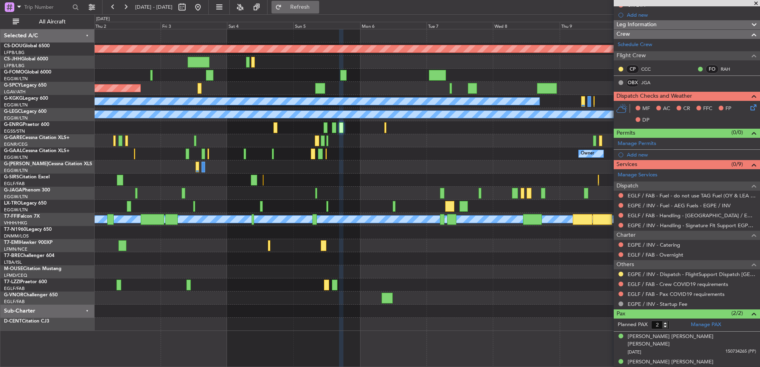
click at [313, 7] on span "Refresh" at bounding box center [299, 7] width 33 height 6
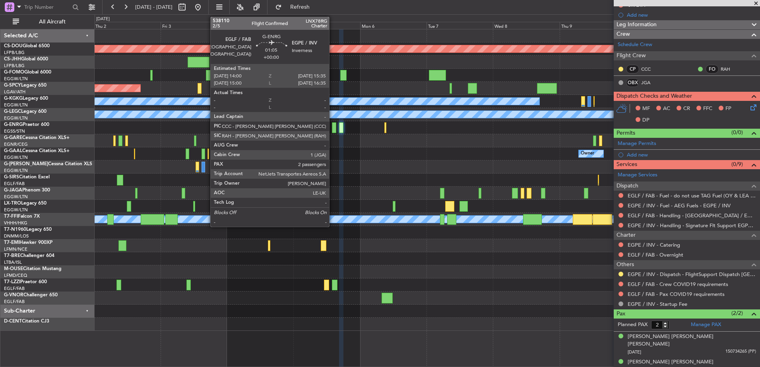
click at [333, 127] on div at bounding box center [334, 127] width 5 height 11
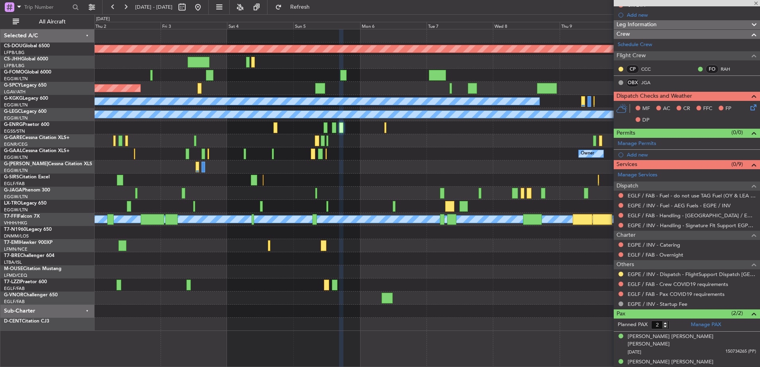
scroll to position [0, 0]
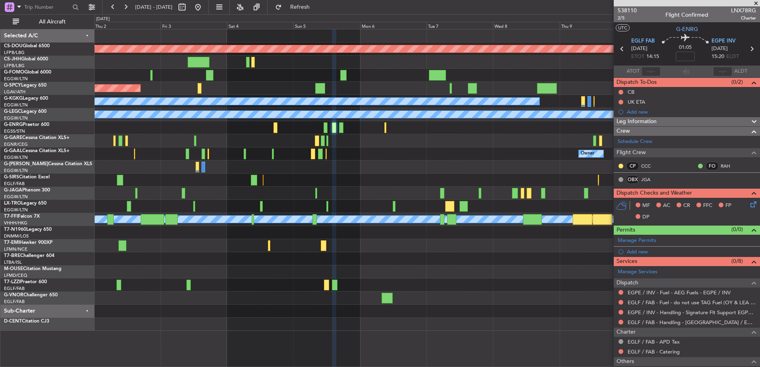
click at [451, 307] on div at bounding box center [427, 311] width 665 height 13
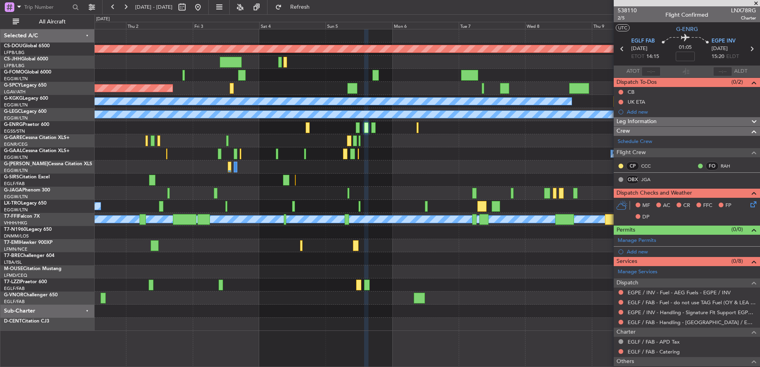
click at [368, 207] on div "Planned Maint London ([GEOGRAPHIC_DATA]) Planned Maint [GEOGRAPHIC_DATA] A/C Un…" at bounding box center [427, 180] width 665 height 302
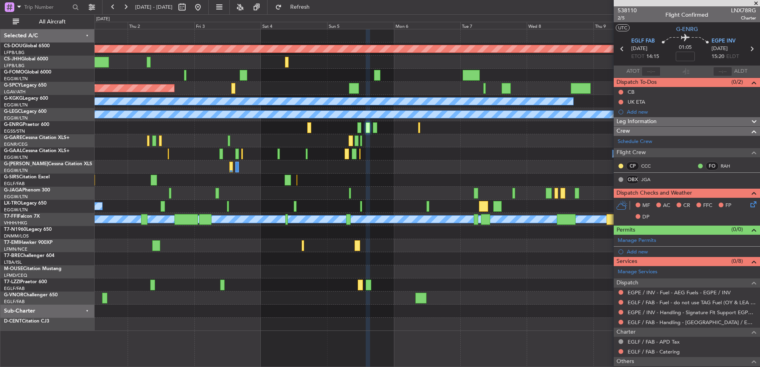
click at [286, 309] on div at bounding box center [427, 311] width 665 height 13
click at [238, 280] on div "A/C Unavailable [GEOGRAPHIC_DATA] ([GEOGRAPHIC_DATA])" at bounding box center [427, 284] width 665 height 13
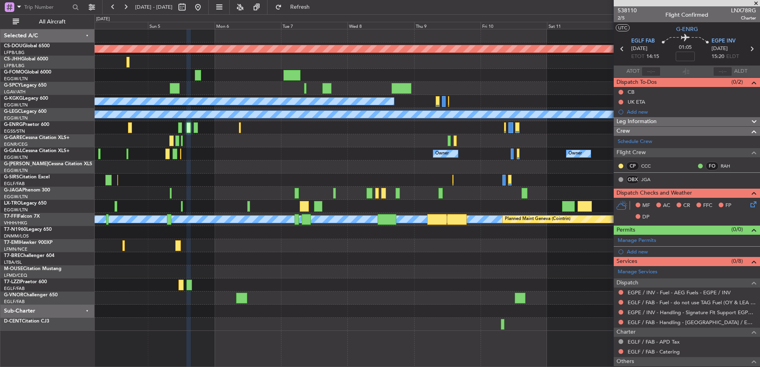
click at [338, 231] on div "Planned Maint London ([GEOGRAPHIC_DATA]) Planned Maint [GEOGRAPHIC_DATA] A/C Un…" at bounding box center [427, 180] width 665 height 302
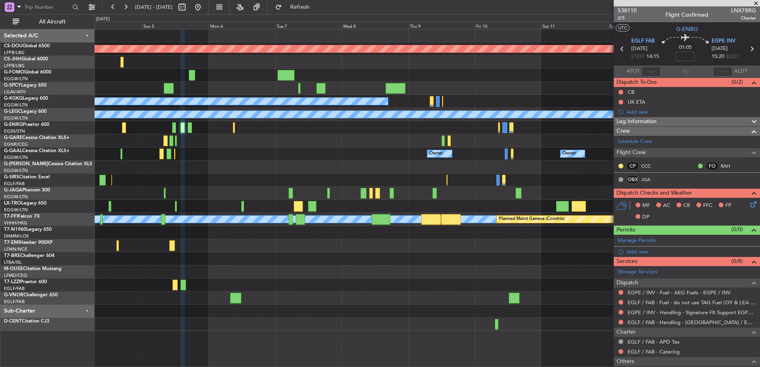
click at [340, 119] on div "Planned Maint London ([GEOGRAPHIC_DATA]) Planned Maint [GEOGRAPHIC_DATA] A/C Un…" at bounding box center [427, 180] width 665 height 302
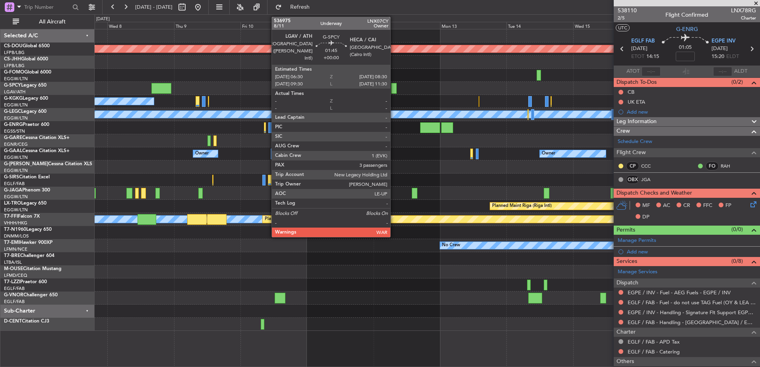
click at [394, 89] on div at bounding box center [394, 88] width 6 height 11
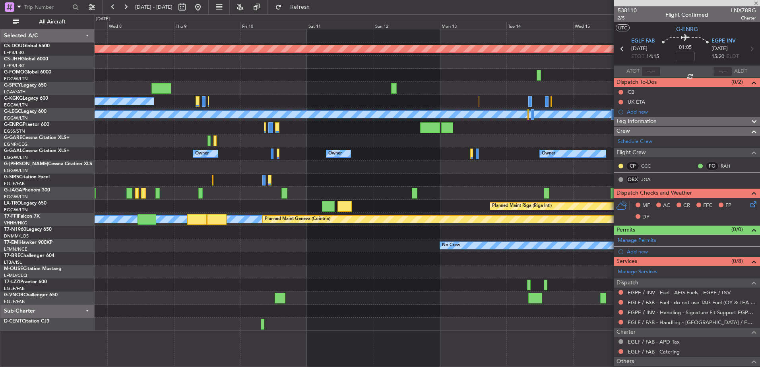
type input "3"
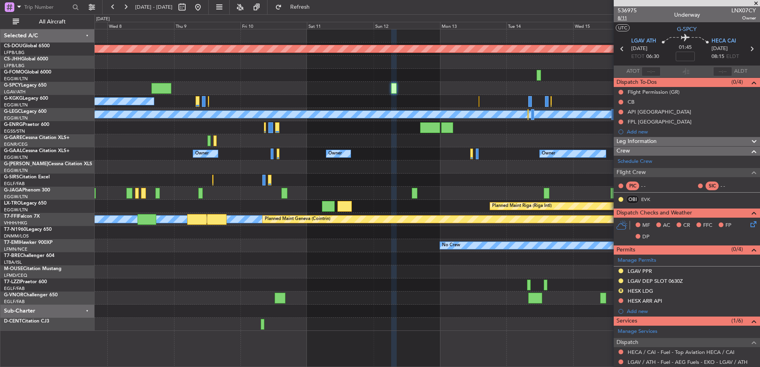
click at [627, 20] on span "8/11" at bounding box center [626, 18] width 19 height 7
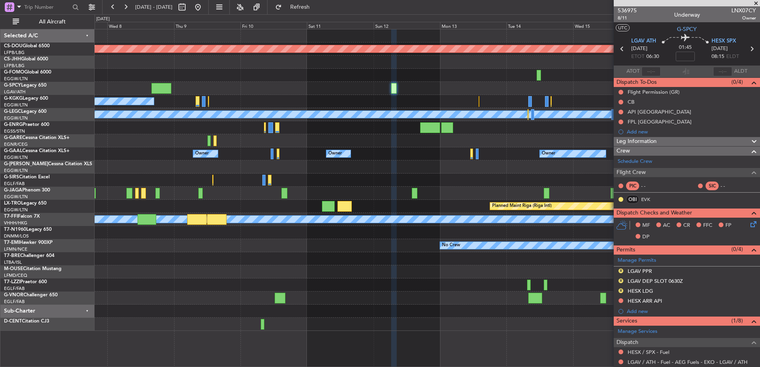
scroll to position [164, 0]
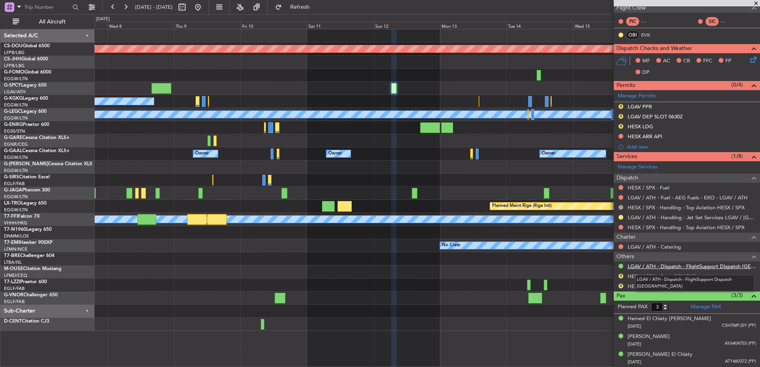
click at [650, 265] on link "LGAV / ATH - Dispatch - FlightSupport Dispatch [GEOGRAPHIC_DATA]" at bounding box center [691, 266] width 128 height 7
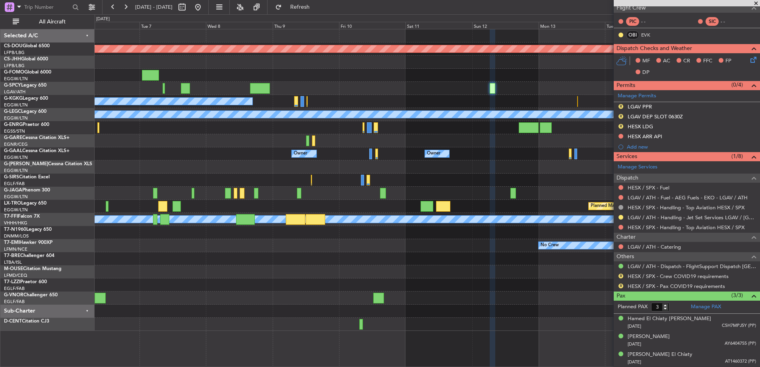
click at [562, 202] on div "Planned Maint London ([GEOGRAPHIC_DATA]) A/C Unavailable [GEOGRAPHIC_DATA] (Ata…" at bounding box center [427, 180] width 665 height 302
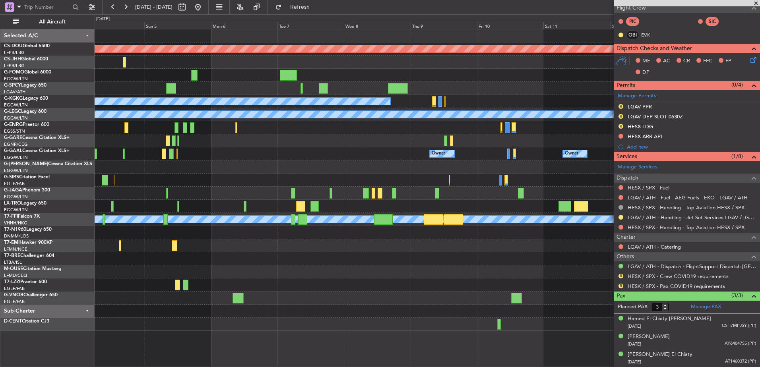
click at [516, 203] on div "Planned Maint London ([GEOGRAPHIC_DATA]) Planned Maint [GEOGRAPHIC_DATA] A/C Un…" at bounding box center [427, 180] width 665 height 302
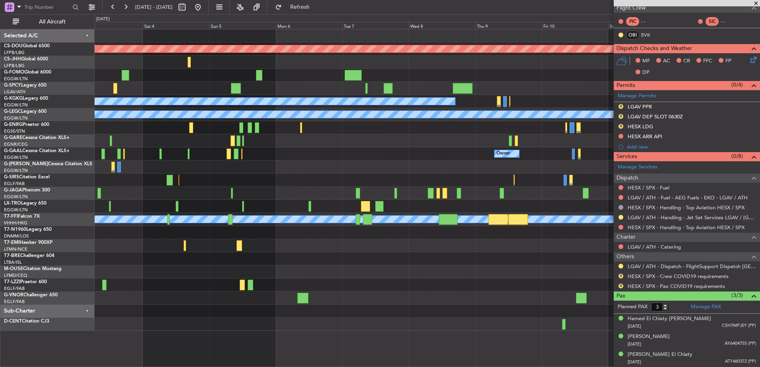
click at [324, 151] on div "Owner Owner Owner Planned [GEOGRAPHIC_DATA]" at bounding box center [427, 153] width 665 height 13
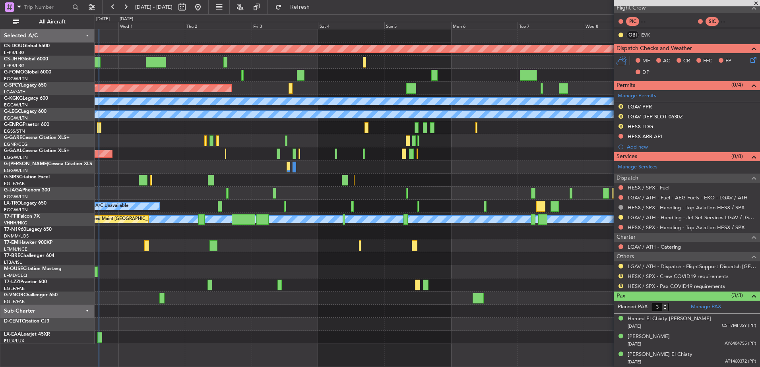
click at [522, 230] on div "Planned Maint London ([GEOGRAPHIC_DATA]) Planned Maint [GEOGRAPHIC_DATA] A/C Un…" at bounding box center [427, 186] width 665 height 315
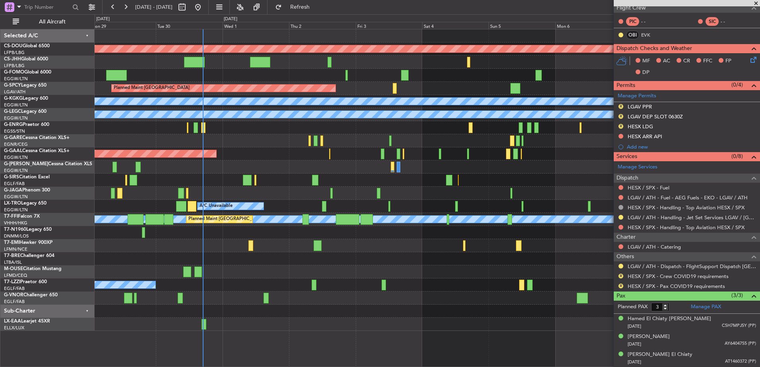
click at [347, 245] on div "Planned Maint London ([GEOGRAPHIC_DATA]) Planned Maint [GEOGRAPHIC_DATA] A/C Un…" at bounding box center [427, 180] width 665 height 302
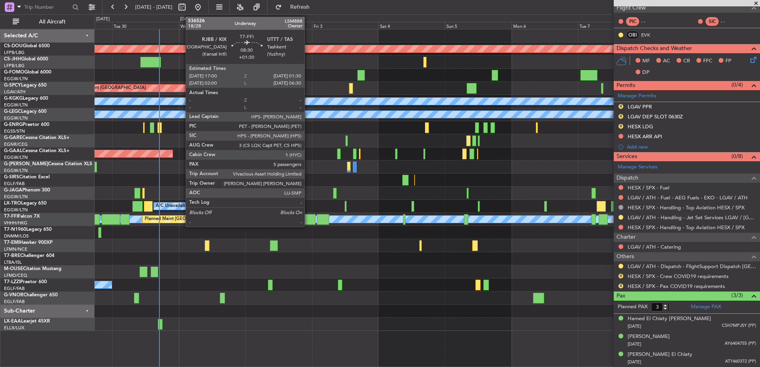
click at [308, 220] on div at bounding box center [304, 219] width 24 height 11
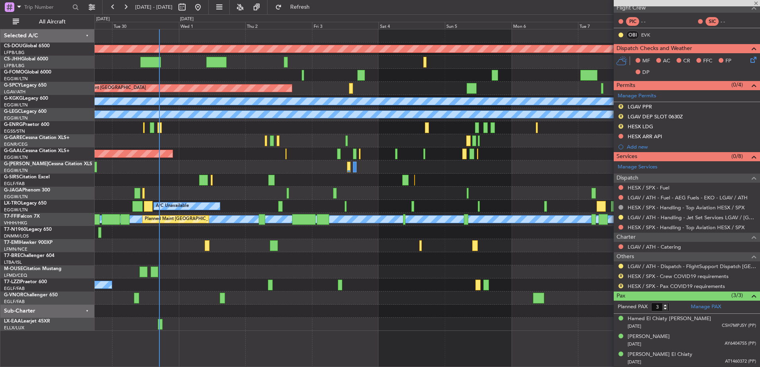
type input "+01:30"
type input "5"
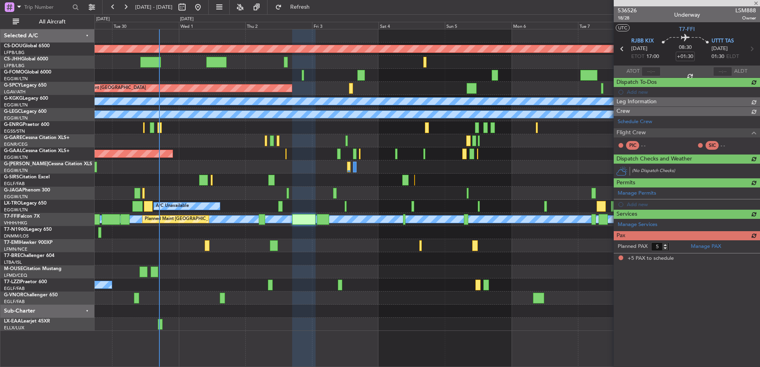
scroll to position [0, 0]
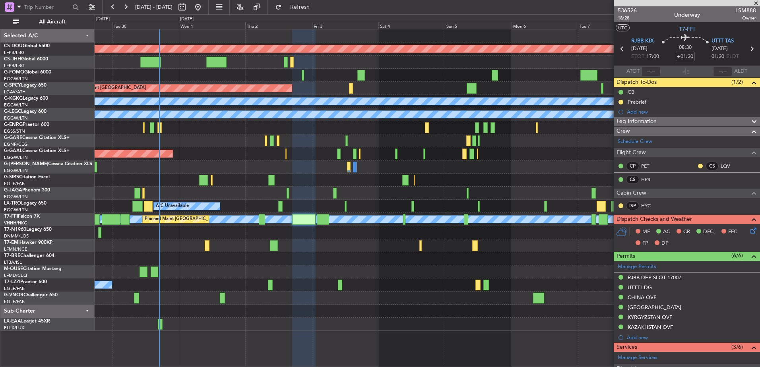
click at [484, 176] on div "Planned Maint [GEOGRAPHIC_DATA] ([GEOGRAPHIC_DATA])" at bounding box center [427, 180] width 665 height 13
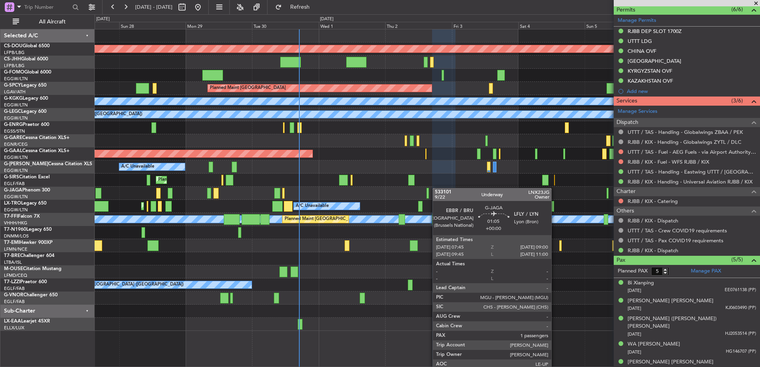
click at [472, 193] on div "Planned Maint London ([GEOGRAPHIC_DATA]) Planned Maint [GEOGRAPHIC_DATA] ([GEOG…" at bounding box center [427, 180] width 665 height 302
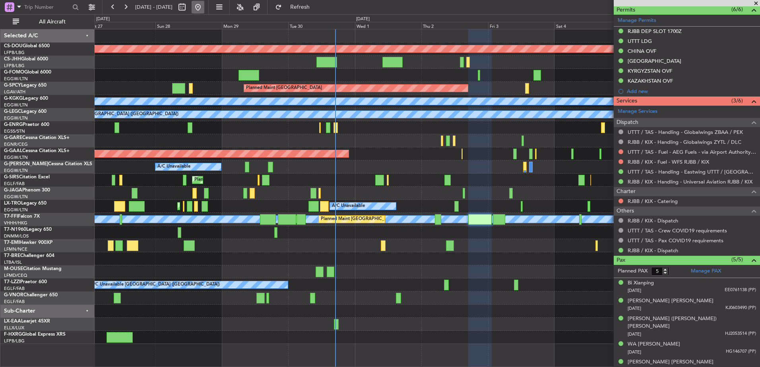
click at [204, 8] on button at bounding box center [197, 7] width 13 height 13
